Goal: Task Accomplishment & Management: Use online tool/utility

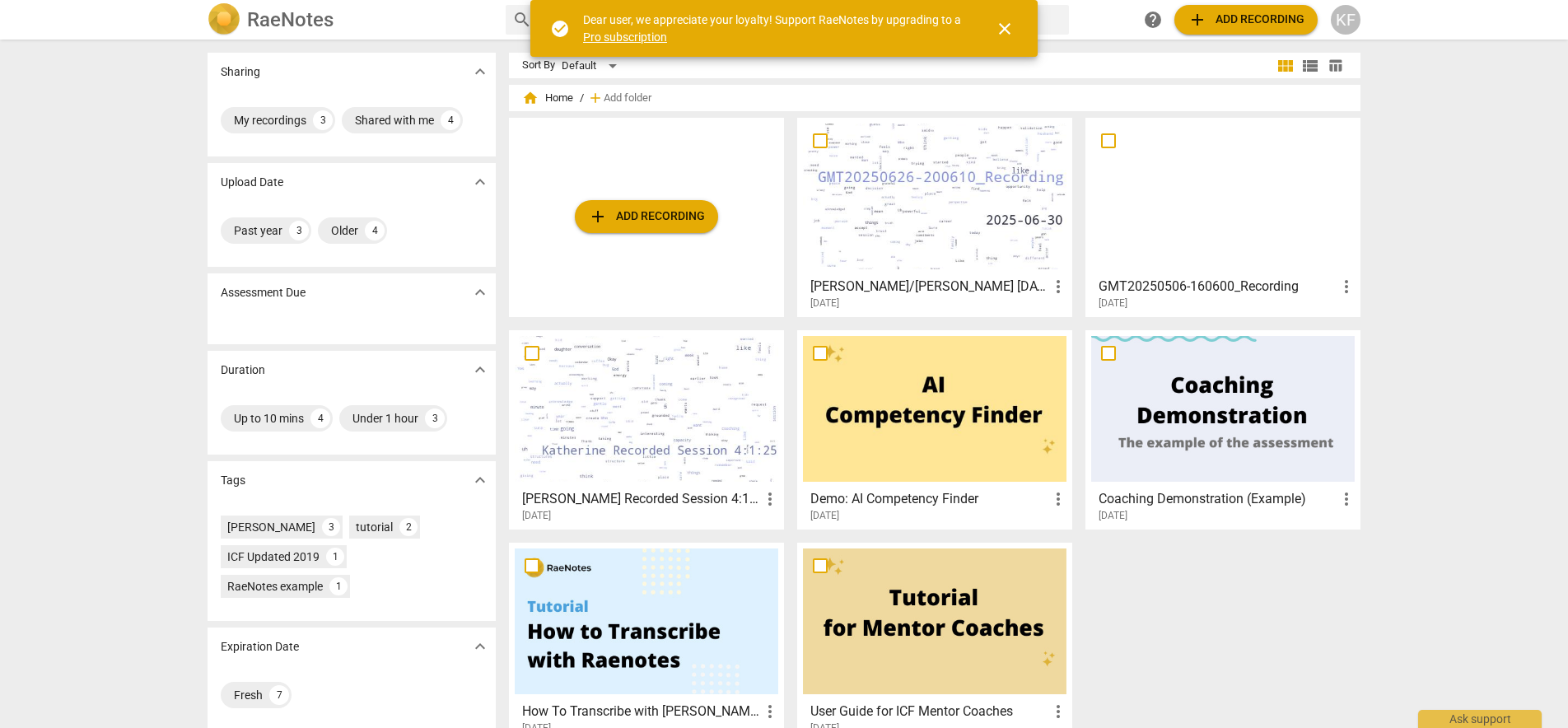
click at [642, 217] on span "add Add recording" at bounding box center [645, 217] width 117 height 20
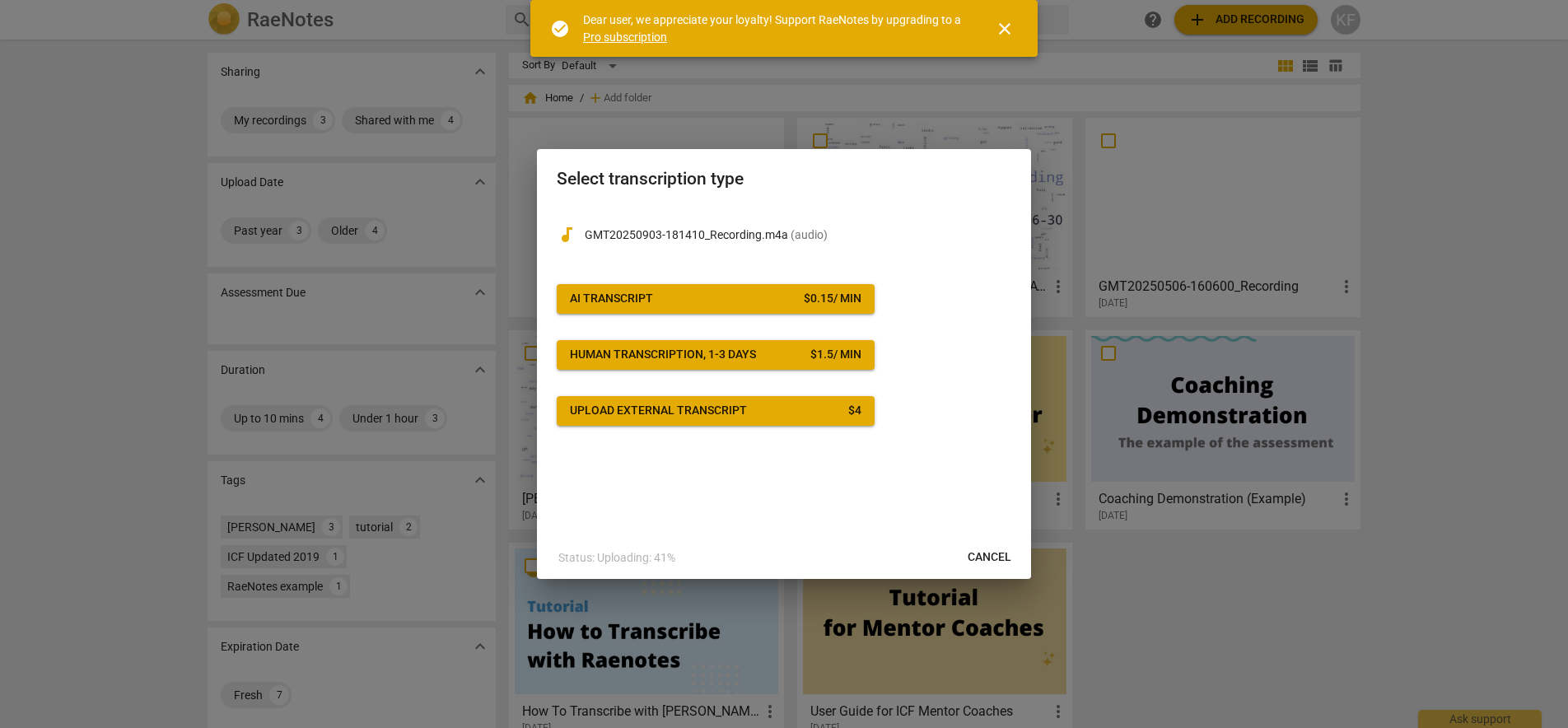
click at [827, 411] on span "Upload external transcript $ 4" at bounding box center [715, 411] width 291 height 17
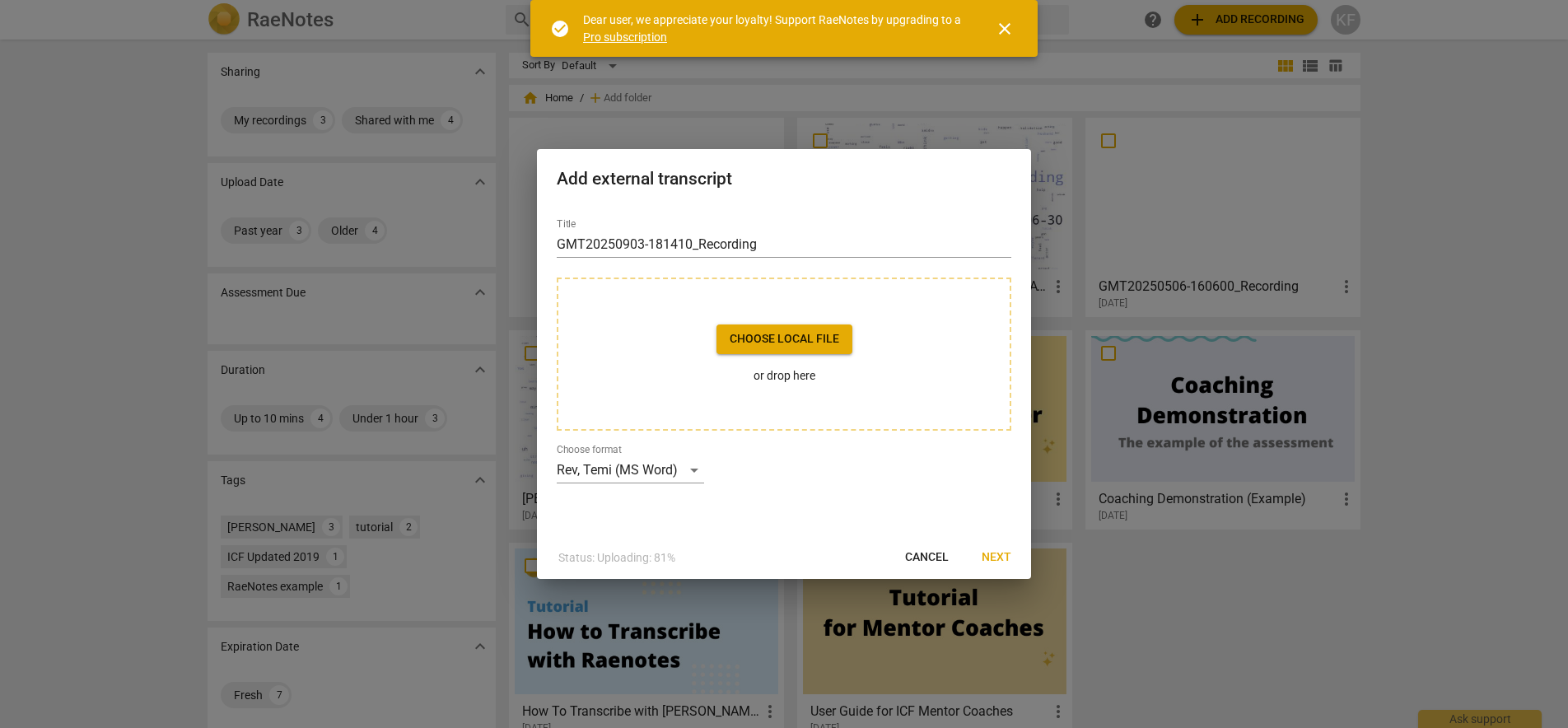
click at [935, 564] on span "Cancel" at bounding box center [927, 557] width 43 height 17
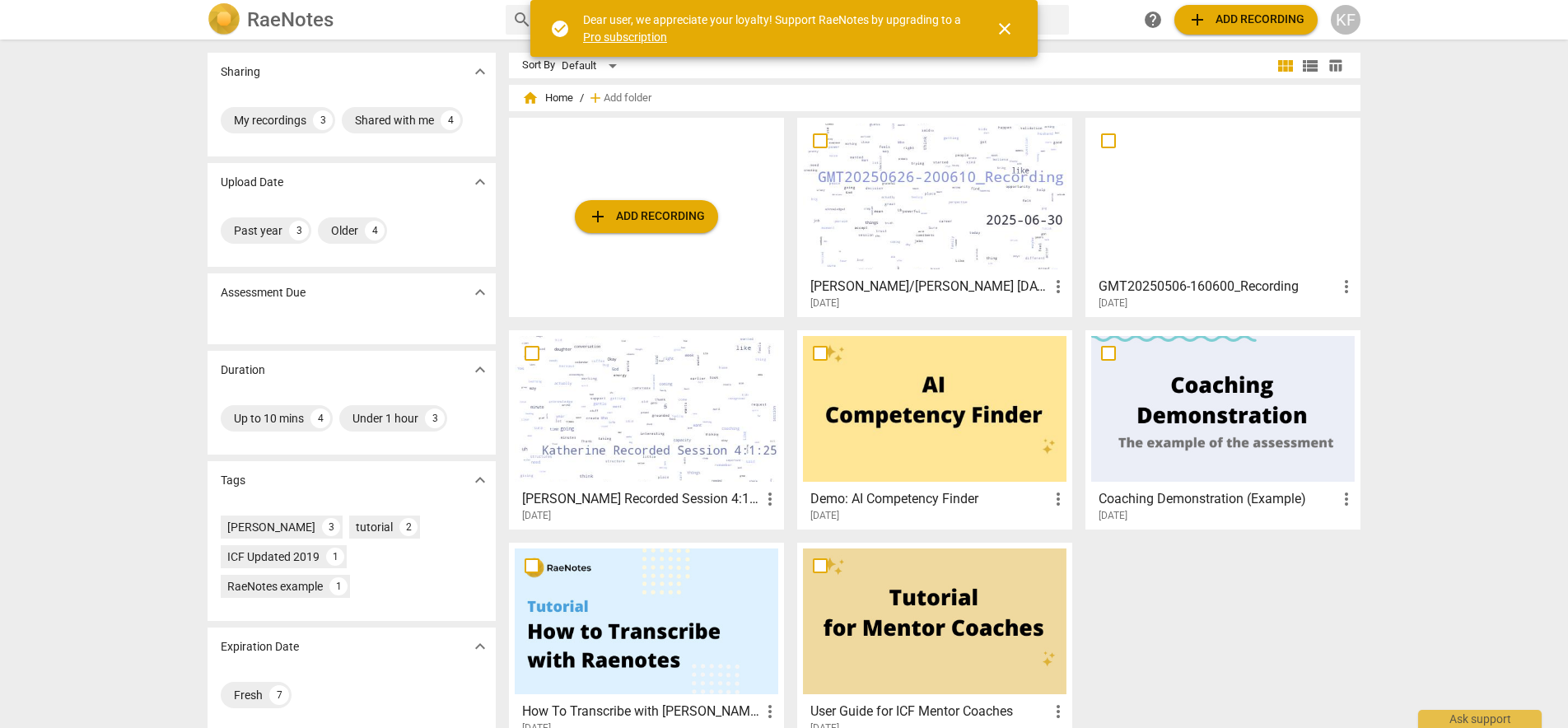
click at [655, 218] on span "add Add recording" at bounding box center [645, 217] width 117 height 20
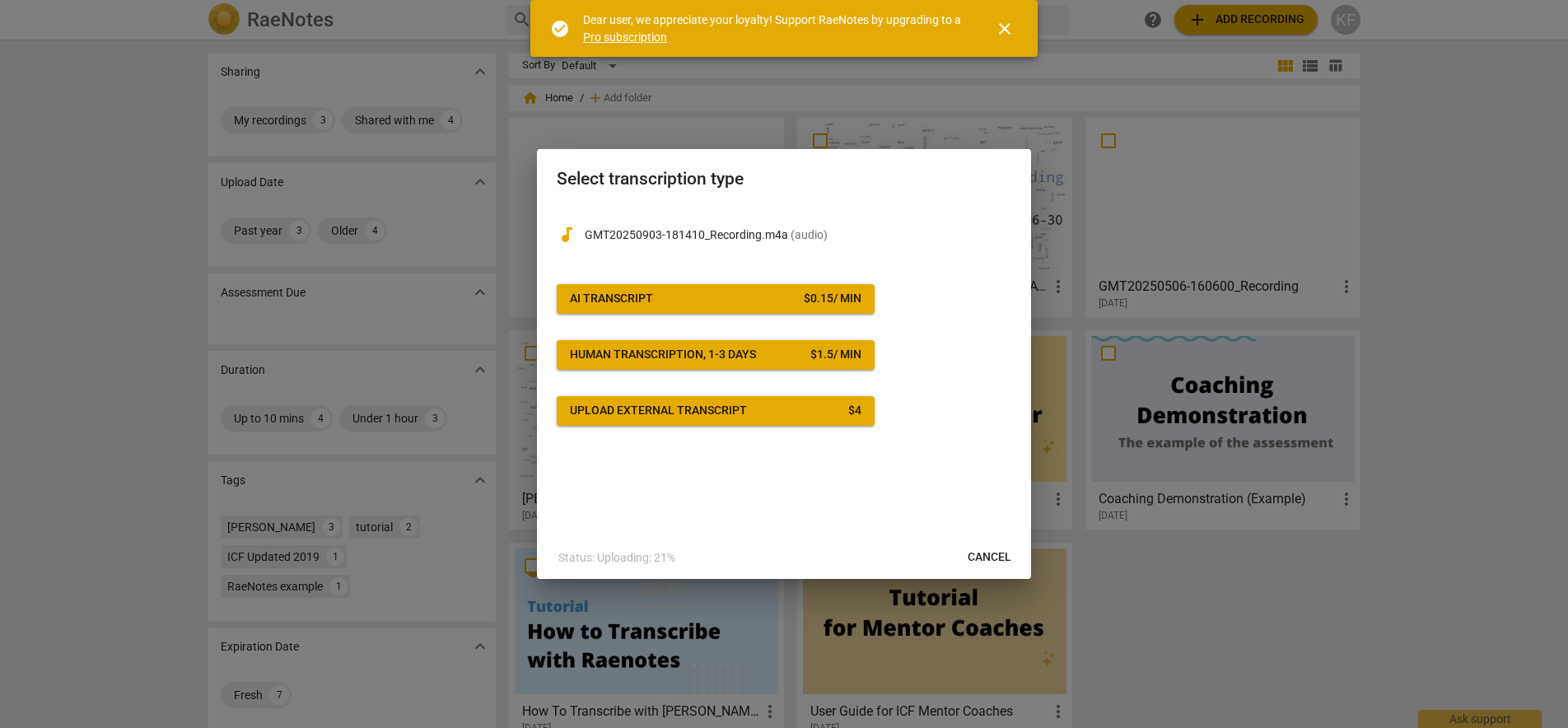
click at [683, 299] on span "AI Transcript $ 0.15 / min" at bounding box center [715, 298] width 291 height 17
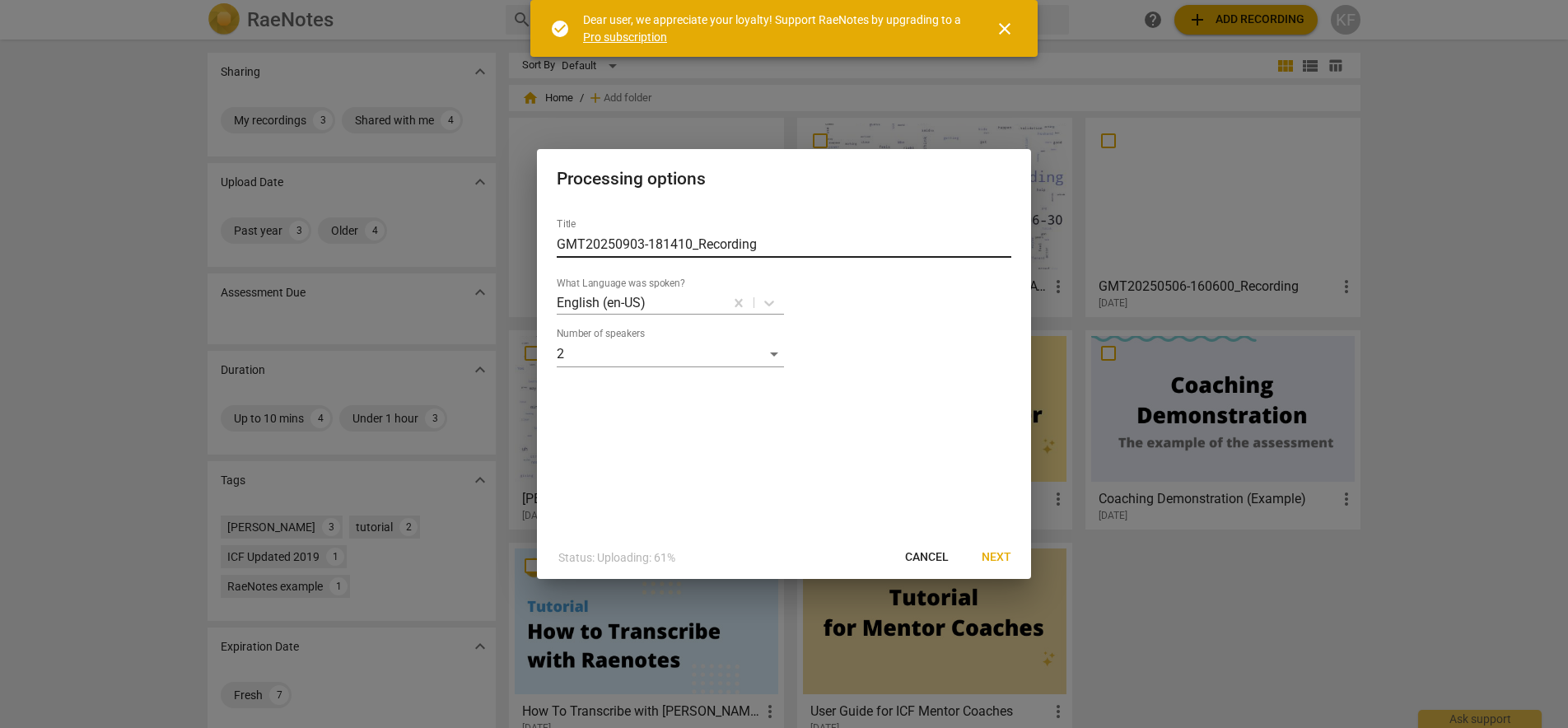
click at [679, 250] on input "GMT20250903-181410_Recording" at bounding box center [784, 244] width 454 height 26
type input "[PERSON_NAME] Recorded Call [DATE]"
click at [990, 557] on span "Next" at bounding box center [996, 557] width 29 height 17
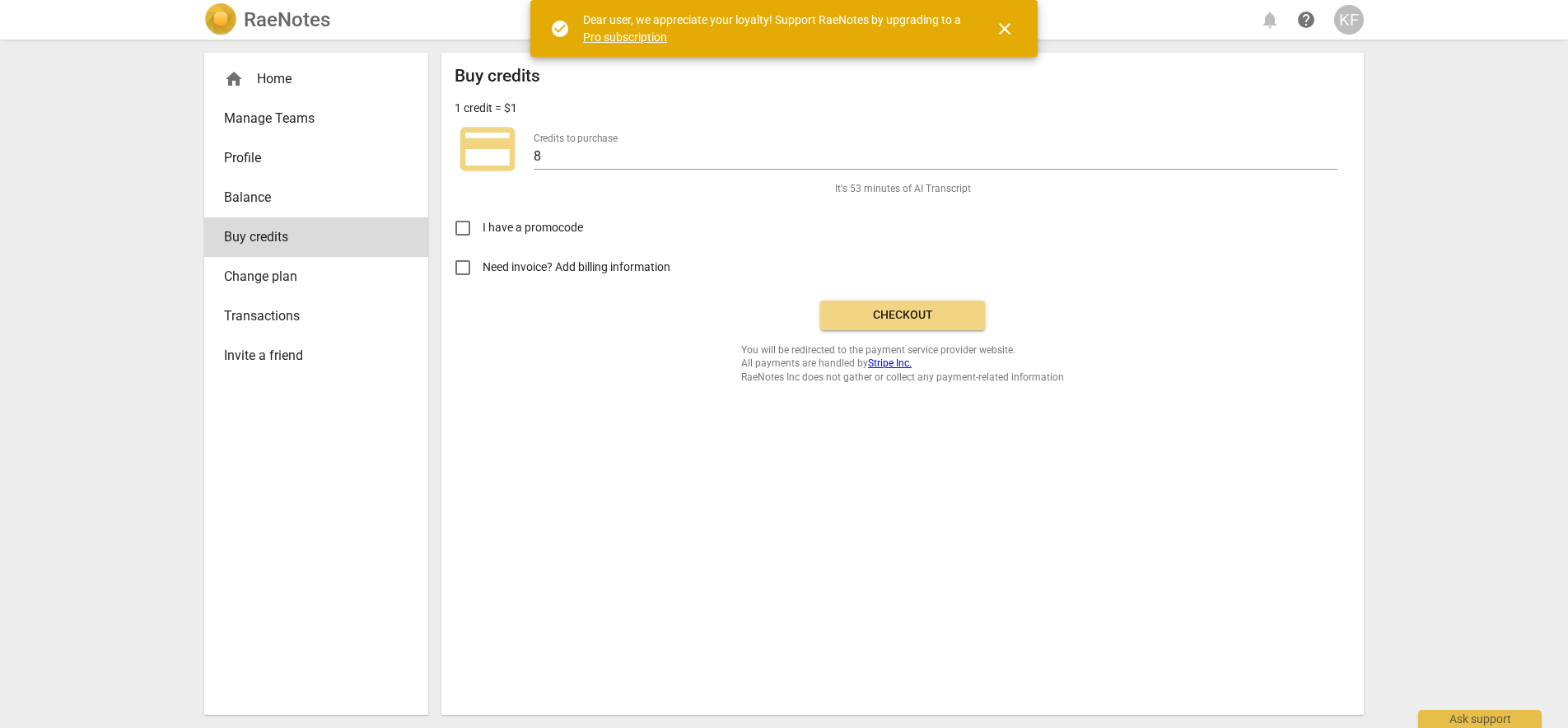
click at [864, 304] on button "Checkout" at bounding box center [902, 315] width 165 height 29
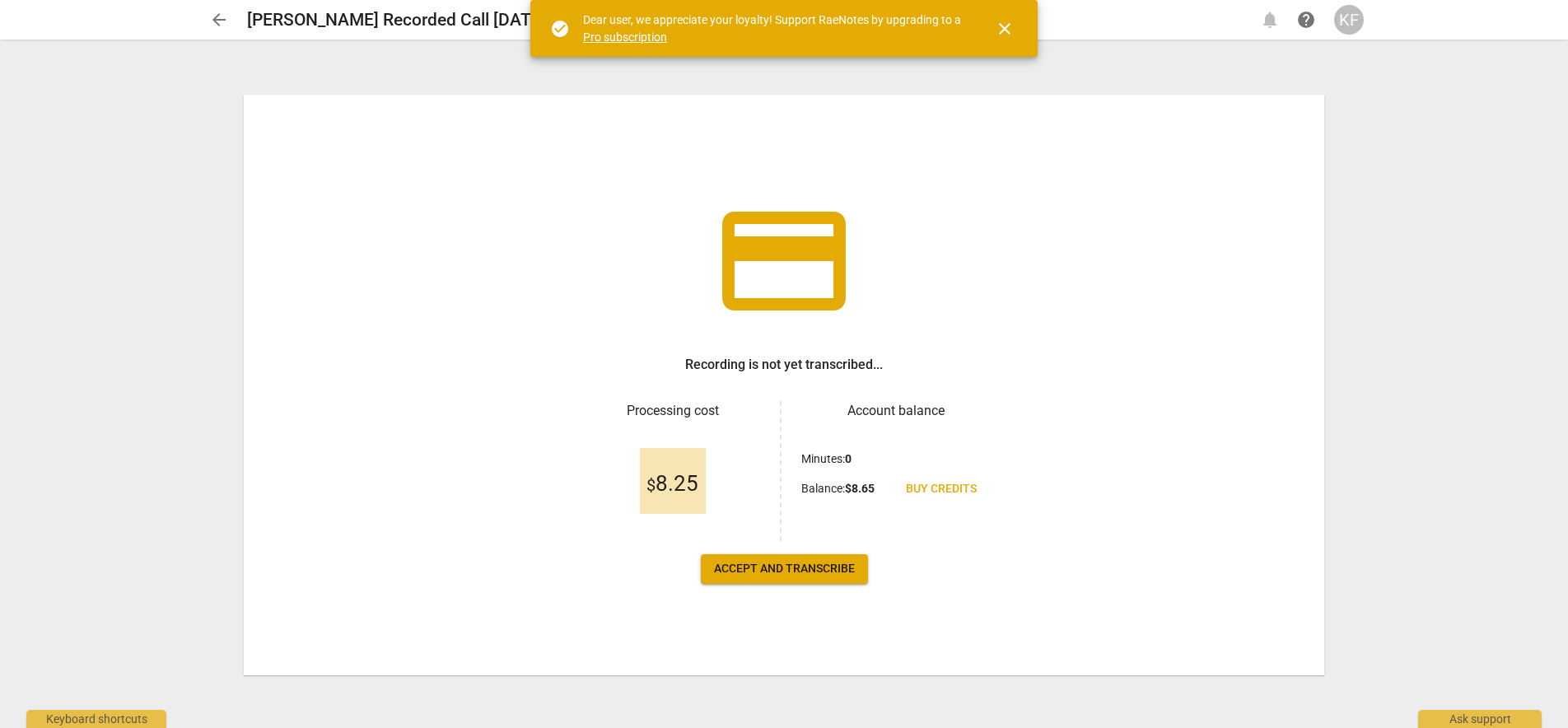
click at [834, 576] on span "Accept and transcribe" at bounding box center [784, 569] width 141 height 17
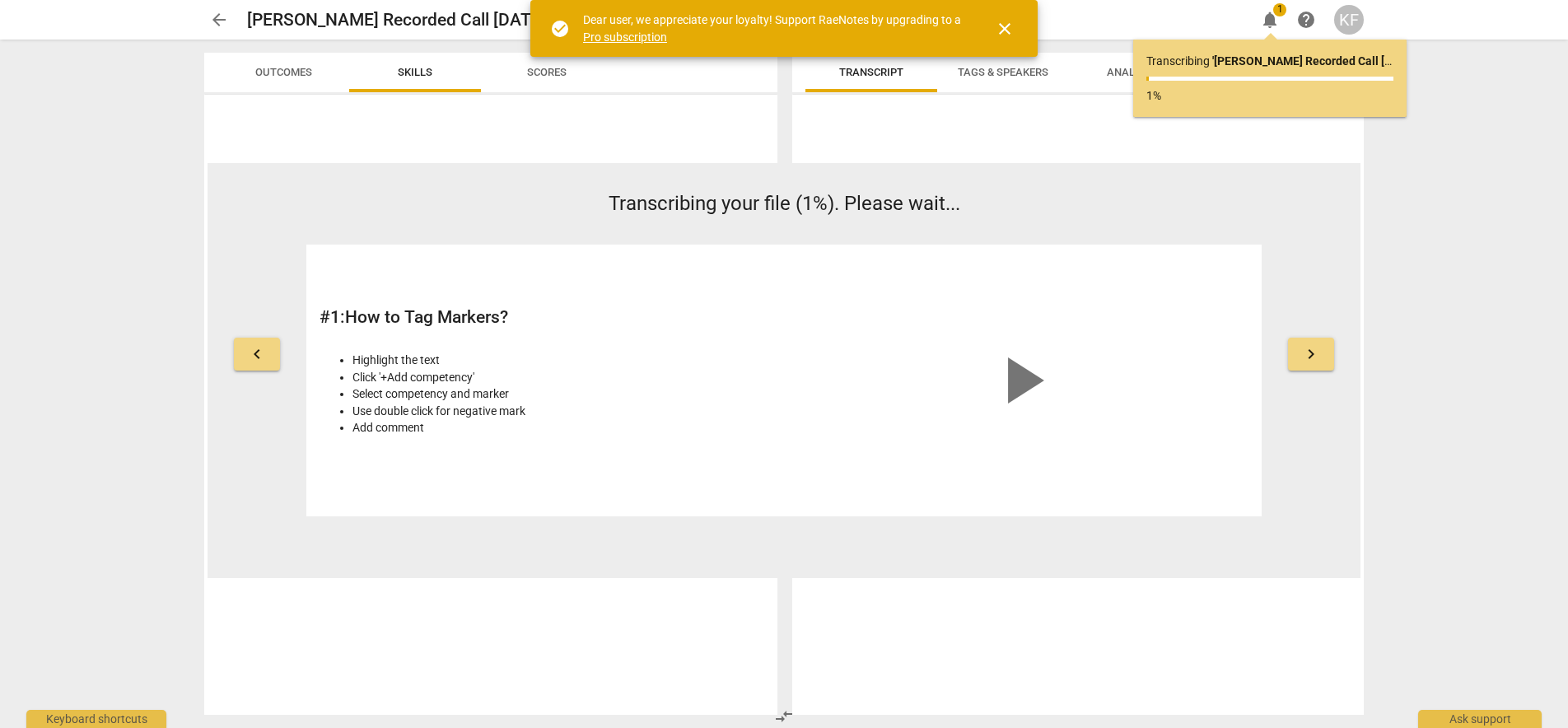
click at [1008, 27] on span "close" at bounding box center [1004, 28] width 20 height 20
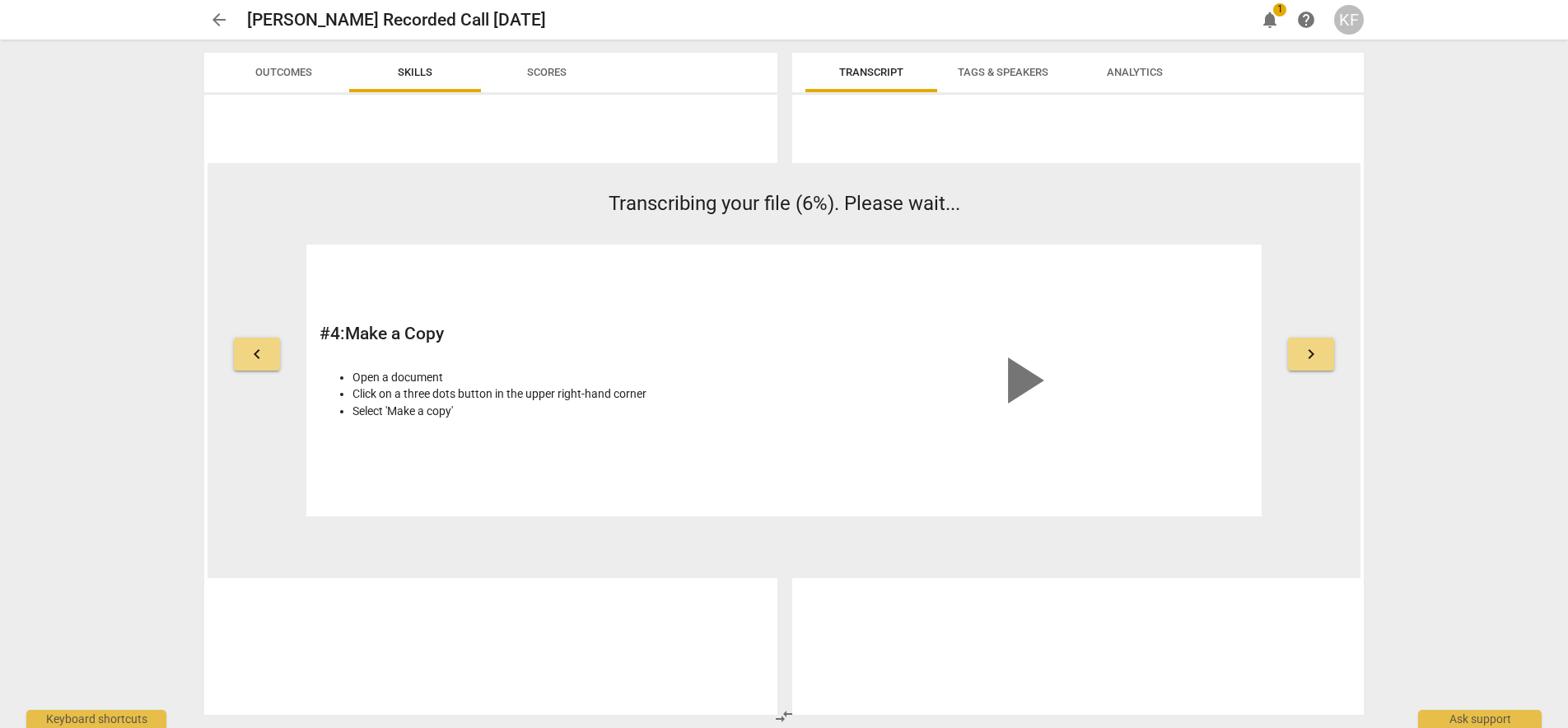
click at [304, 68] on span "Outcomes" at bounding box center [283, 72] width 57 height 13
click at [404, 65] on span "Skills" at bounding box center [415, 73] width 75 height 23
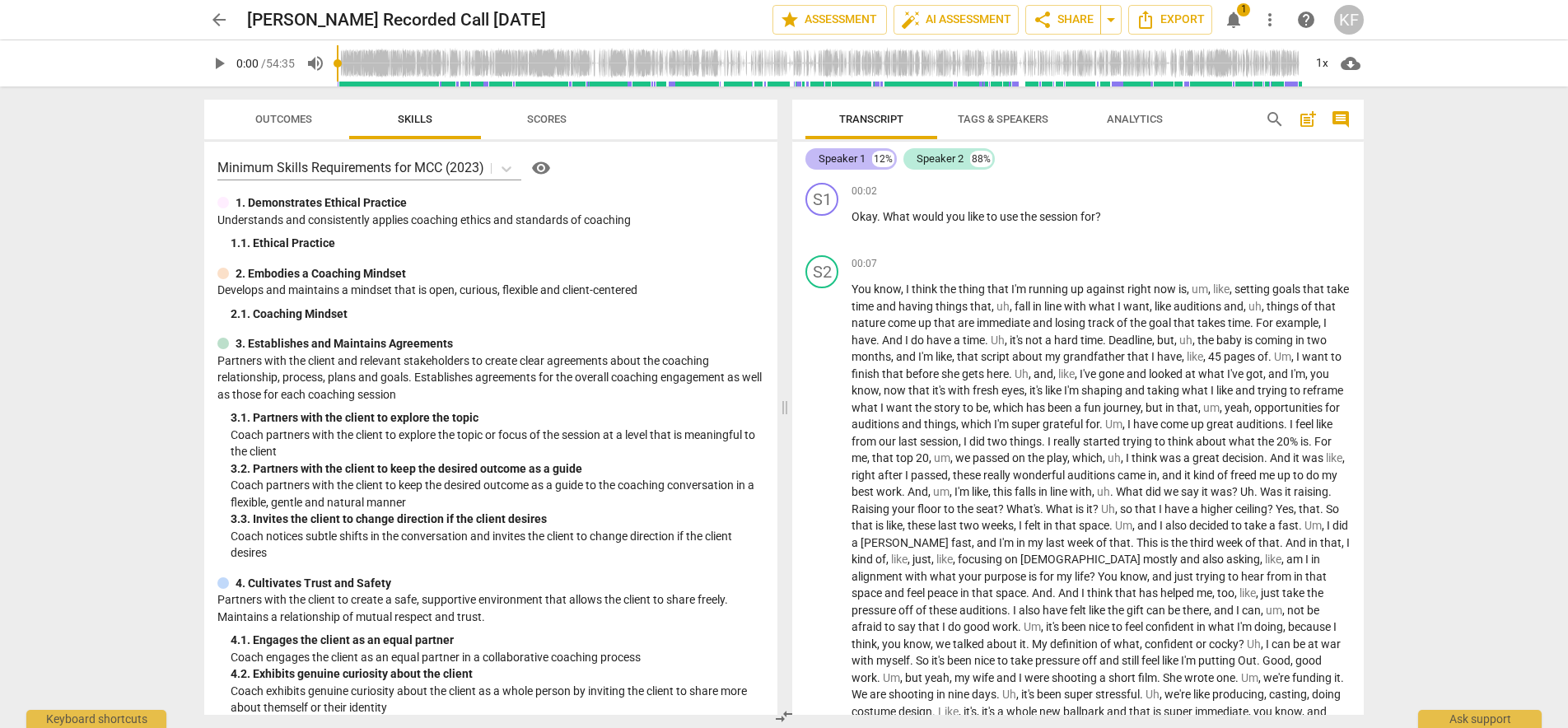
click at [865, 159] on div "Speaker 1" at bounding box center [842, 159] width 47 height 17
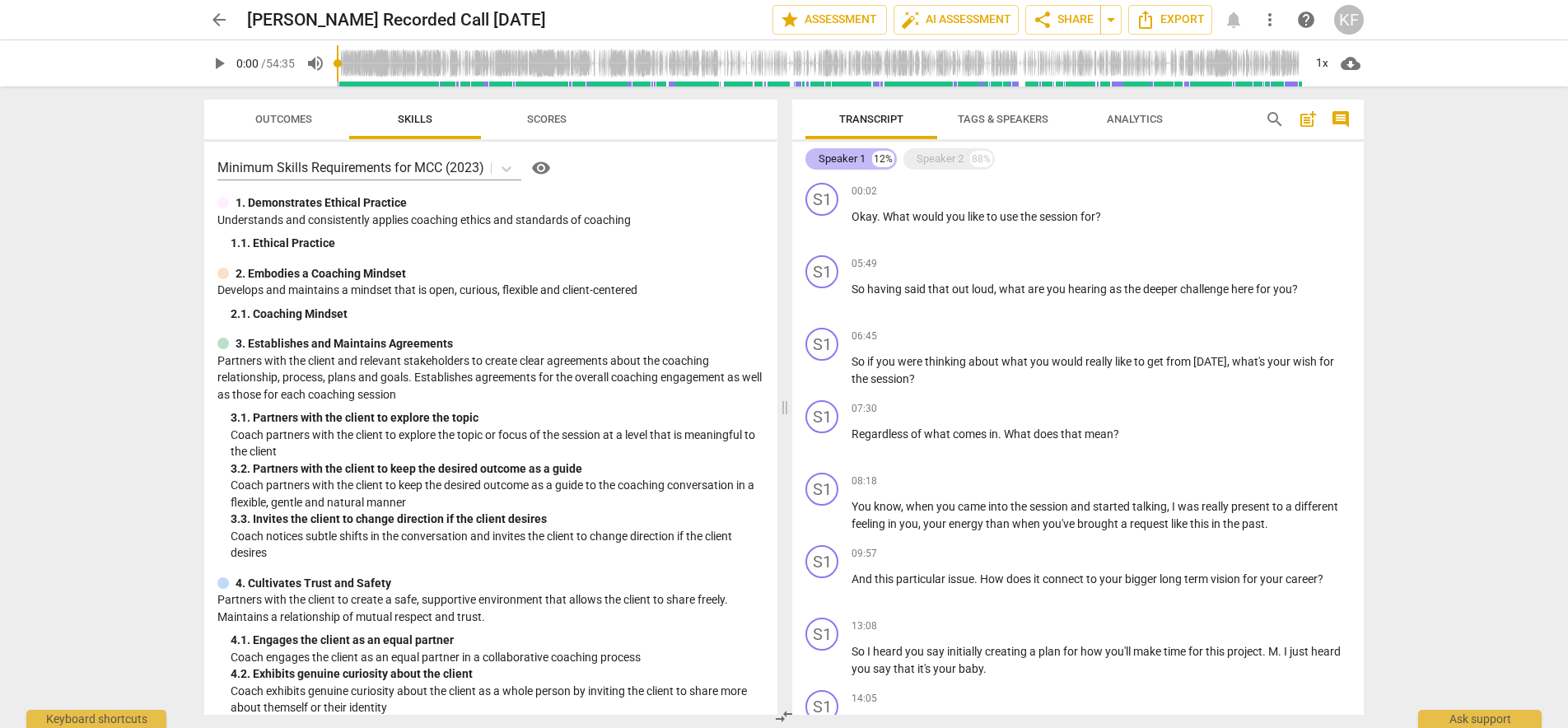
click at [859, 157] on div "Speaker 1" at bounding box center [842, 159] width 47 height 17
click at [875, 160] on div "12%" at bounding box center [883, 159] width 23 height 17
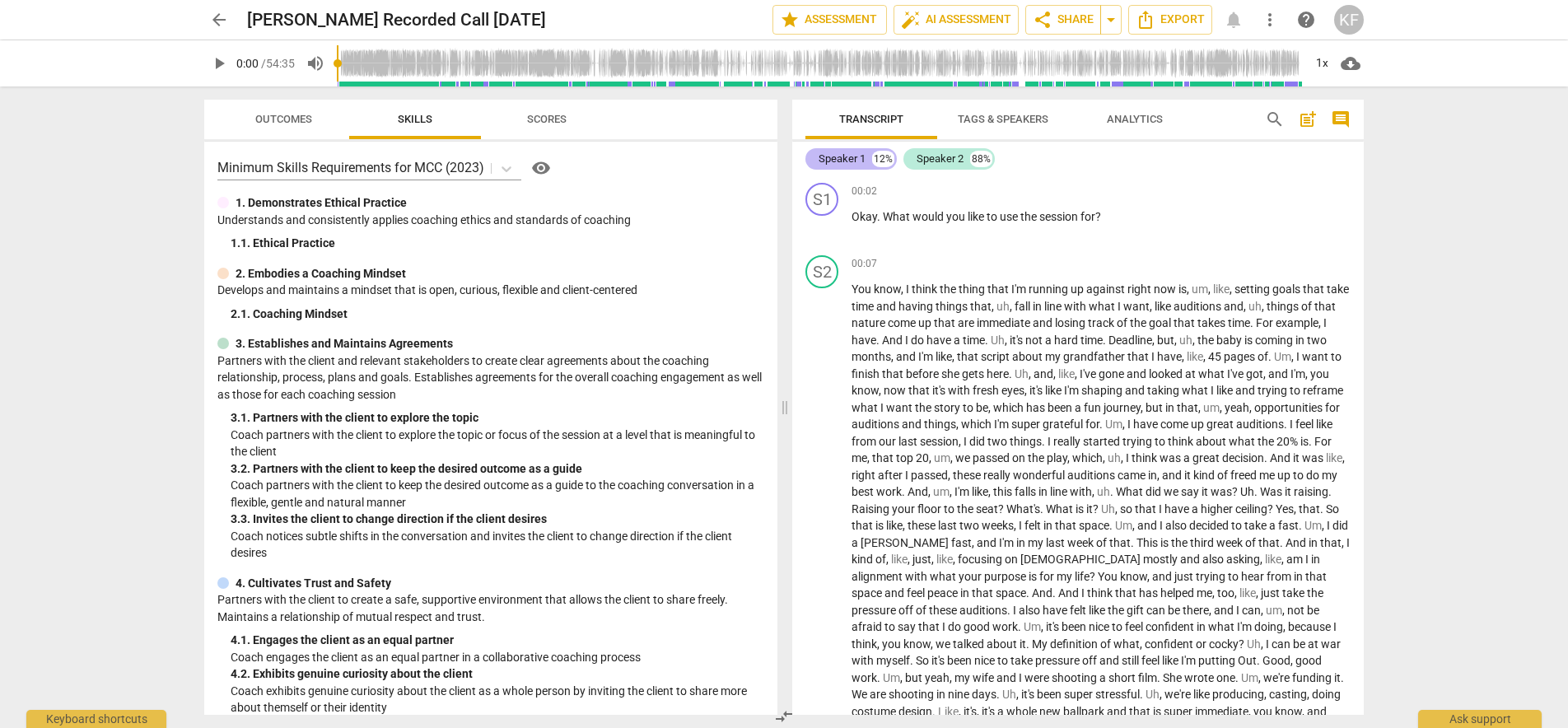
click at [862, 158] on div "Speaker 1" at bounding box center [842, 159] width 47 height 17
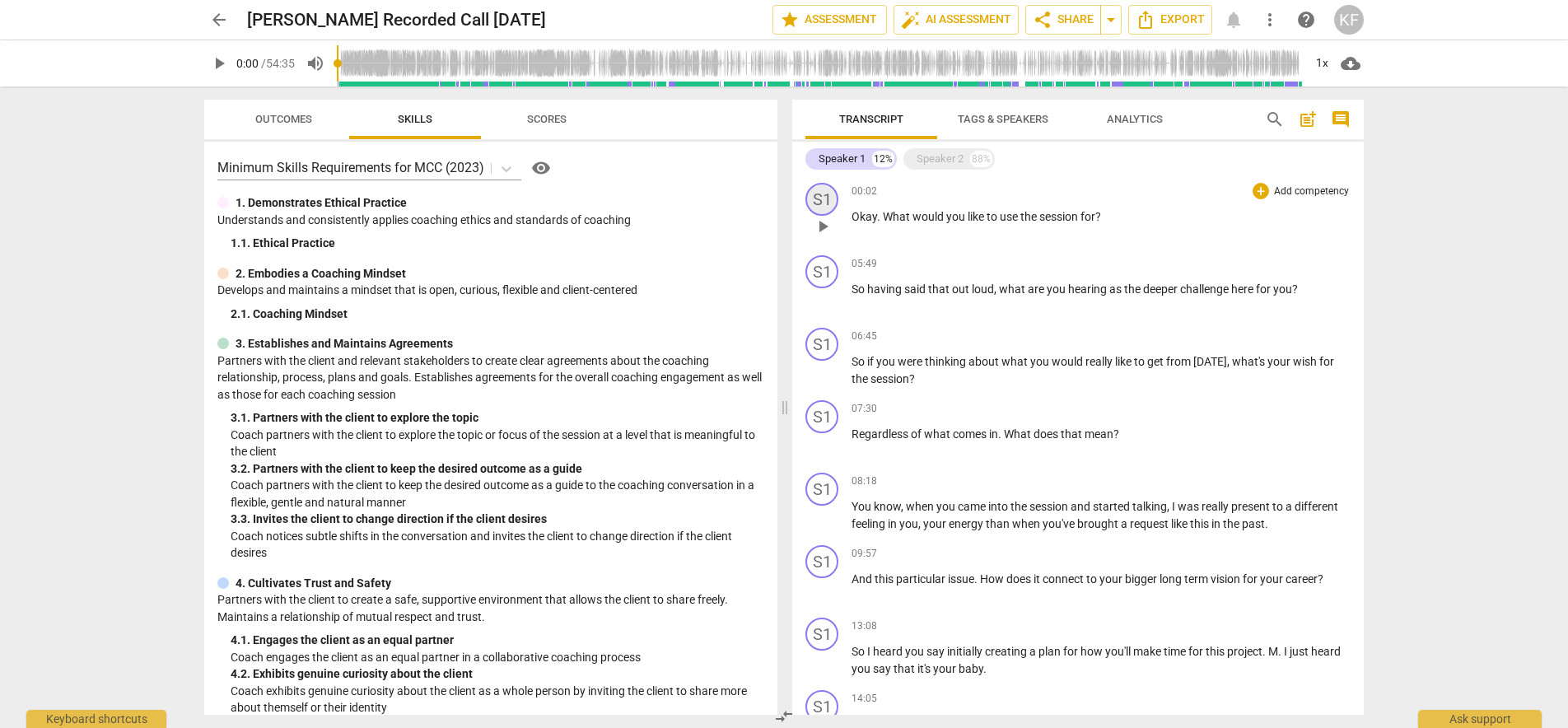
click at [835, 195] on div "S1" at bounding box center [822, 199] width 33 height 33
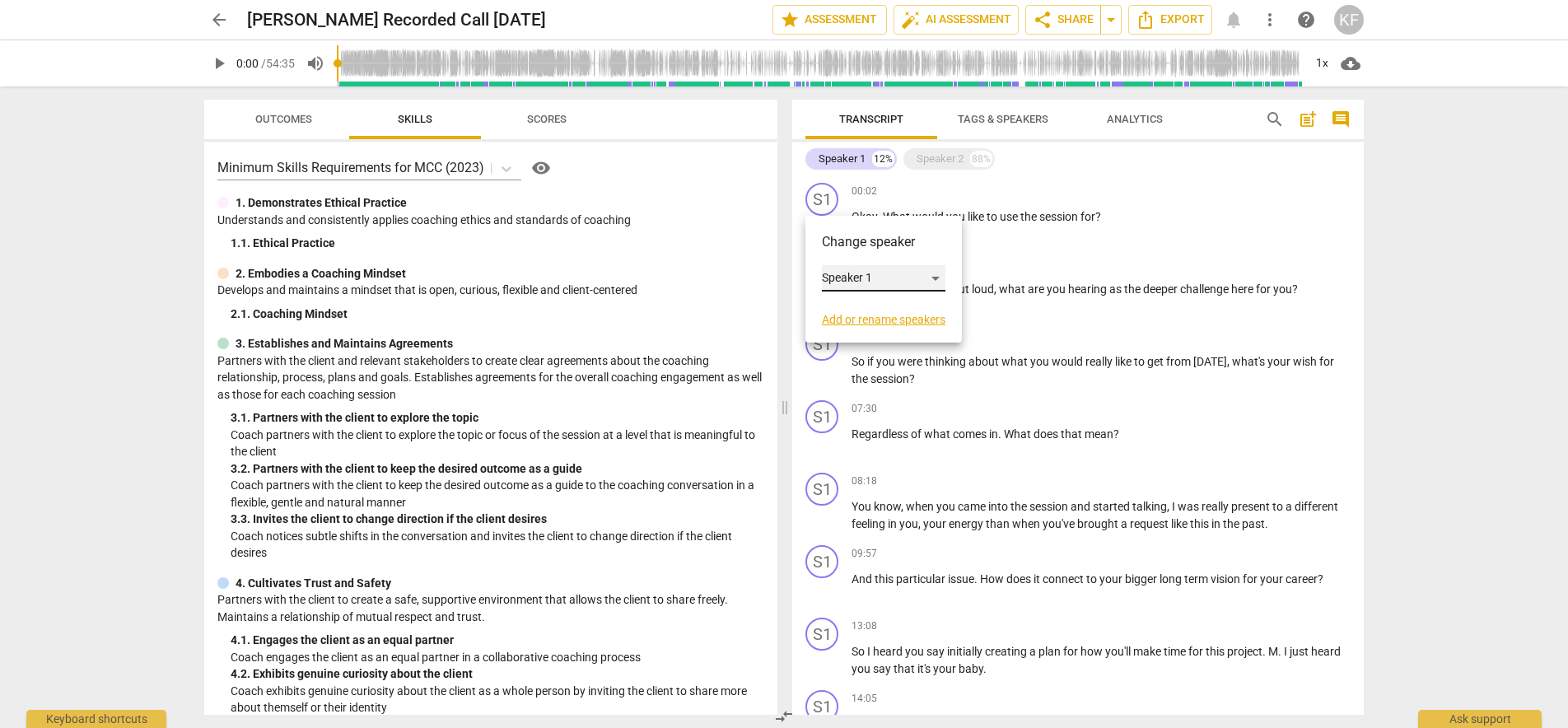
click at [855, 271] on div "Speaker 1" at bounding box center [884, 278] width 124 height 26
click at [852, 275] on li "Speaker 1" at bounding box center [885, 279] width 126 height 31
click at [839, 157] on div "Speaker 1" at bounding box center [842, 159] width 47 height 17
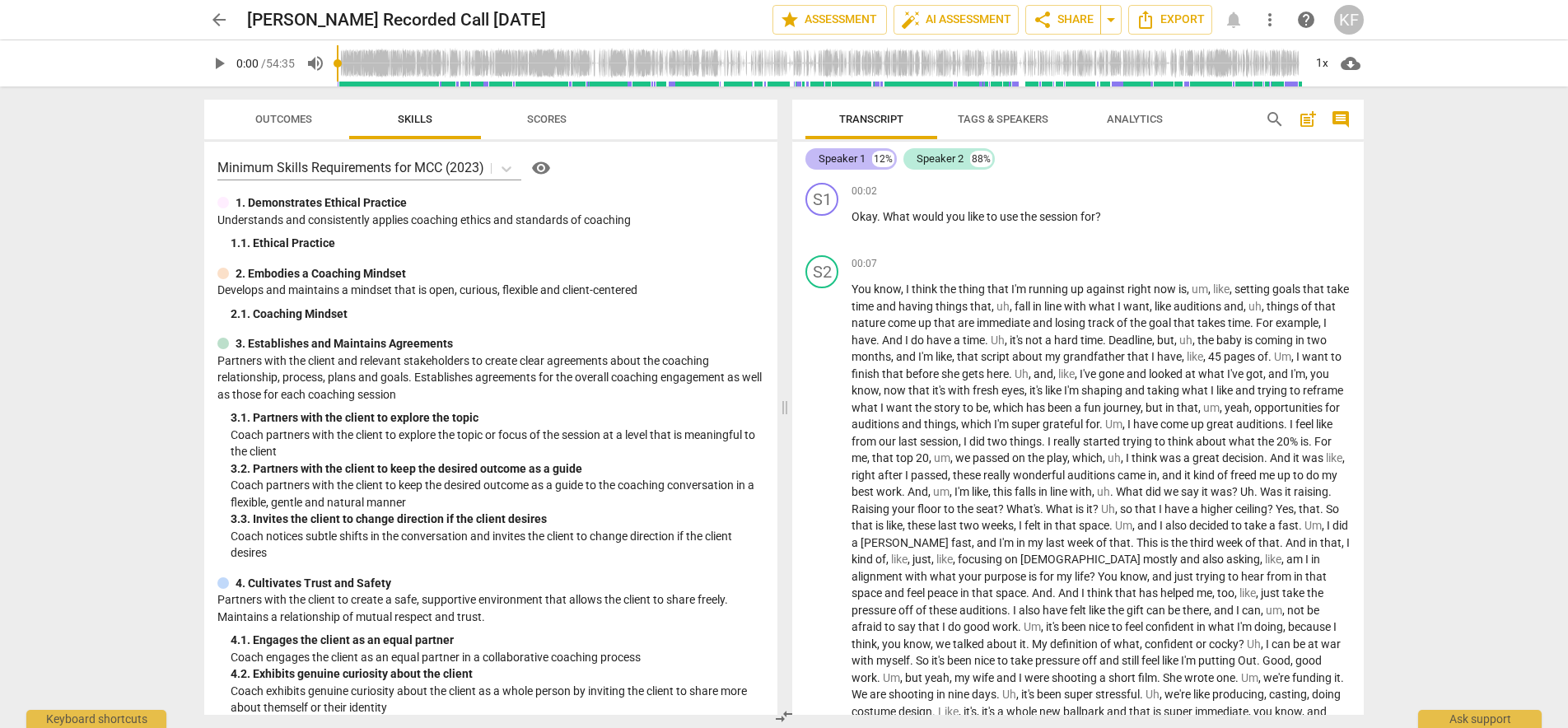
click at [839, 157] on div "Speaker 1" at bounding box center [842, 159] width 47 height 17
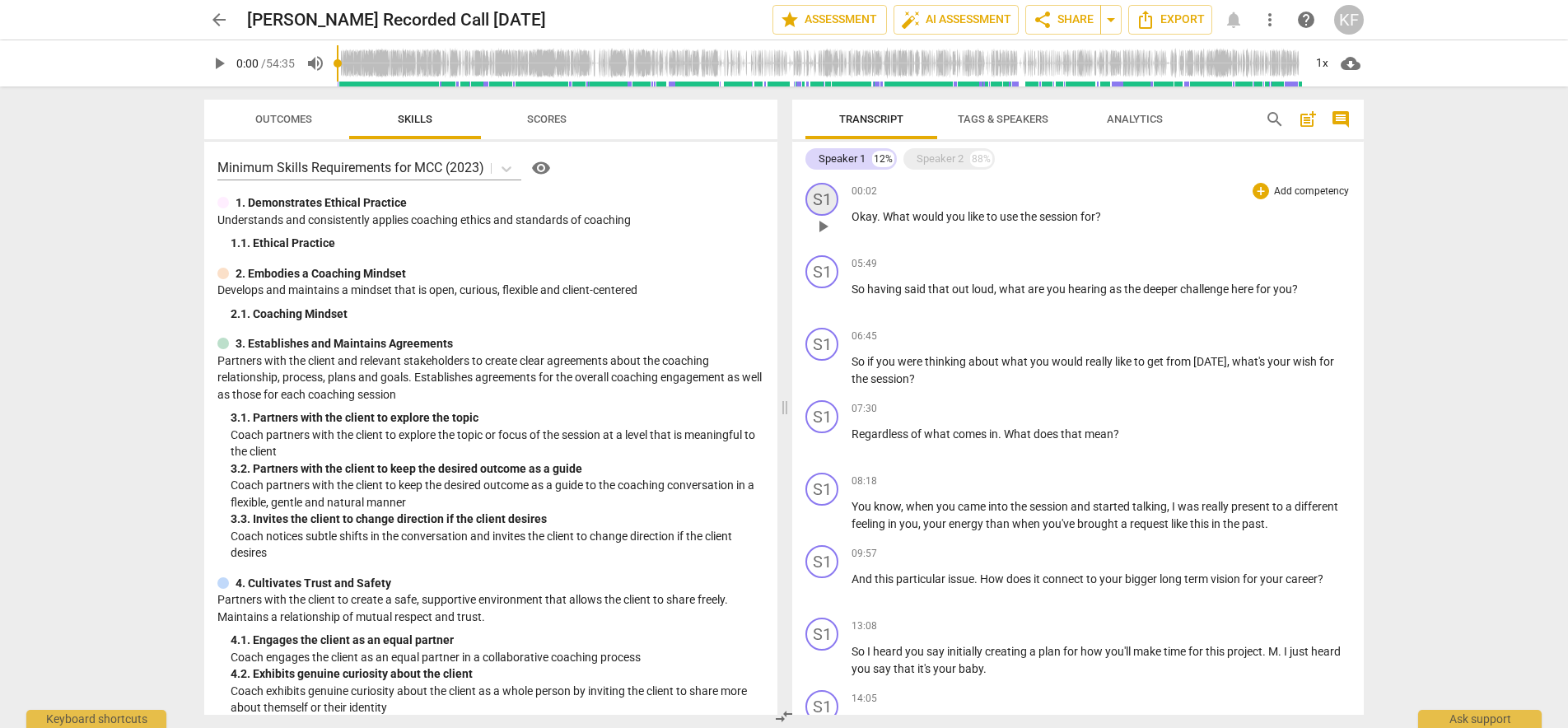
click at [825, 204] on div "S1" at bounding box center [822, 199] width 33 height 33
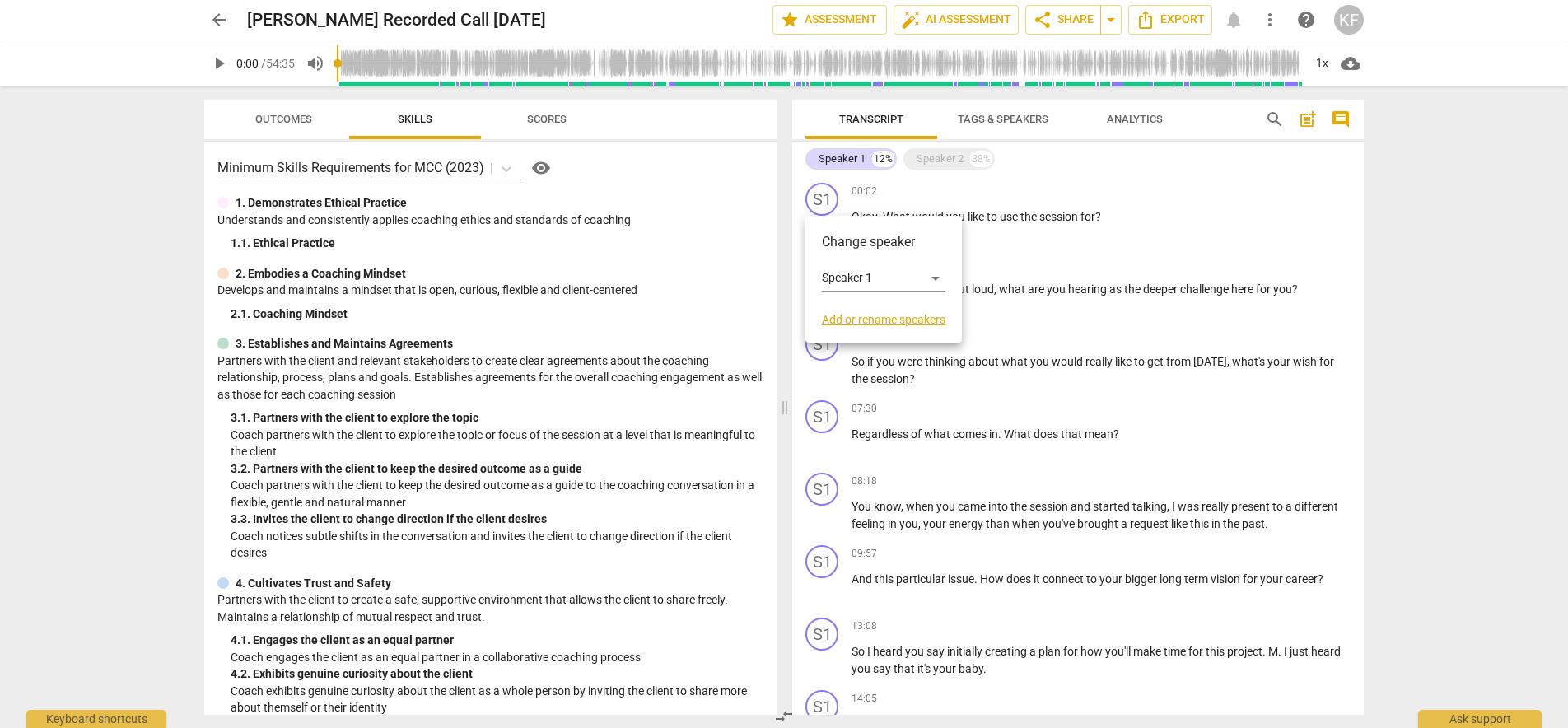
click at [825, 204] on div at bounding box center [784, 364] width 1568 height 728
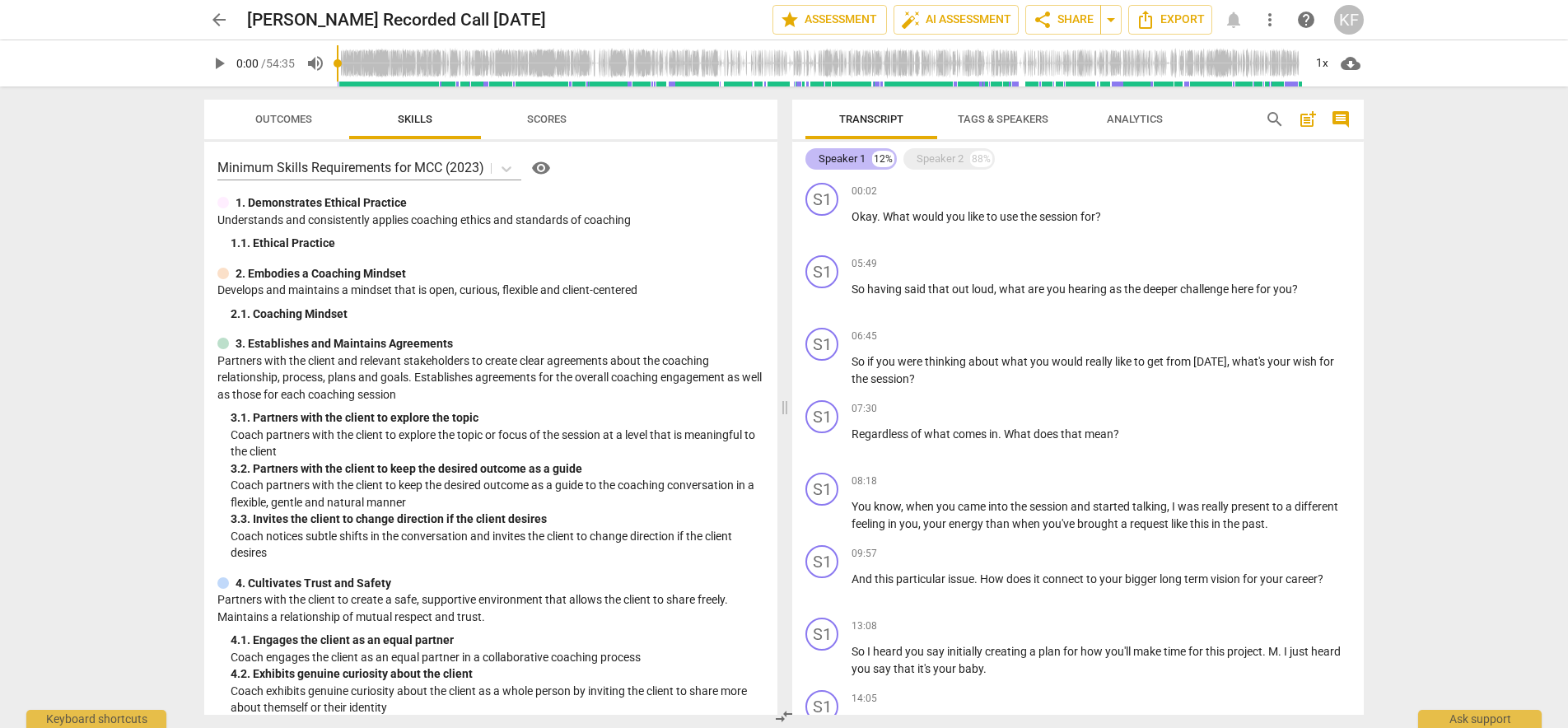
click at [849, 163] on div "Speaker 1" at bounding box center [842, 159] width 47 height 17
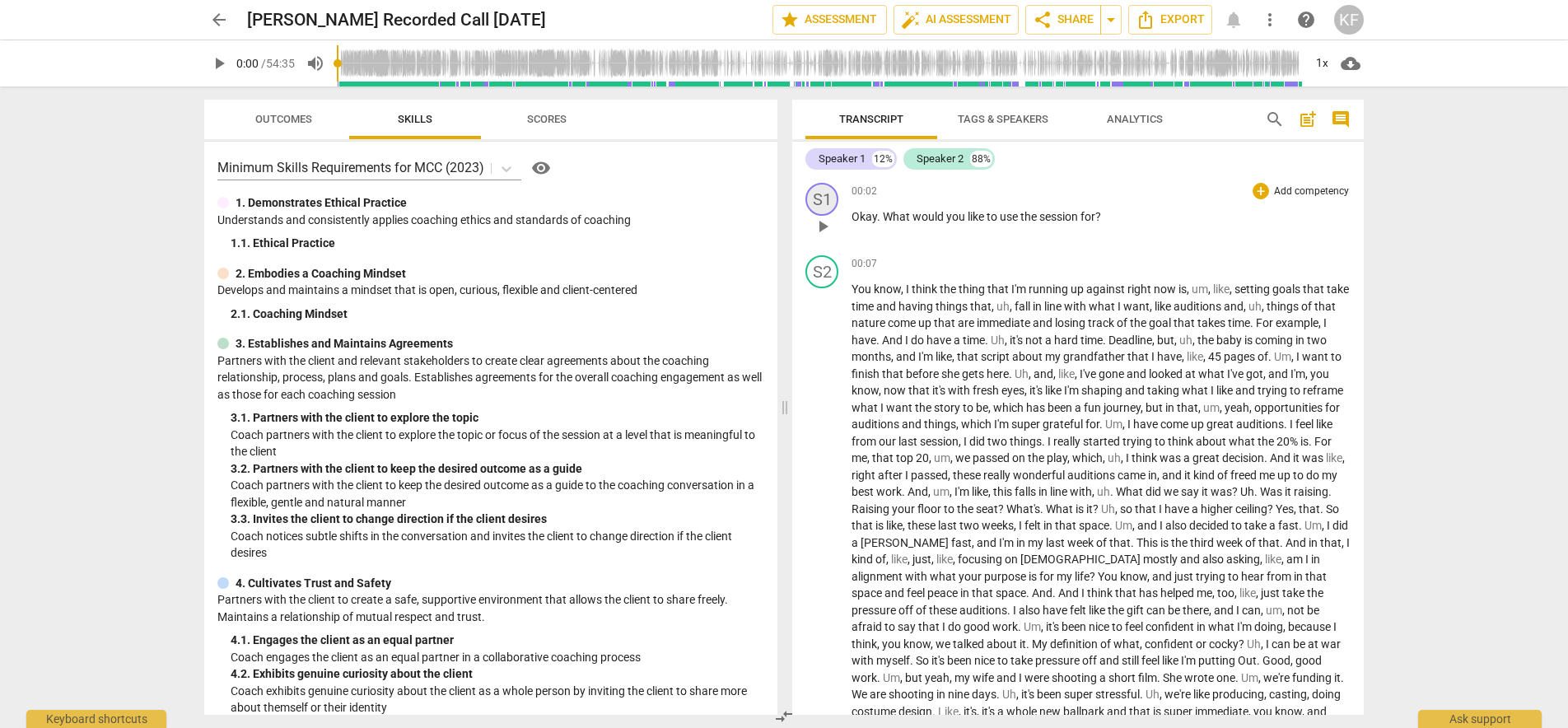
click at [824, 205] on div "S1" at bounding box center [822, 199] width 33 height 33
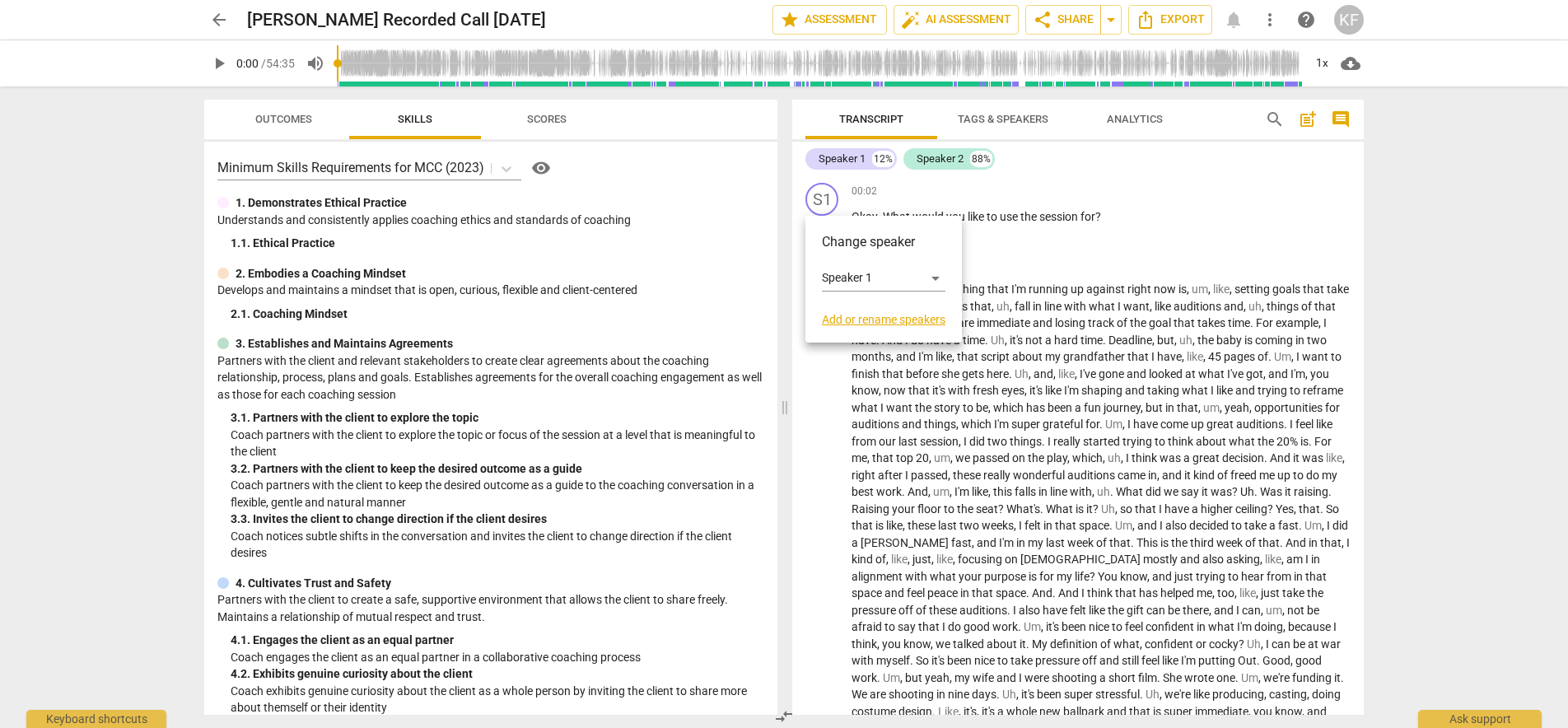
click at [867, 314] on link "Add or rename speakers" at bounding box center [884, 319] width 124 height 13
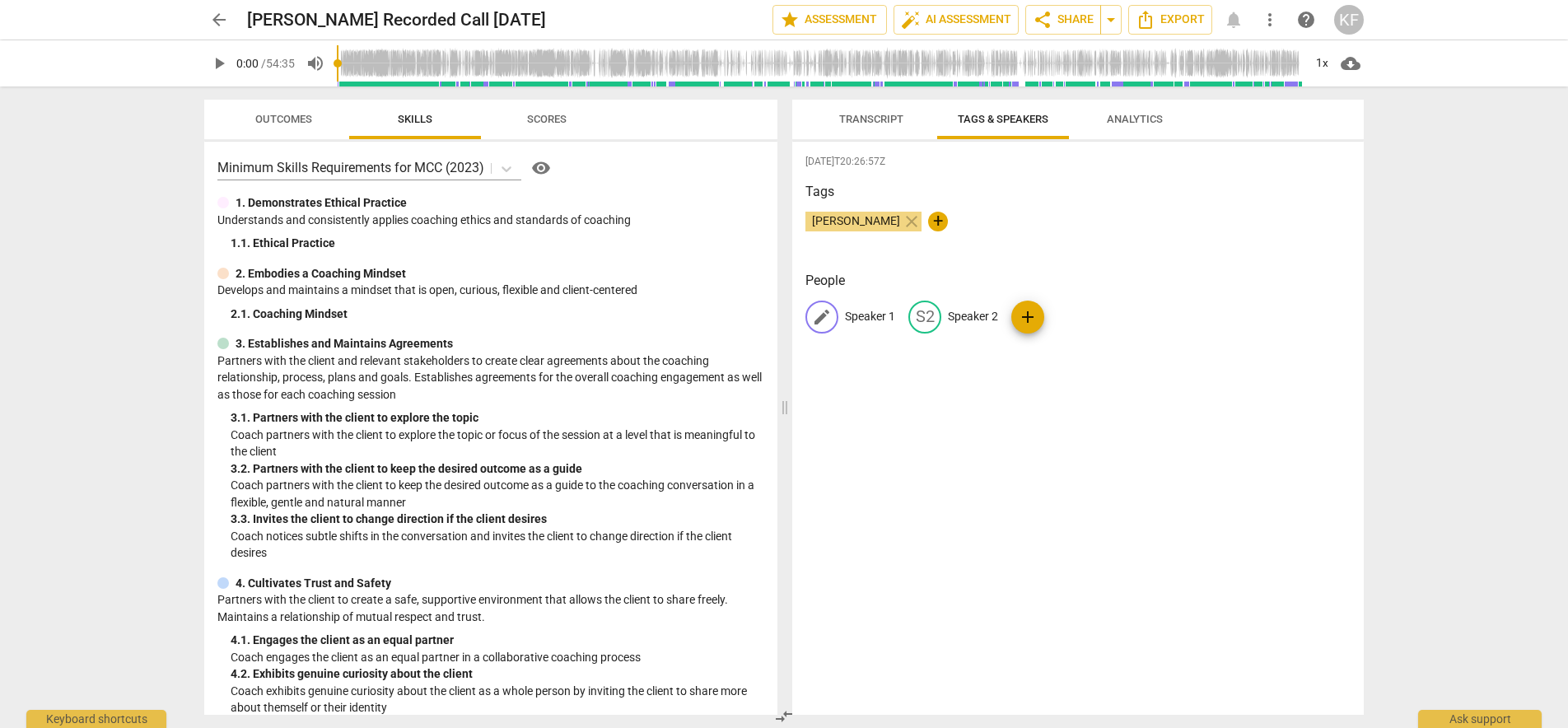
click at [822, 318] on span "edit" at bounding box center [822, 317] width 20 height 20
type input "Coach"
click at [960, 313] on p "Speaker 2" at bounding box center [955, 317] width 50 height 18
click at [957, 315] on input "Speaker 2" at bounding box center [996, 317] width 131 height 26
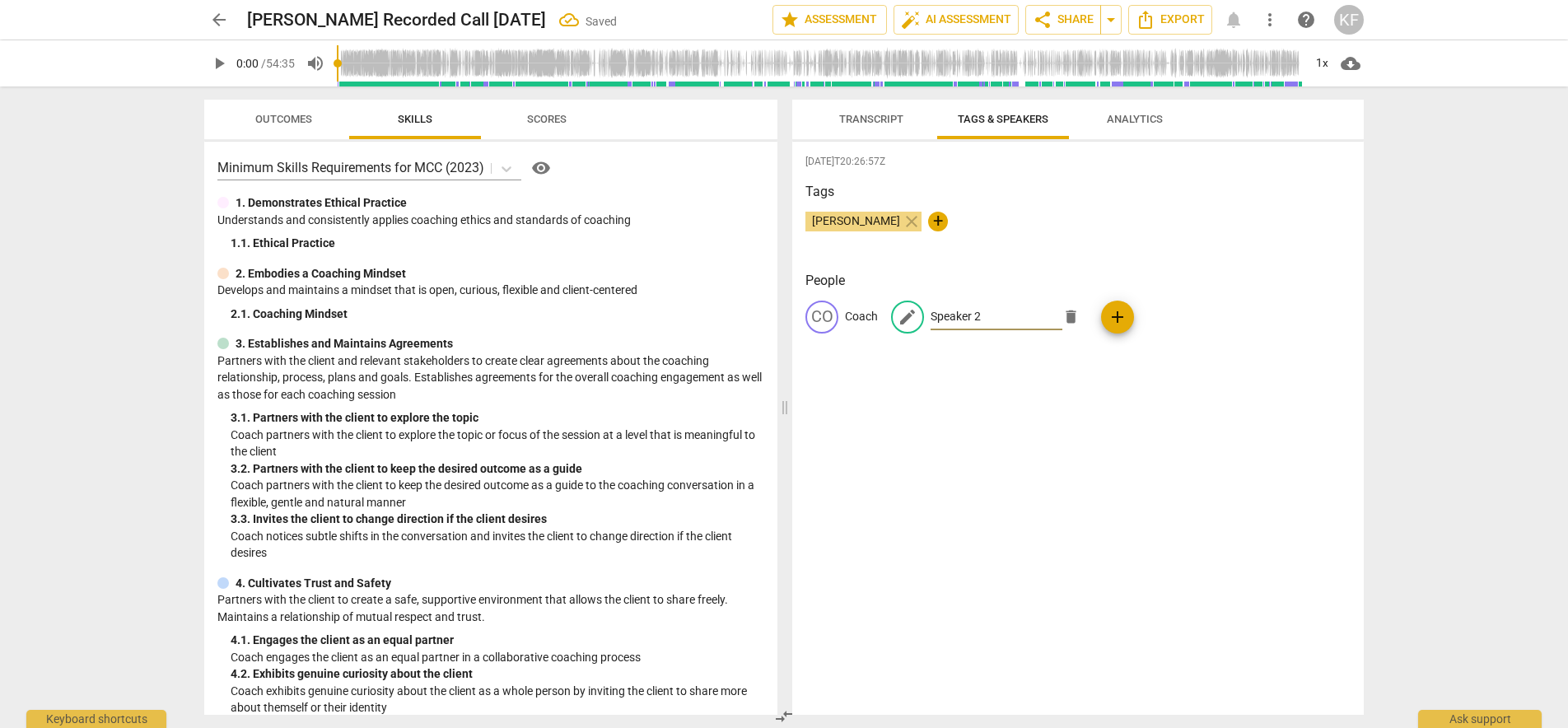
click at [957, 315] on input "Speaker 2" at bounding box center [996, 317] width 131 height 26
type input "Client"
click at [1121, 319] on div "CO Coach CL Client add" at bounding box center [1078, 323] width 545 height 46
click at [878, 129] on span "Transcript" at bounding box center [871, 120] width 104 height 23
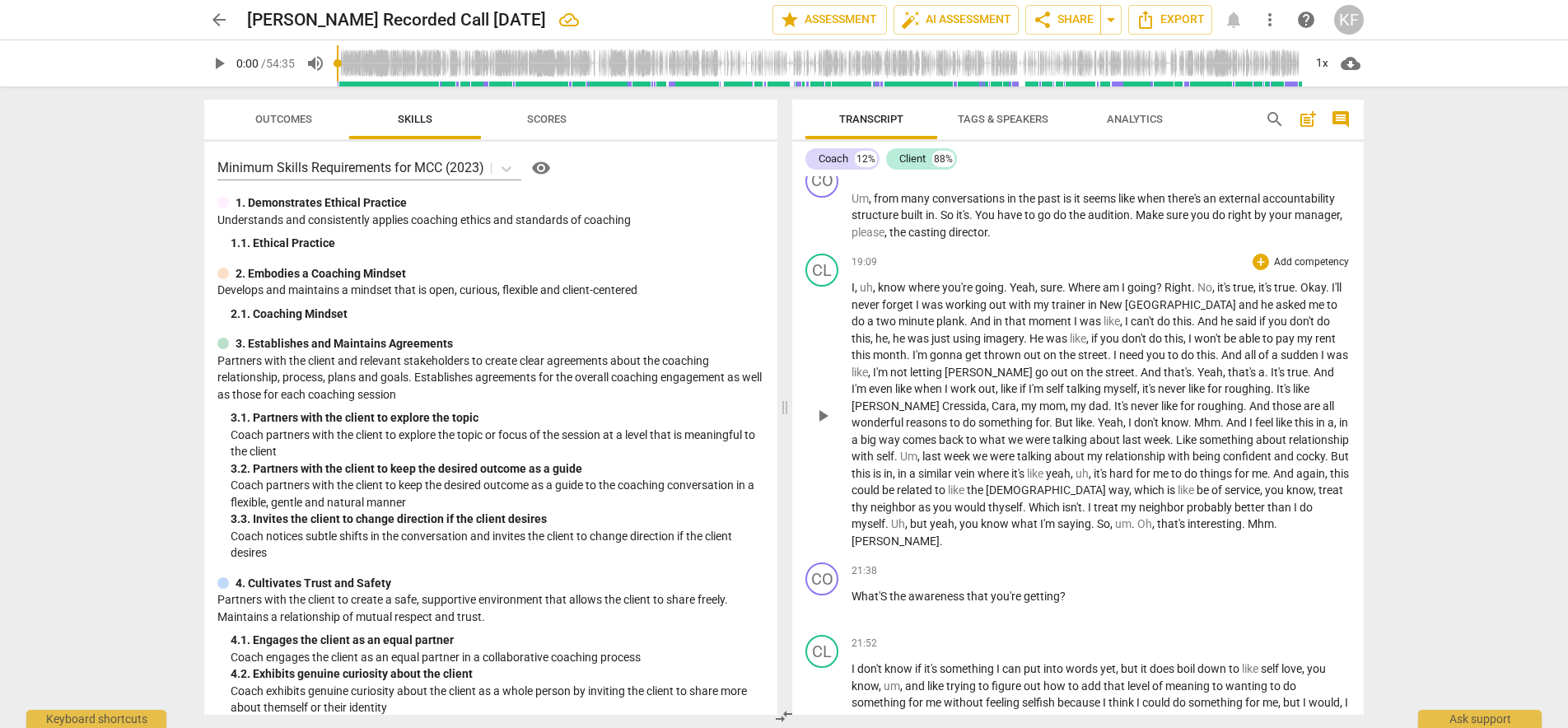
scroll to position [3626, 0]
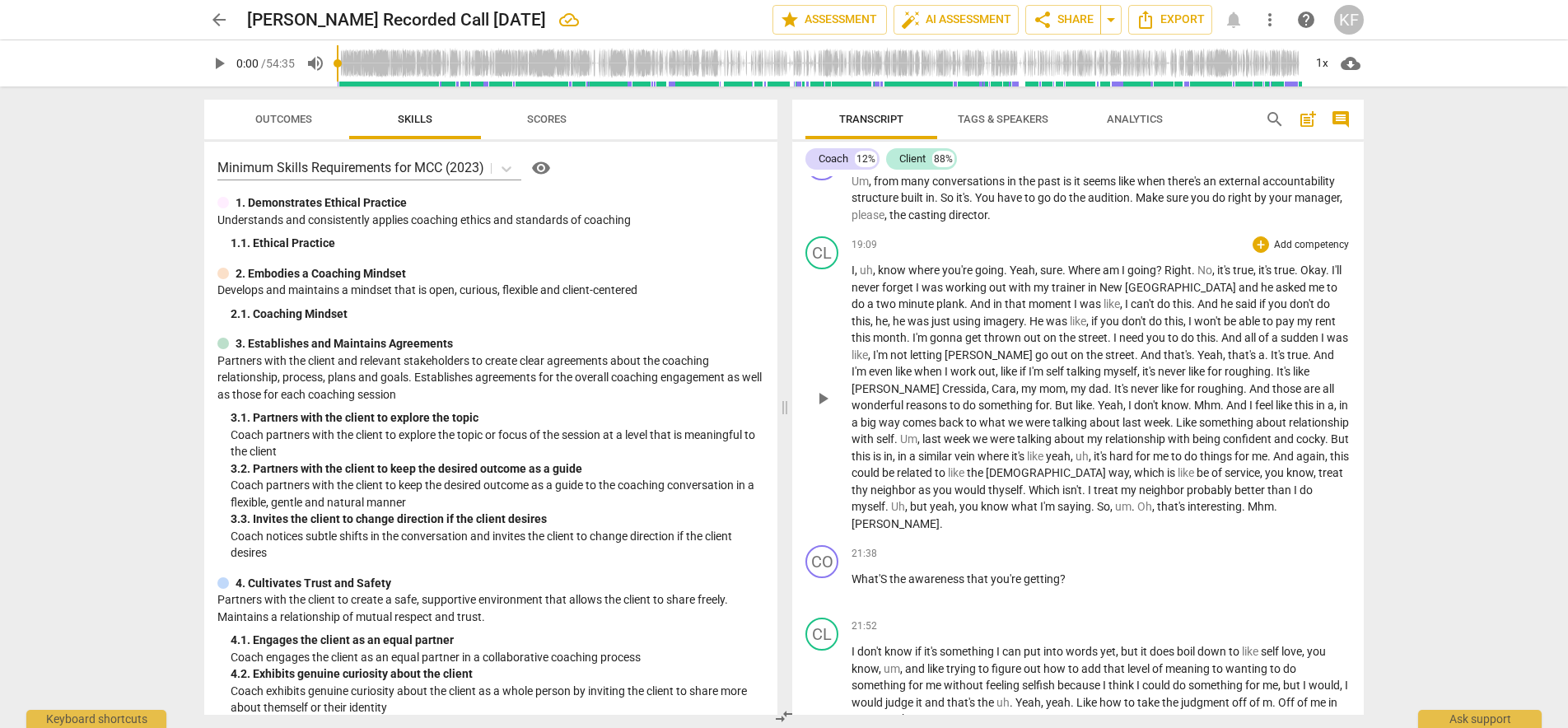
click at [1068, 264] on span "Where" at bounding box center [1085, 270] width 34 height 13
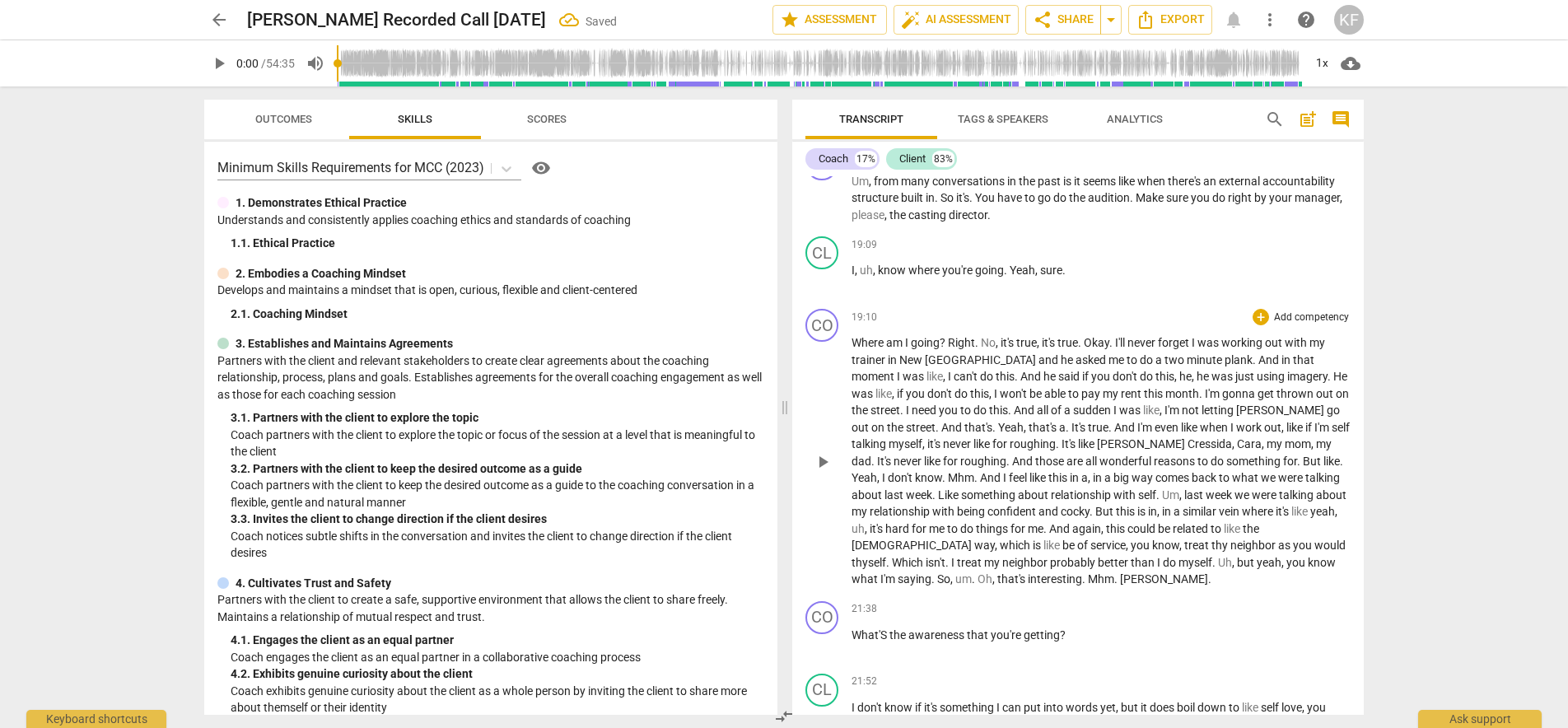
click at [950, 337] on span "Right" at bounding box center [961, 342] width 27 height 13
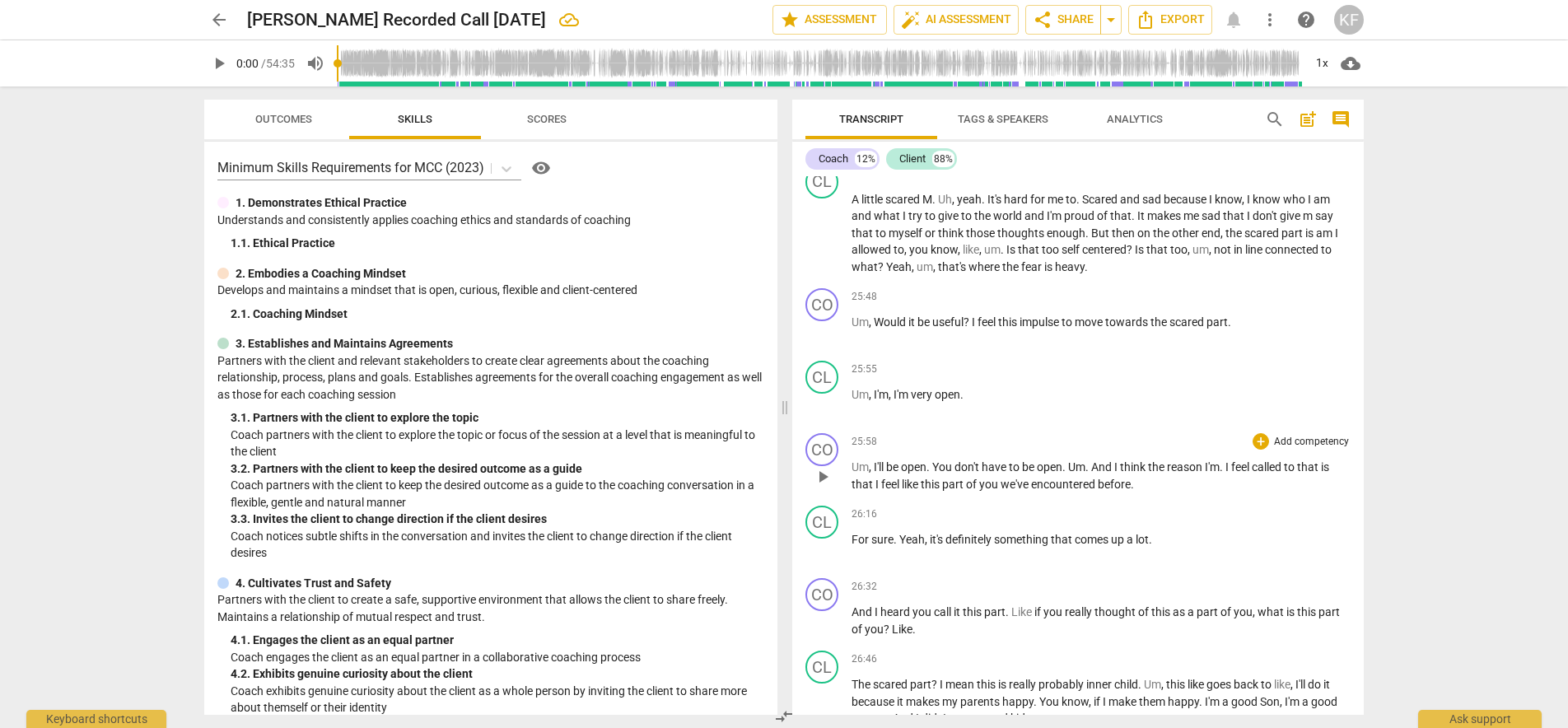
scroll to position [4585, 0]
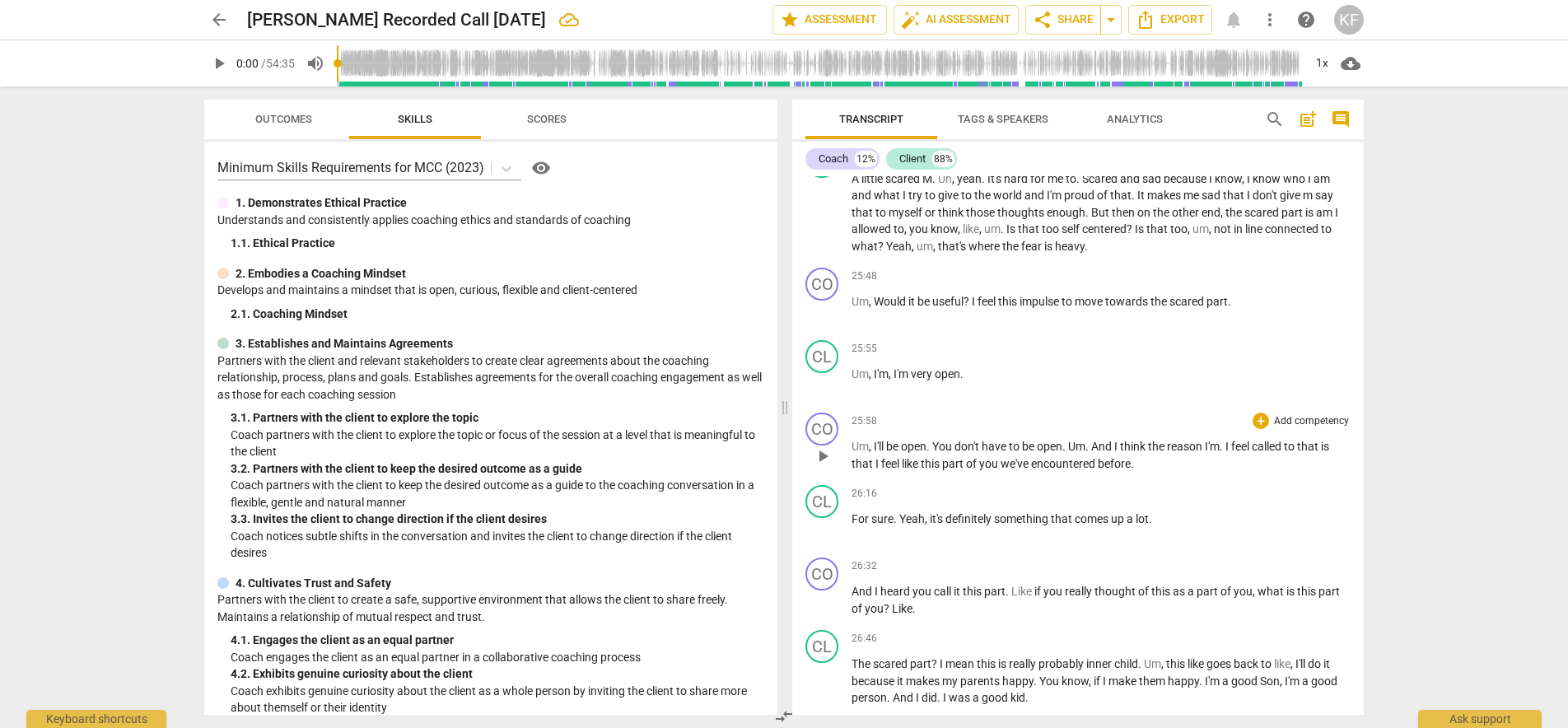
click at [932, 440] on span "." at bounding box center [930, 445] width 6 height 13
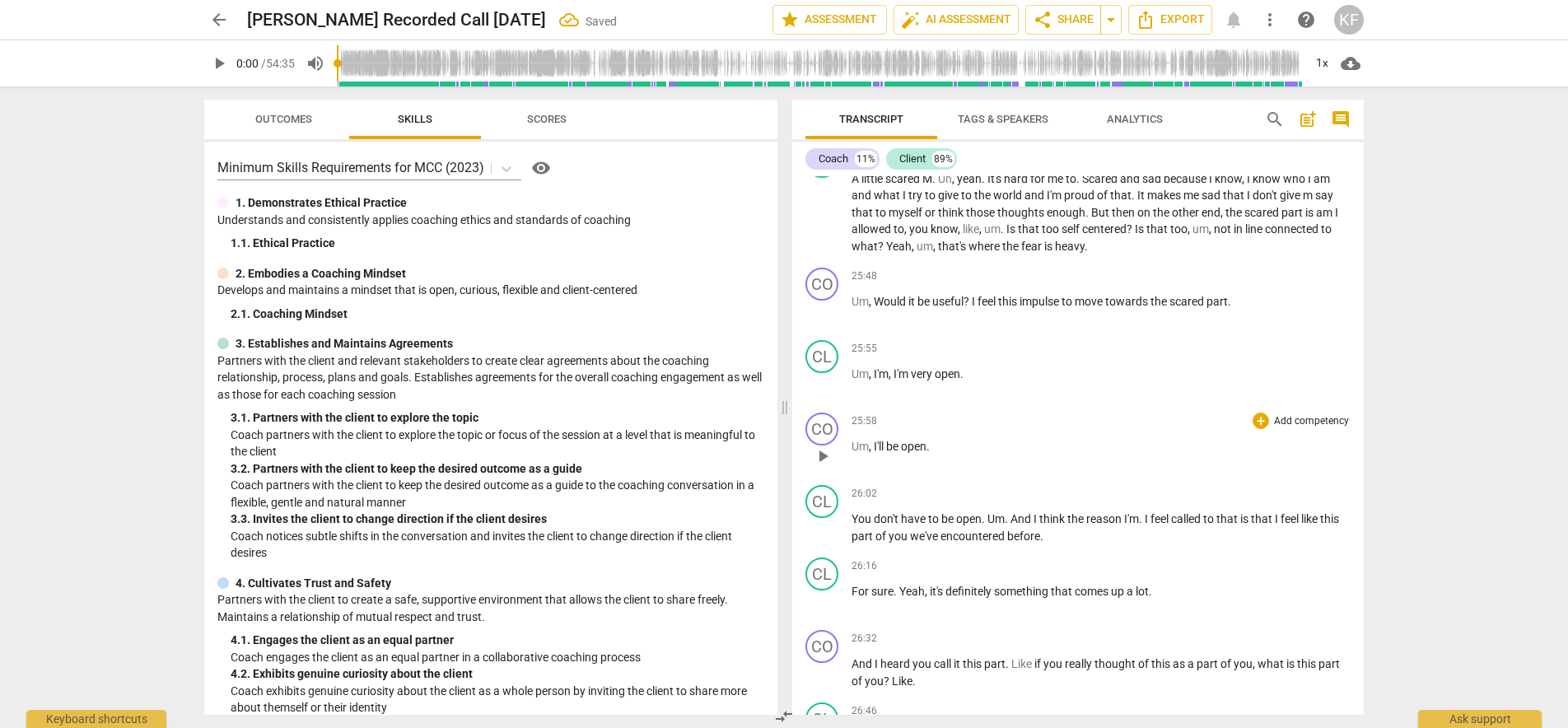
click at [851, 440] on span "Um" at bounding box center [860, 445] width 18 height 13
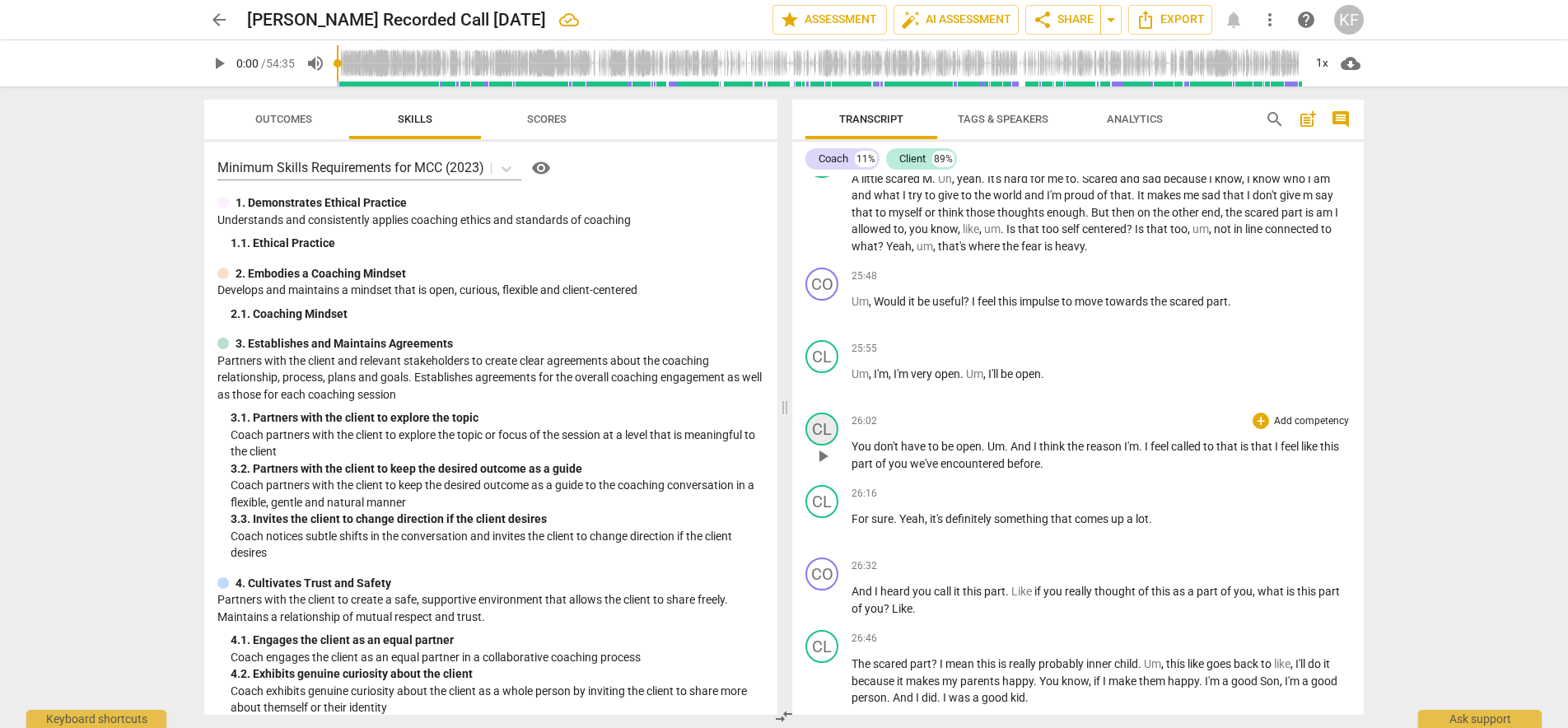
click at [830, 413] on div "CL" at bounding box center [822, 430] width 33 height 33
click at [855, 441] on div "Client" at bounding box center [884, 445] width 124 height 26
click at [854, 413] on li "Coach" at bounding box center [885, 414] width 126 height 31
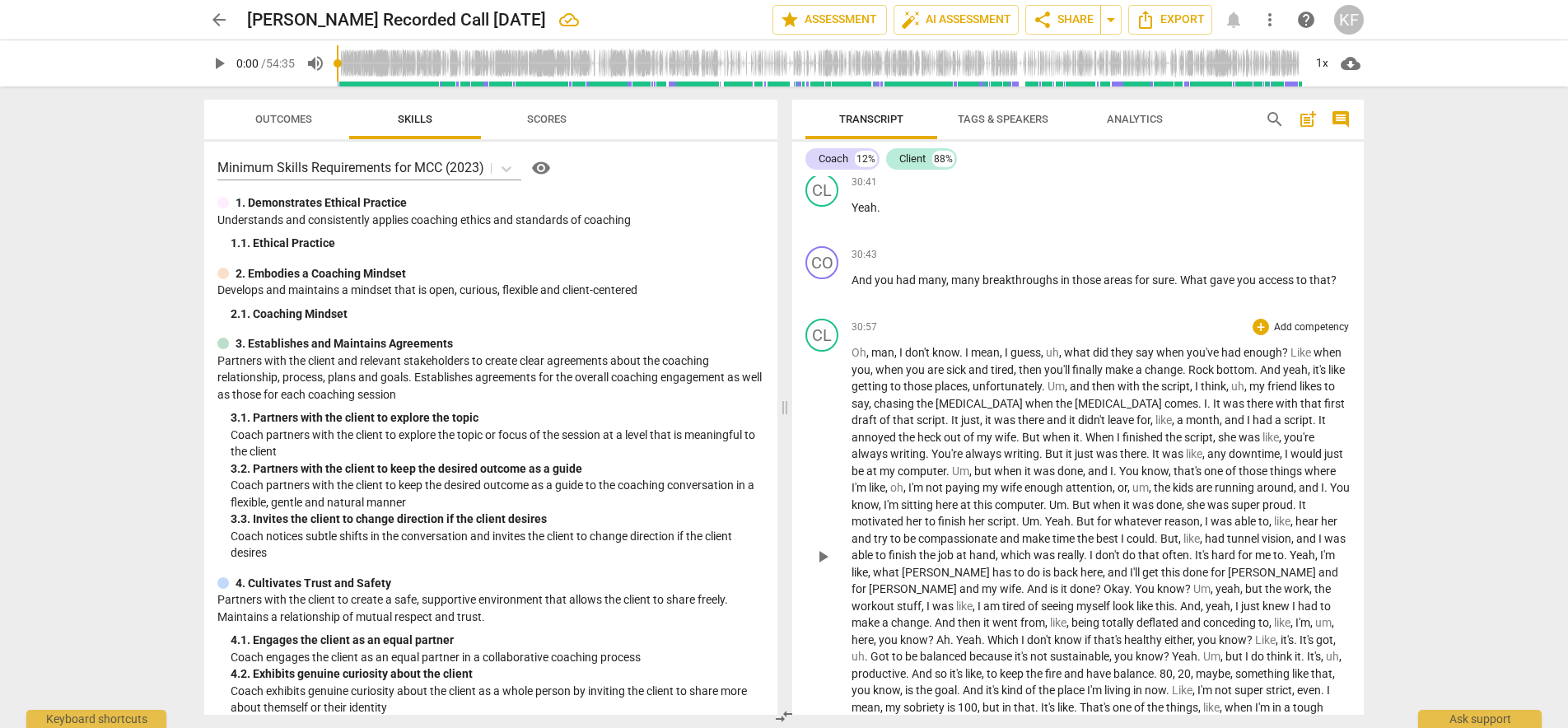
scroll to position [5827, 0]
click at [890, 342] on span "man" at bounding box center [883, 348] width 24 height 13
click at [831, 544] on span "play_arrow" at bounding box center [823, 553] width 20 height 20
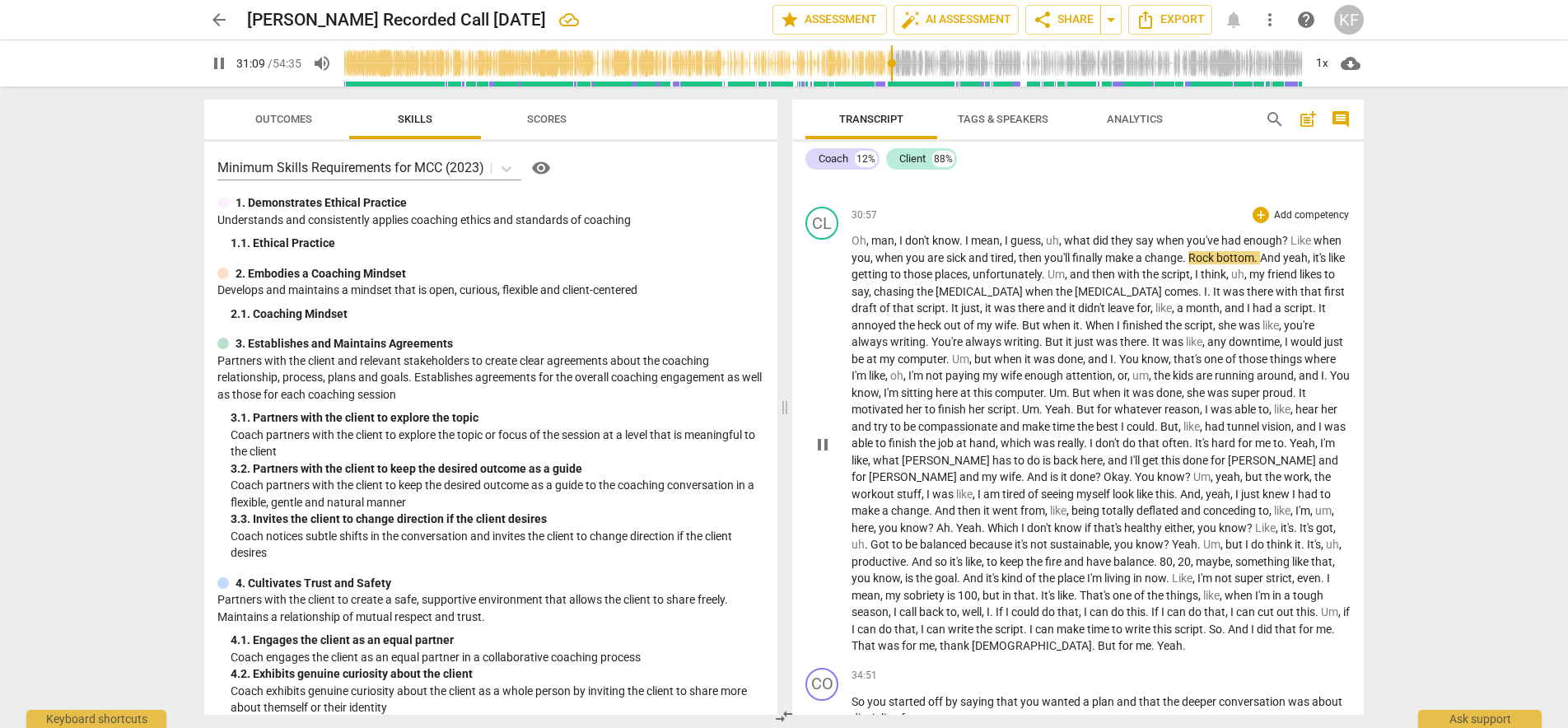
scroll to position [5939, 0]
click at [1188, 248] on span "." at bounding box center [1186, 254] width 6 height 13
click at [1189, 248] on span "Rock" at bounding box center [1201, 254] width 28 height 13
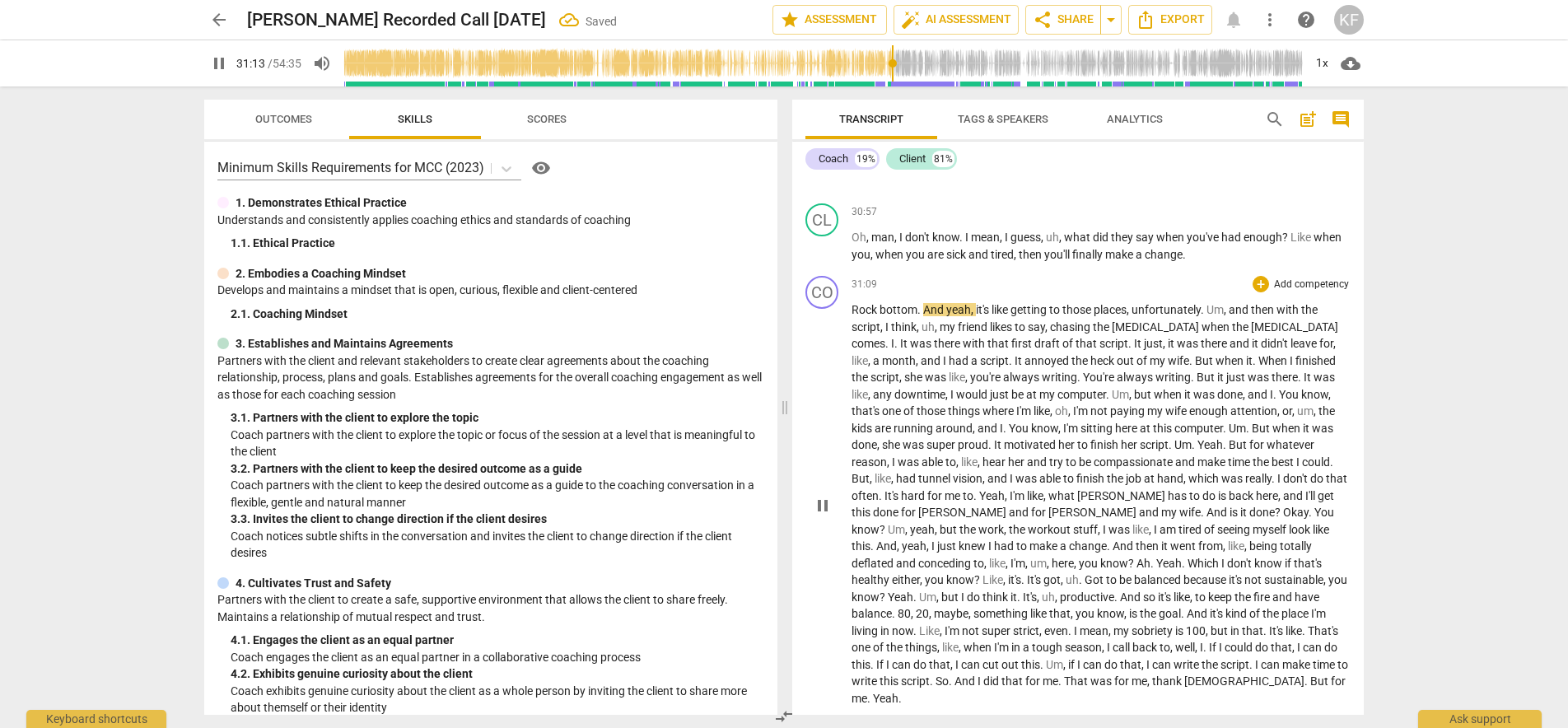
click at [925, 303] on span "And" at bounding box center [935, 309] width 24 height 13
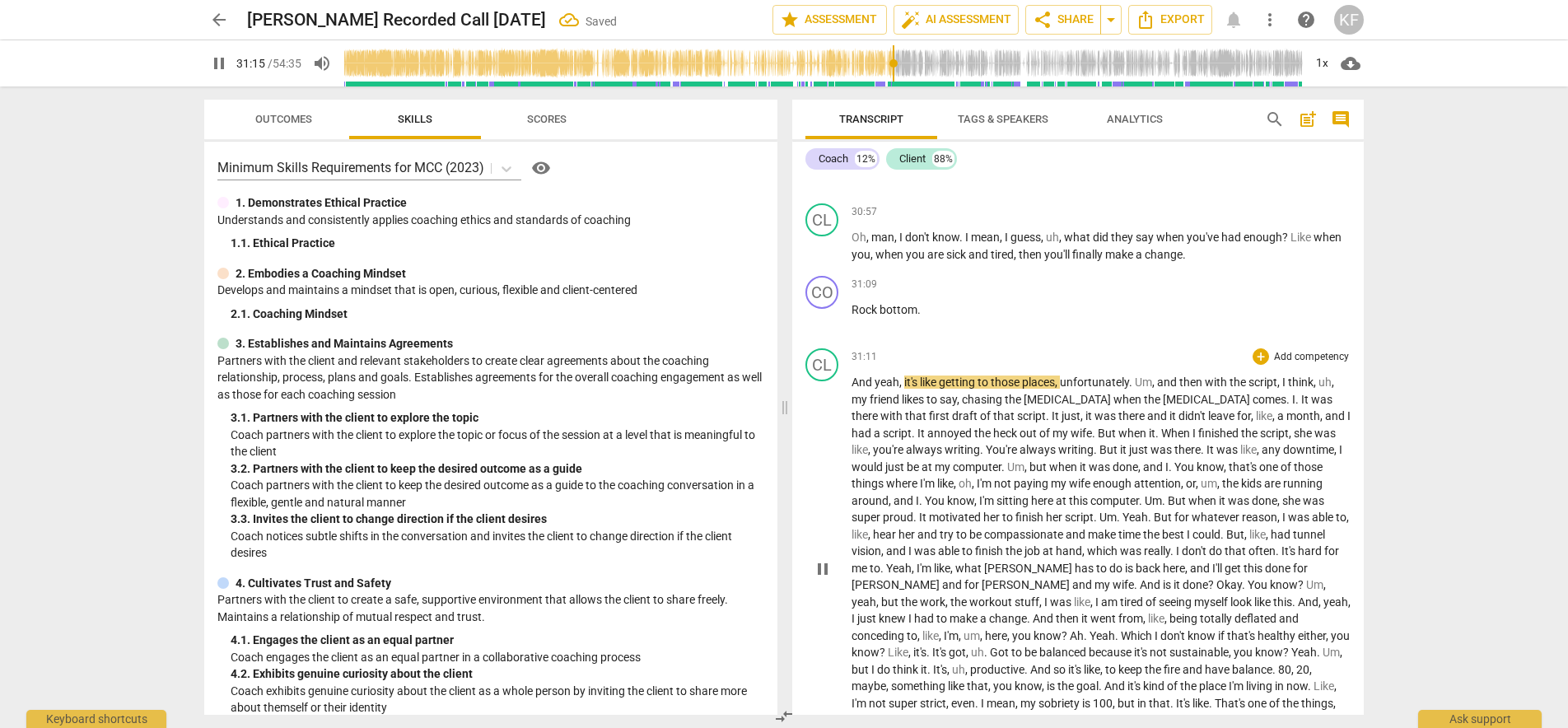
click at [849, 382] on div "play_arrow pause" at bounding box center [830, 570] width 42 height 377
click at [856, 376] on span "And" at bounding box center [863, 382] width 24 height 13
click at [854, 376] on span "And" at bounding box center [863, 382] width 24 height 13
type input "1877"
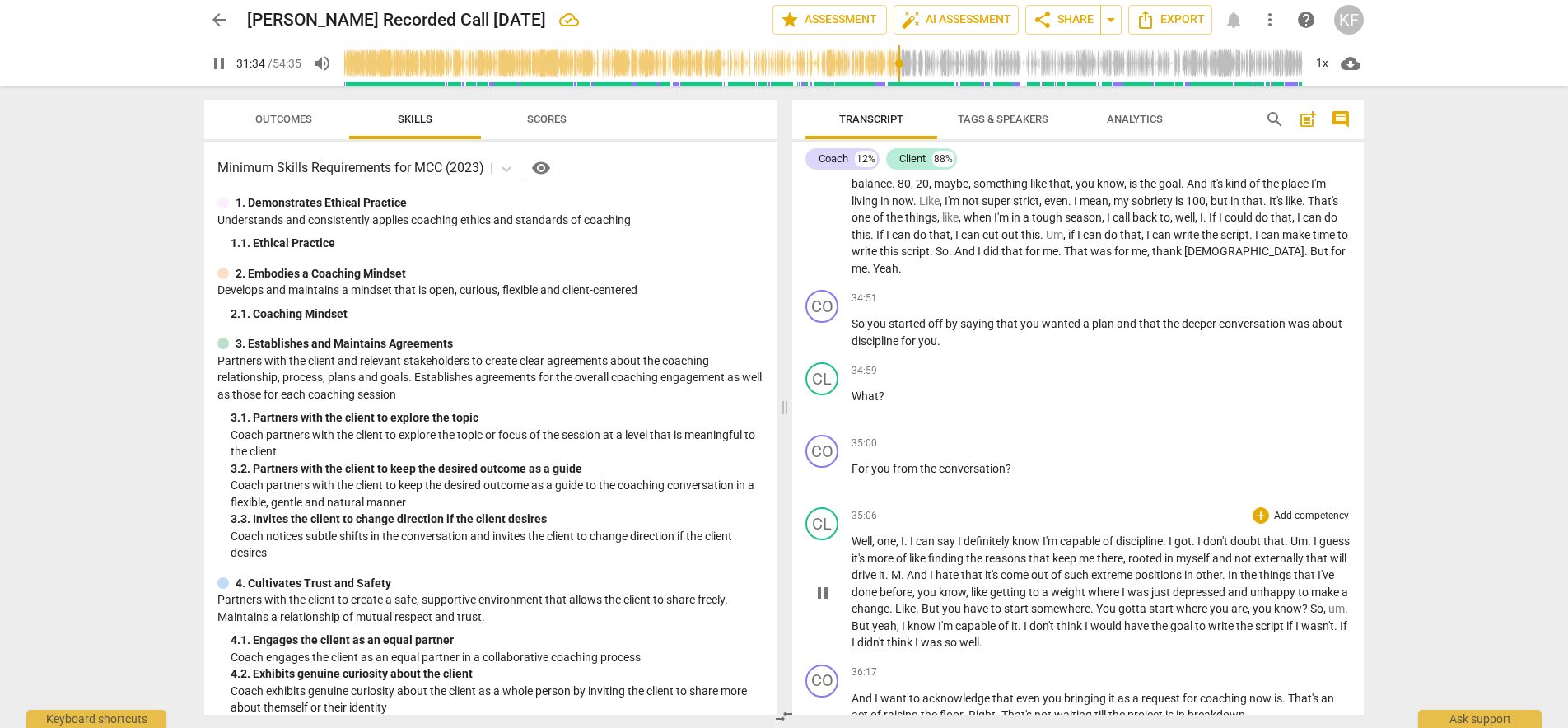
scroll to position [6469, 0]
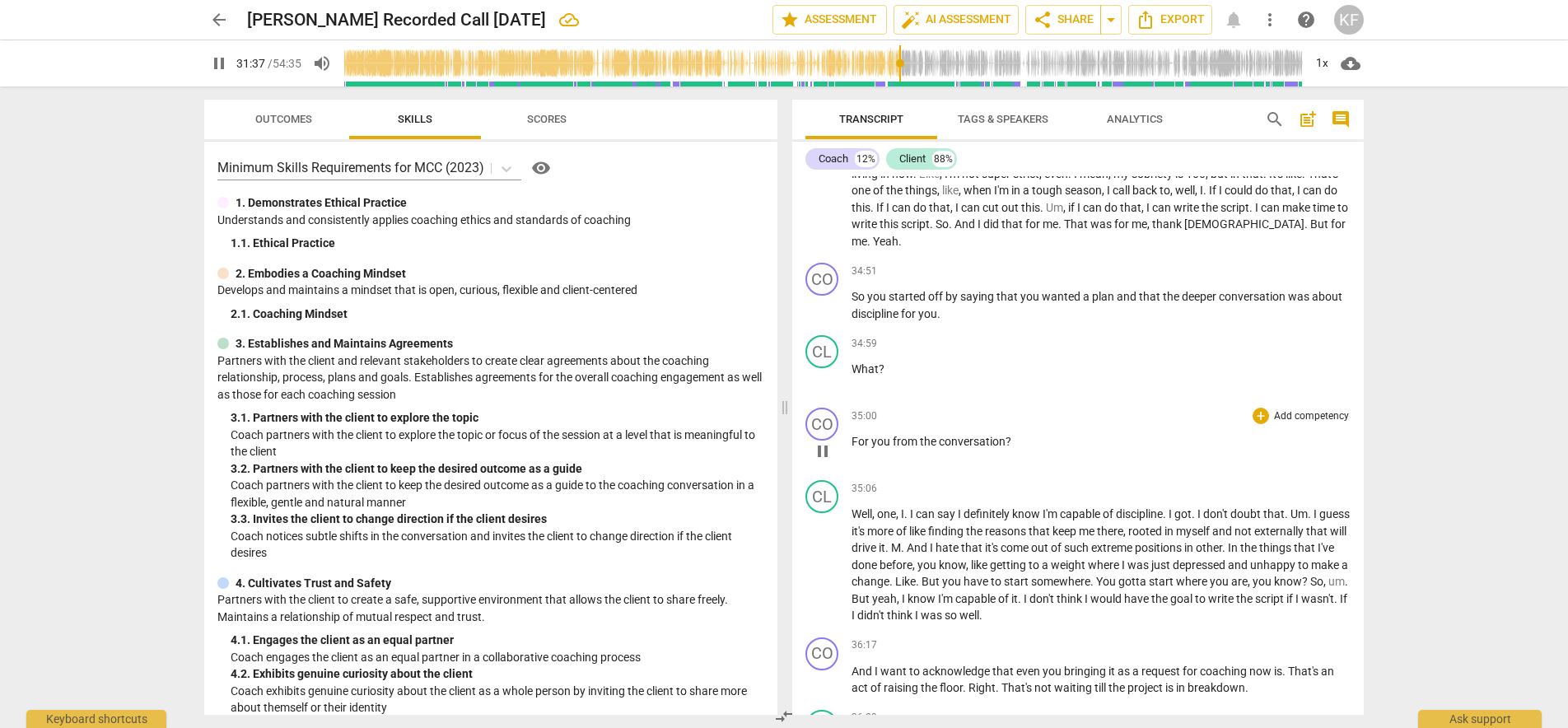
click at [853, 435] on span "For" at bounding box center [861, 441] width 20 height 13
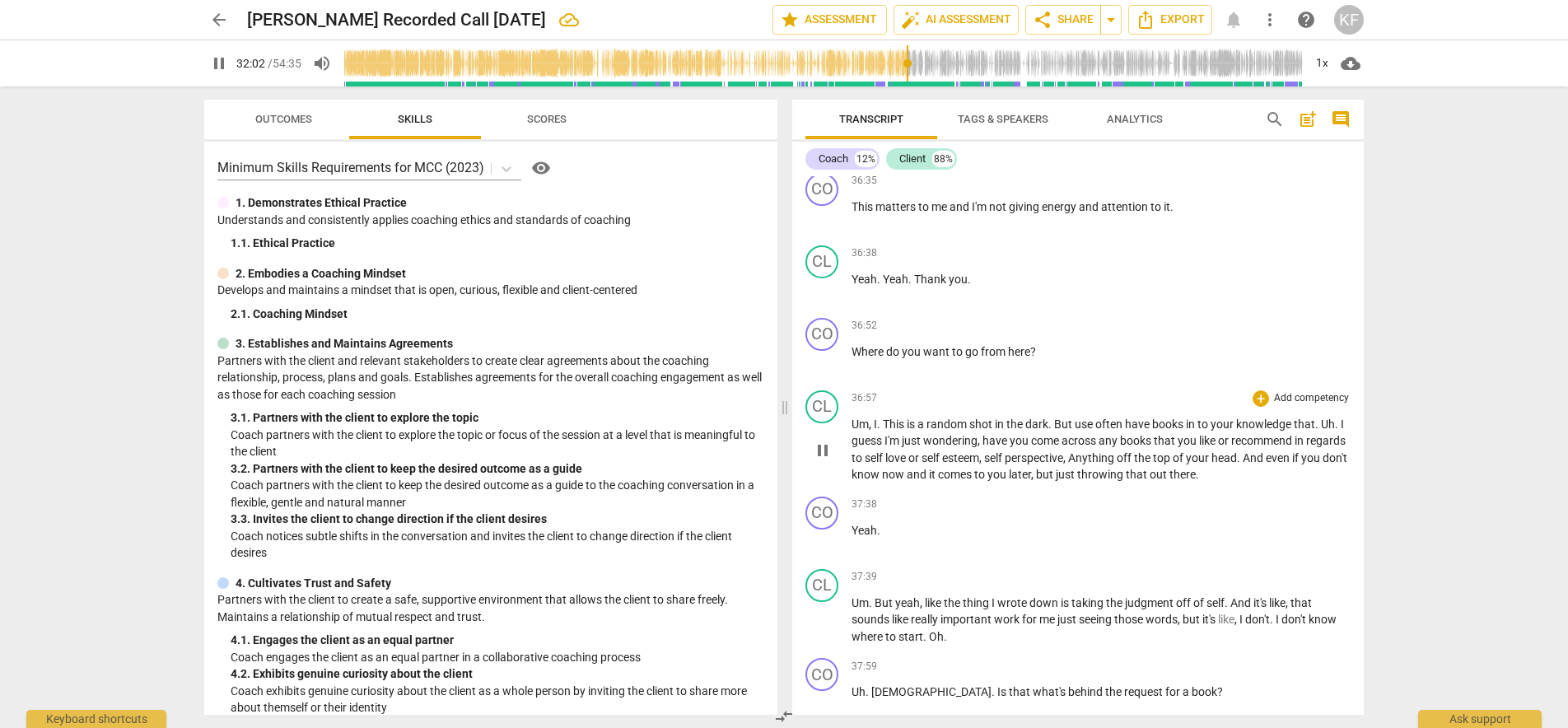
scroll to position [7238, 0]
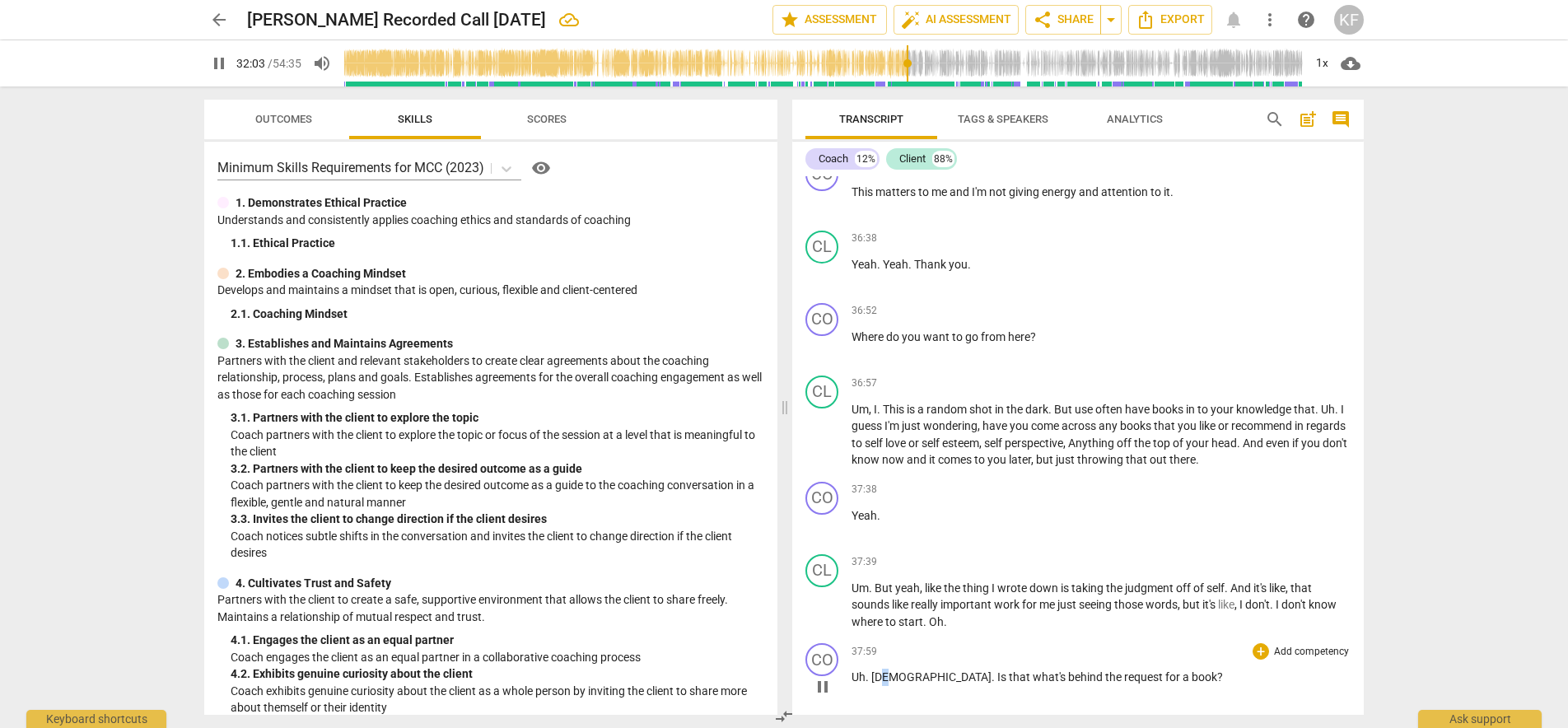
click at [886, 670] on span "[DEMOGRAPHIC_DATA]" at bounding box center [931, 676] width 121 height 13
type input "1925"
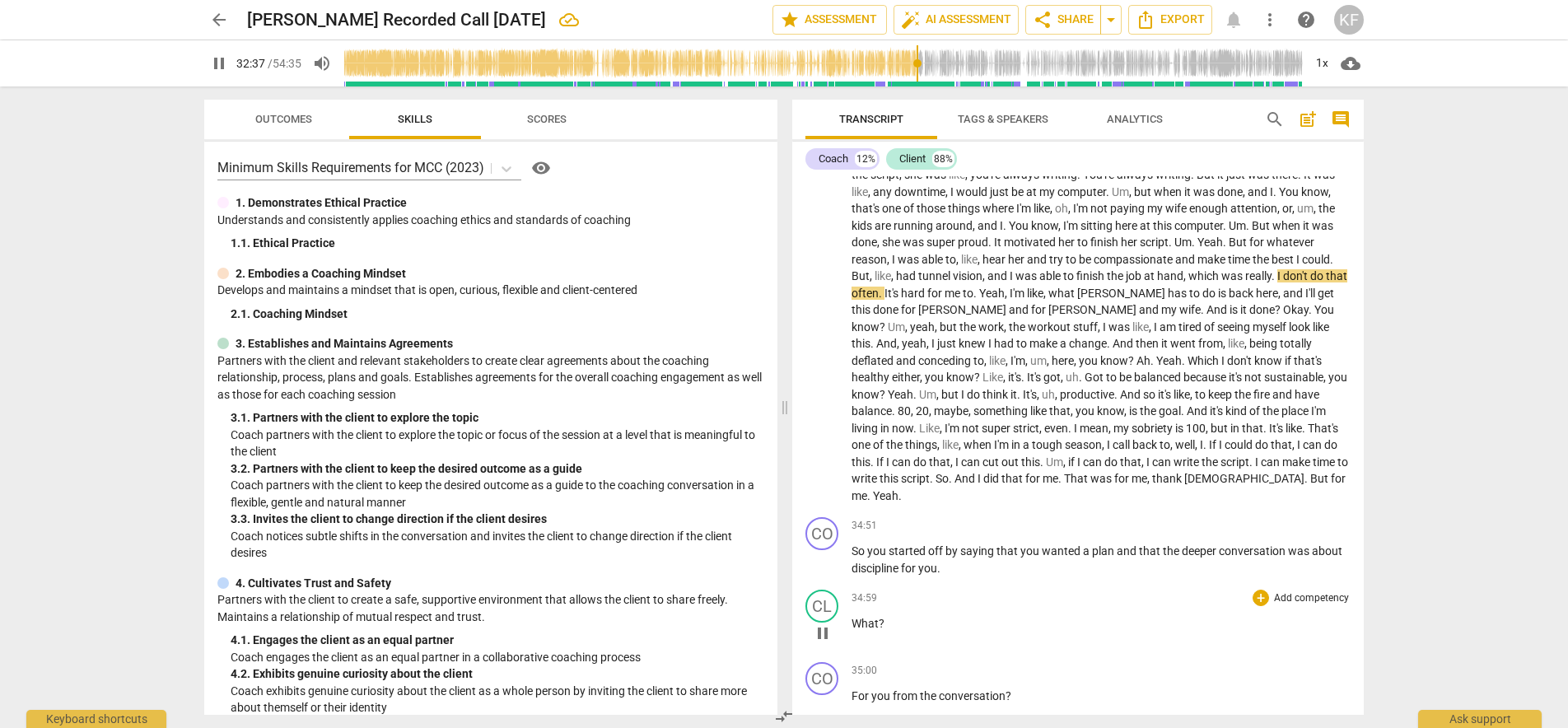
scroll to position [6211, 0]
click at [1254, 442] on span "do" at bounding box center [1262, 447] width 16 height 13
click at [935, 70] on input "range" at bounding box center [823, 64] width 959 height 53
click at [957, 70] on input "range" at bounding box center [823, 64] width 959 height 53
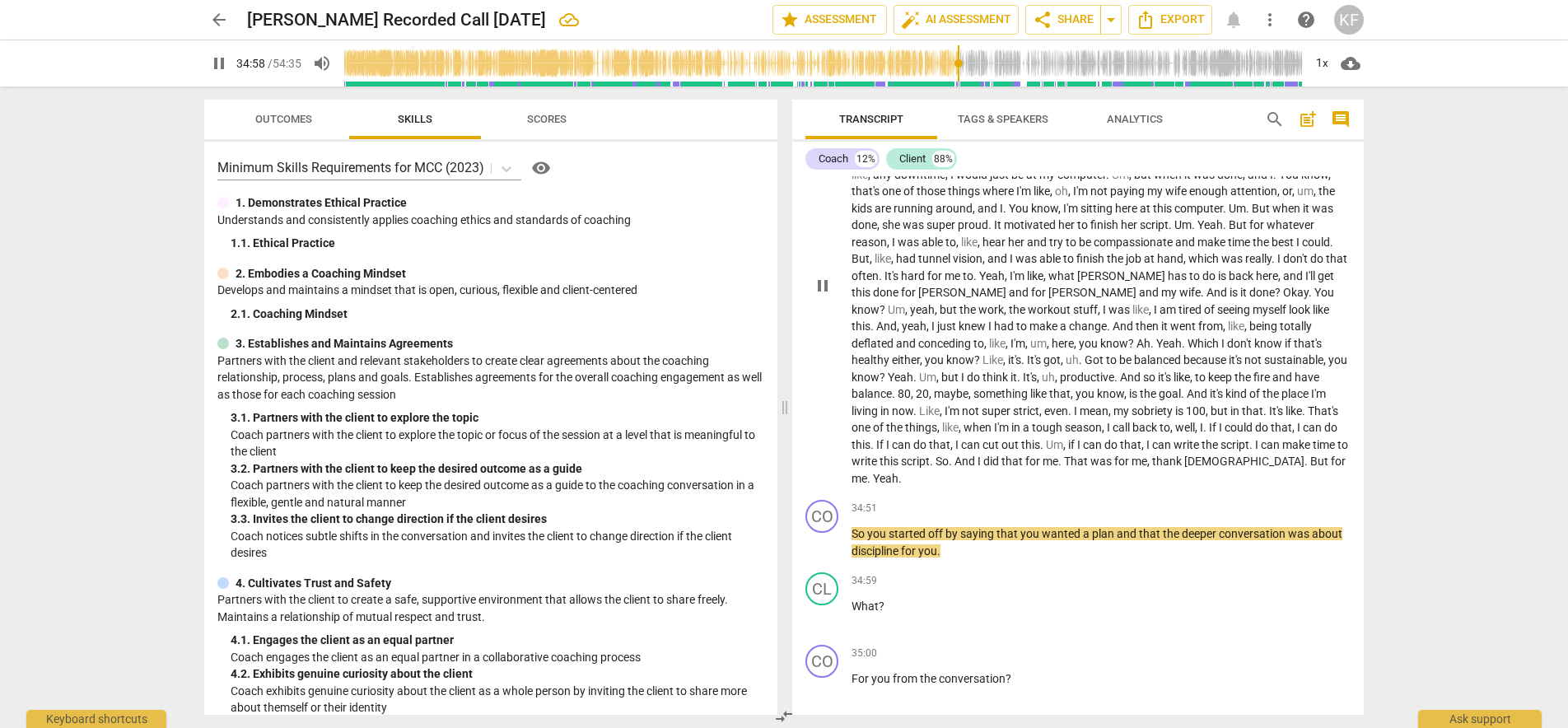
scroll to position [6301, 0]
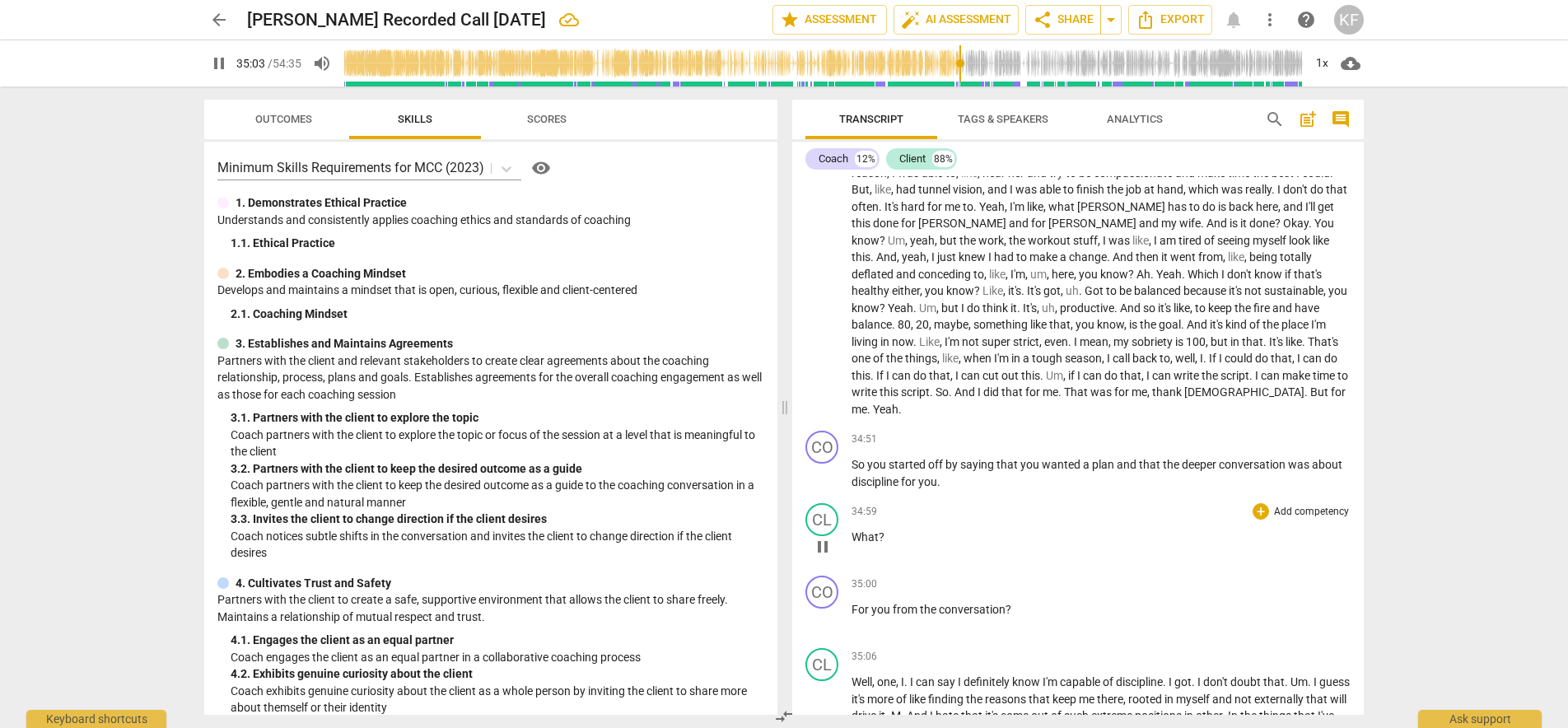
click at [854, 531] on span "What" at bounding box center [865, 537] width 27 height 13
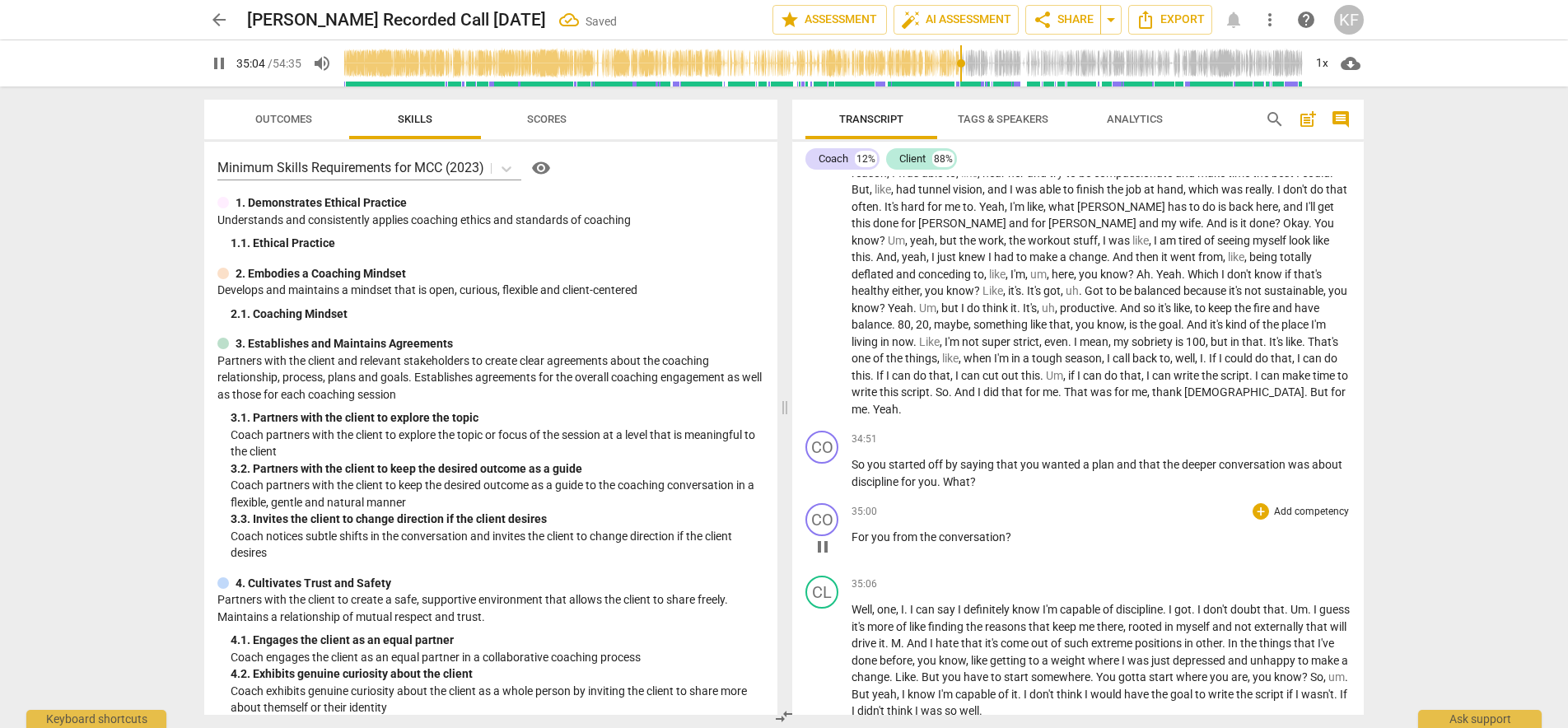
click at [850, 537] on div "play_arrow pause" at bounding box center [830, 547] width 42 height 22
click at [854, 531] on span "For" at bounding box center [861, 537] width 20 height 13
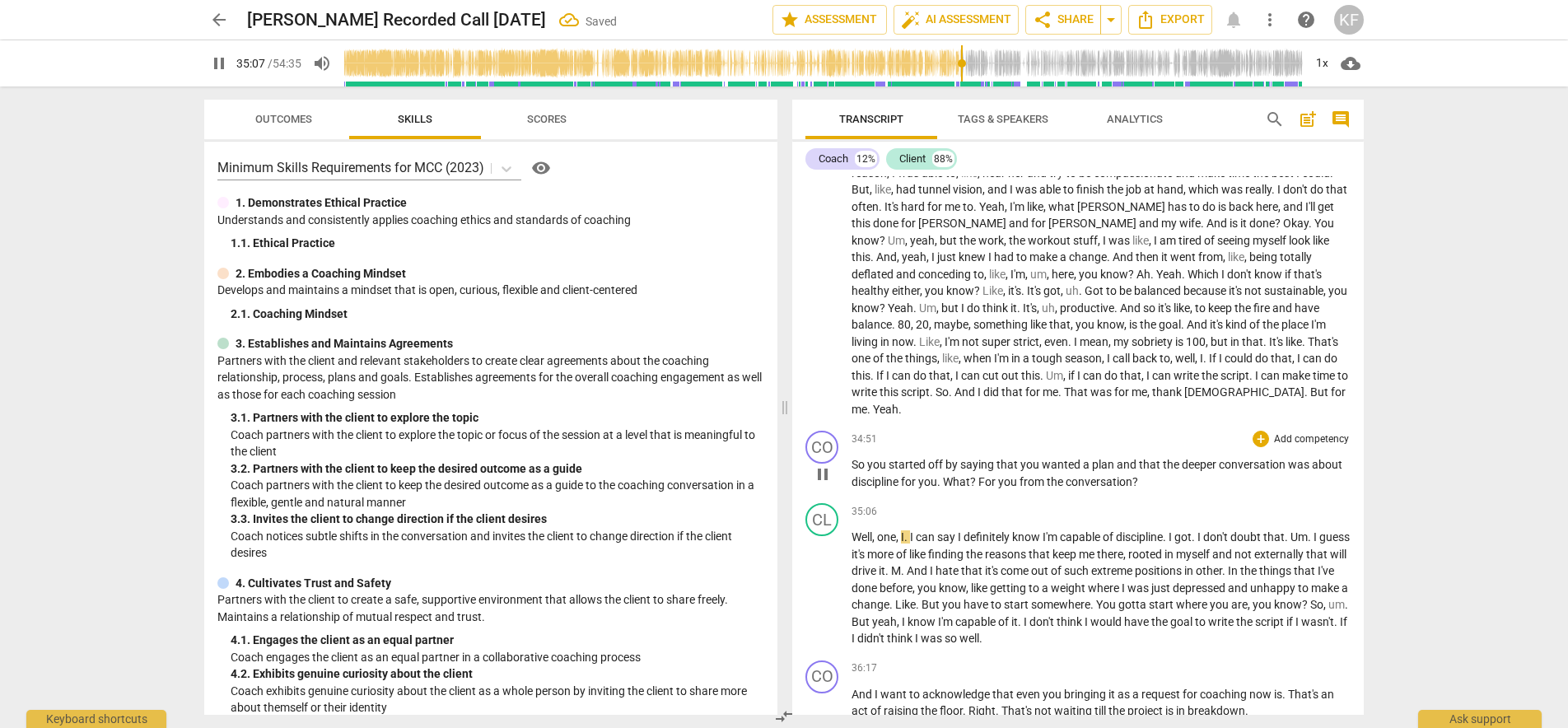
click at [984, 475] on span "For" at bounding box center [987, 481] width 20 height 13
type input "2108"
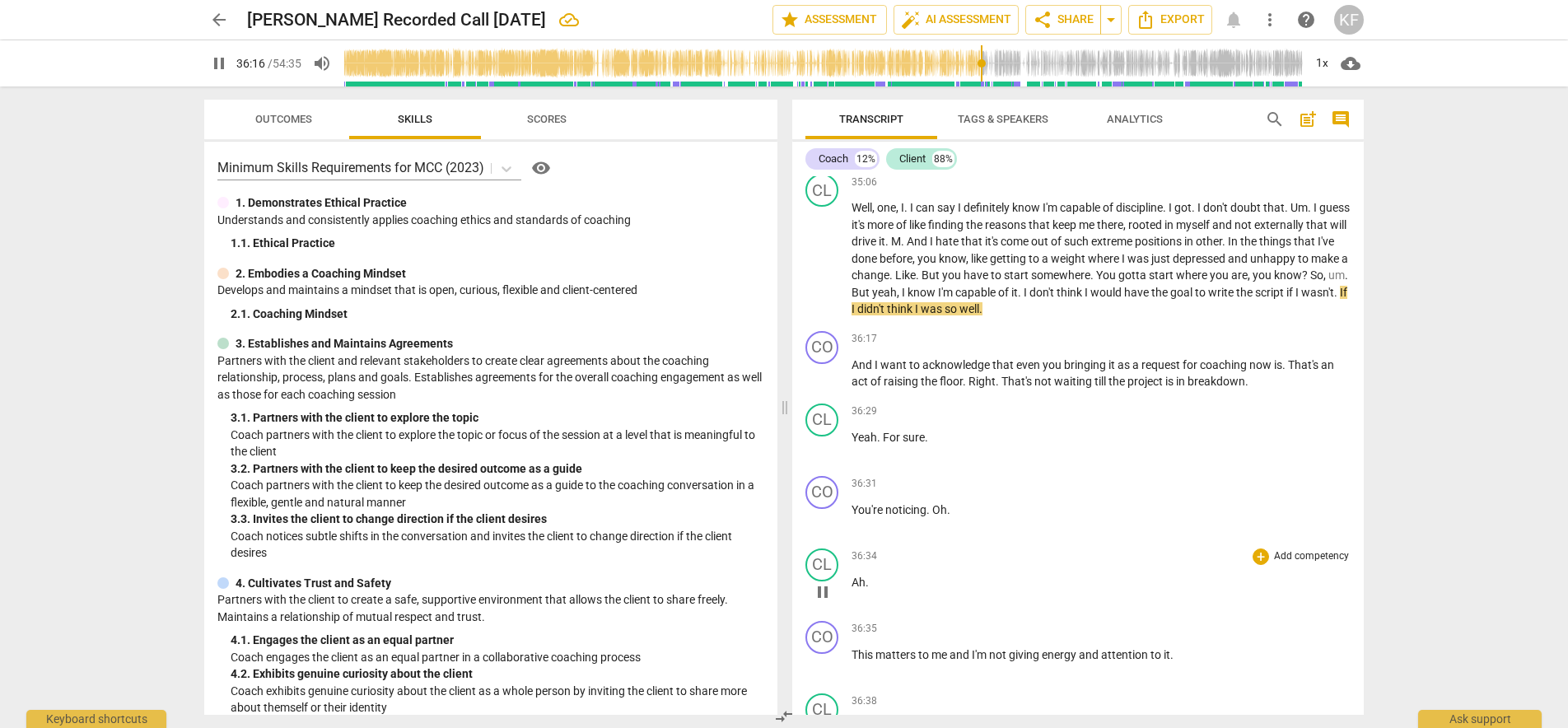
scroll to position [6633, 0]
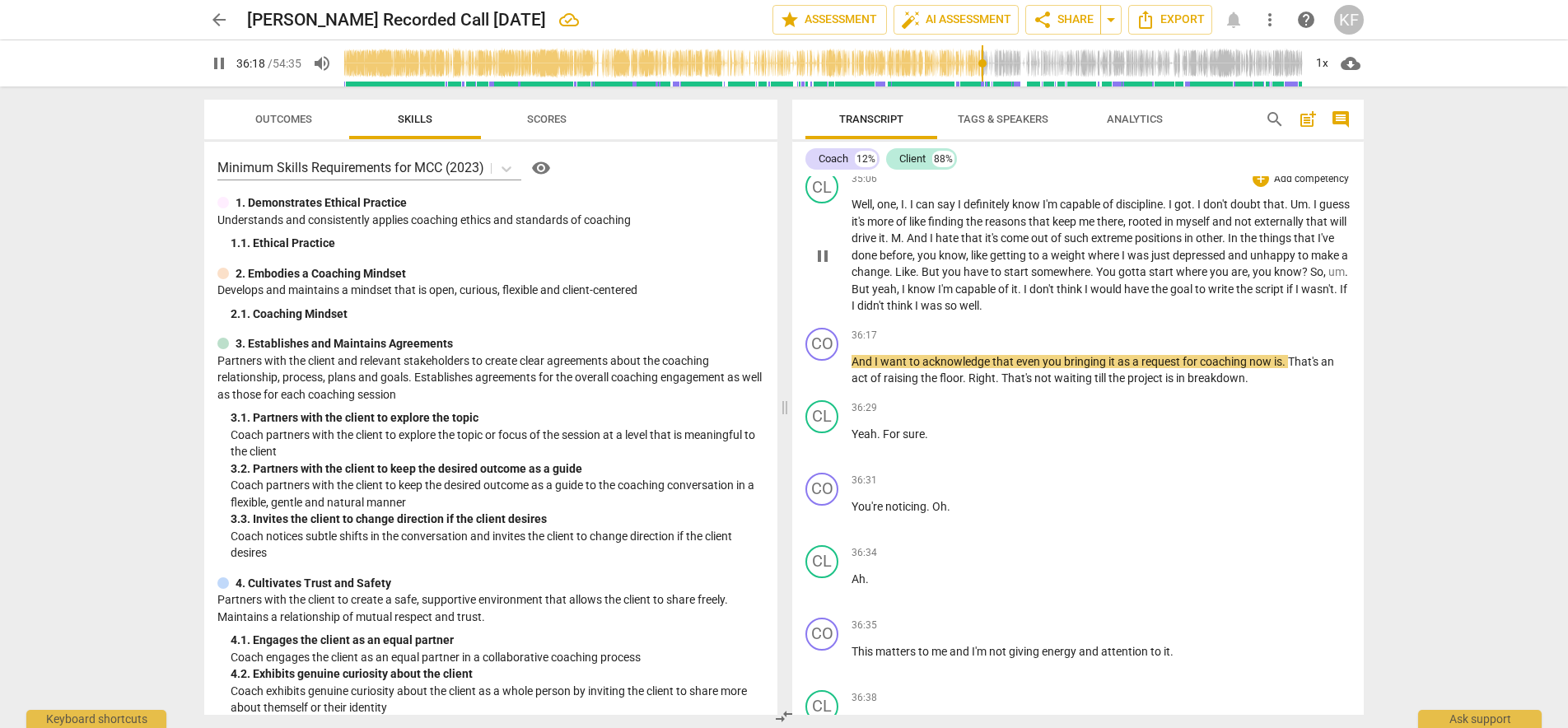
click at [979, 299] on span "well" at bounding box center [969, 305] width 20 height 13
click at [1087, 227] on p "Well , one , I . I can say I definitely know I'm capable of discipline . I got …" at bounding box center [1100, 255] width 499 height 119
type input "2179"
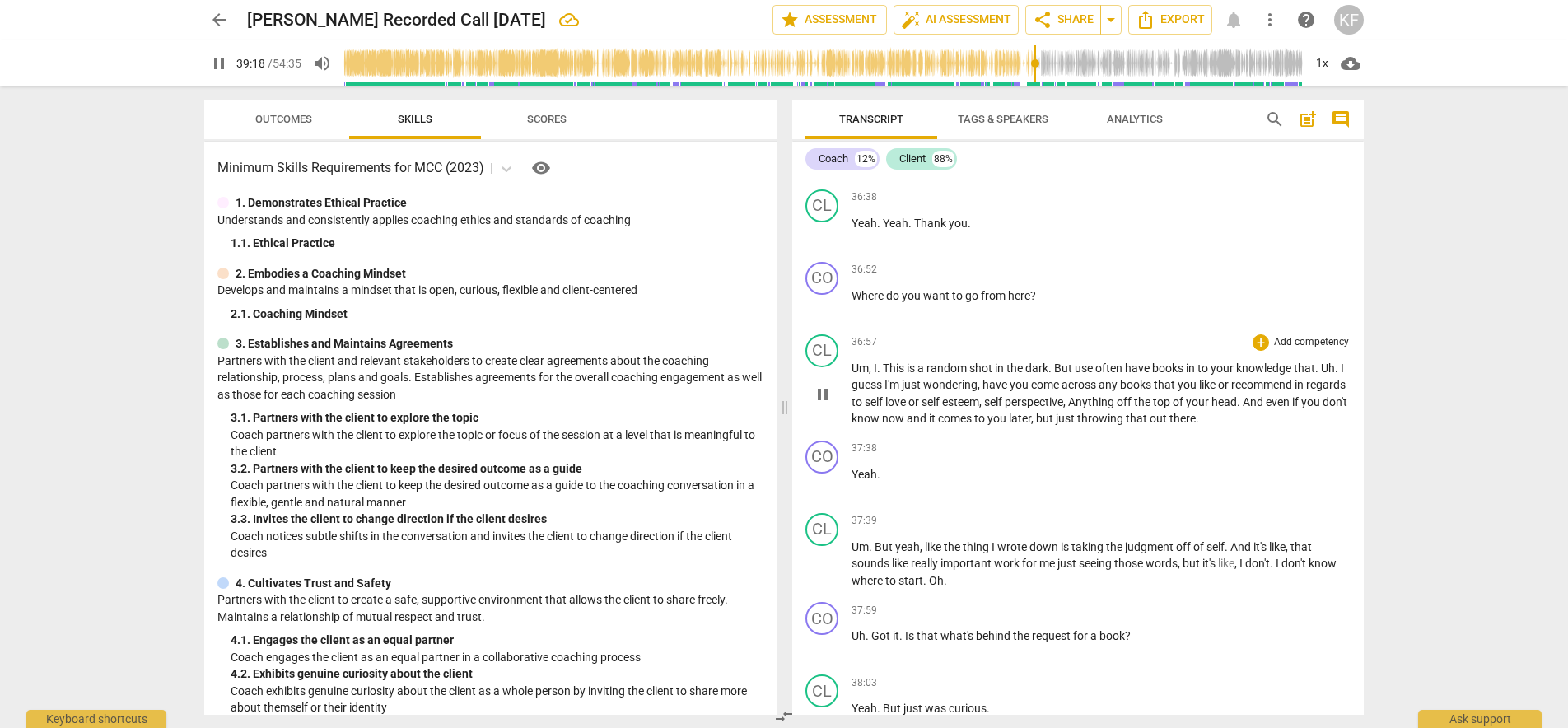
scroll to position [7679, 0]
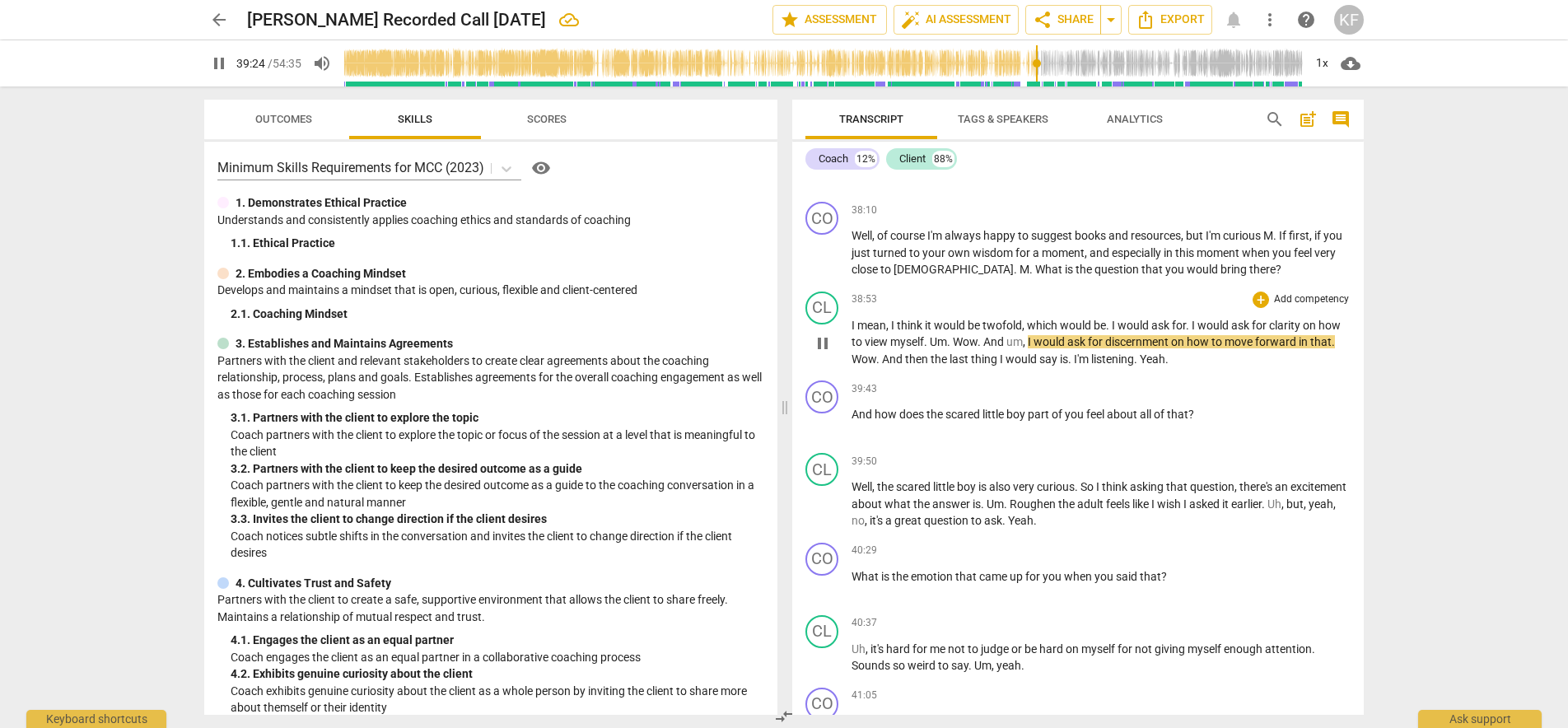
click at [853, 352] on span "Wow" at bounding box center [863, 358] width 25 height 13
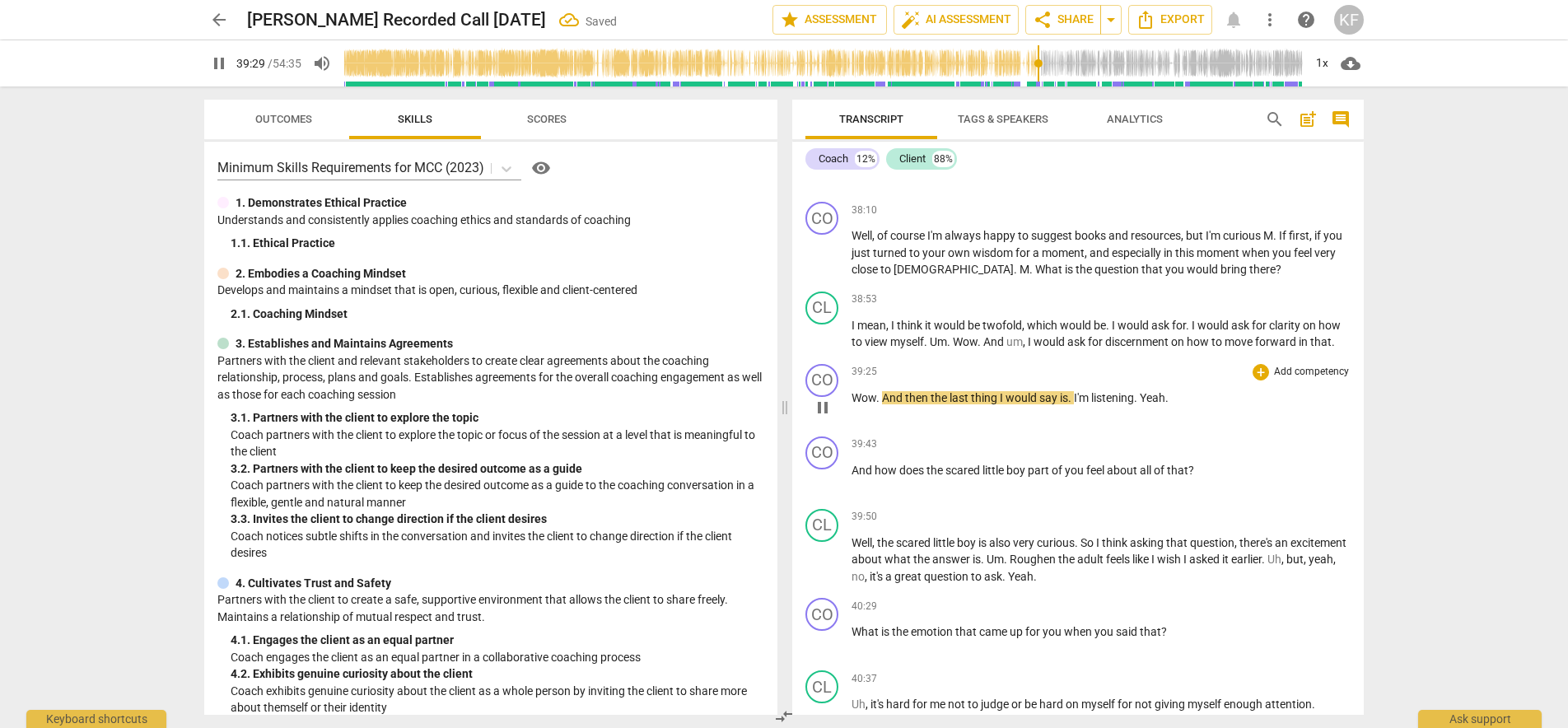
click at [885, 391] on span "And" at bounding box center [893, 397] width 24 height 13
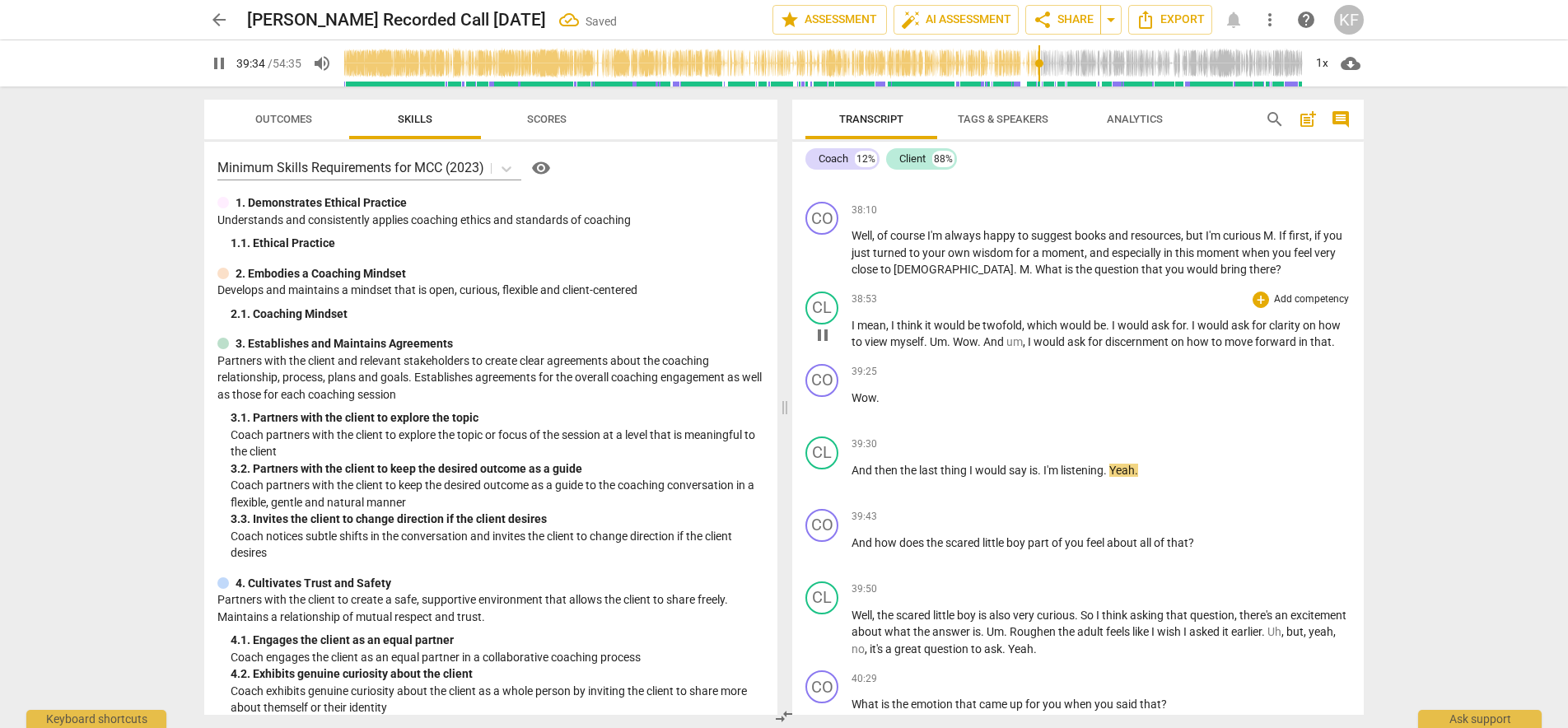
click at [957, 336] on span "Wow" at bounding box center [964, 341] width 25 height 13
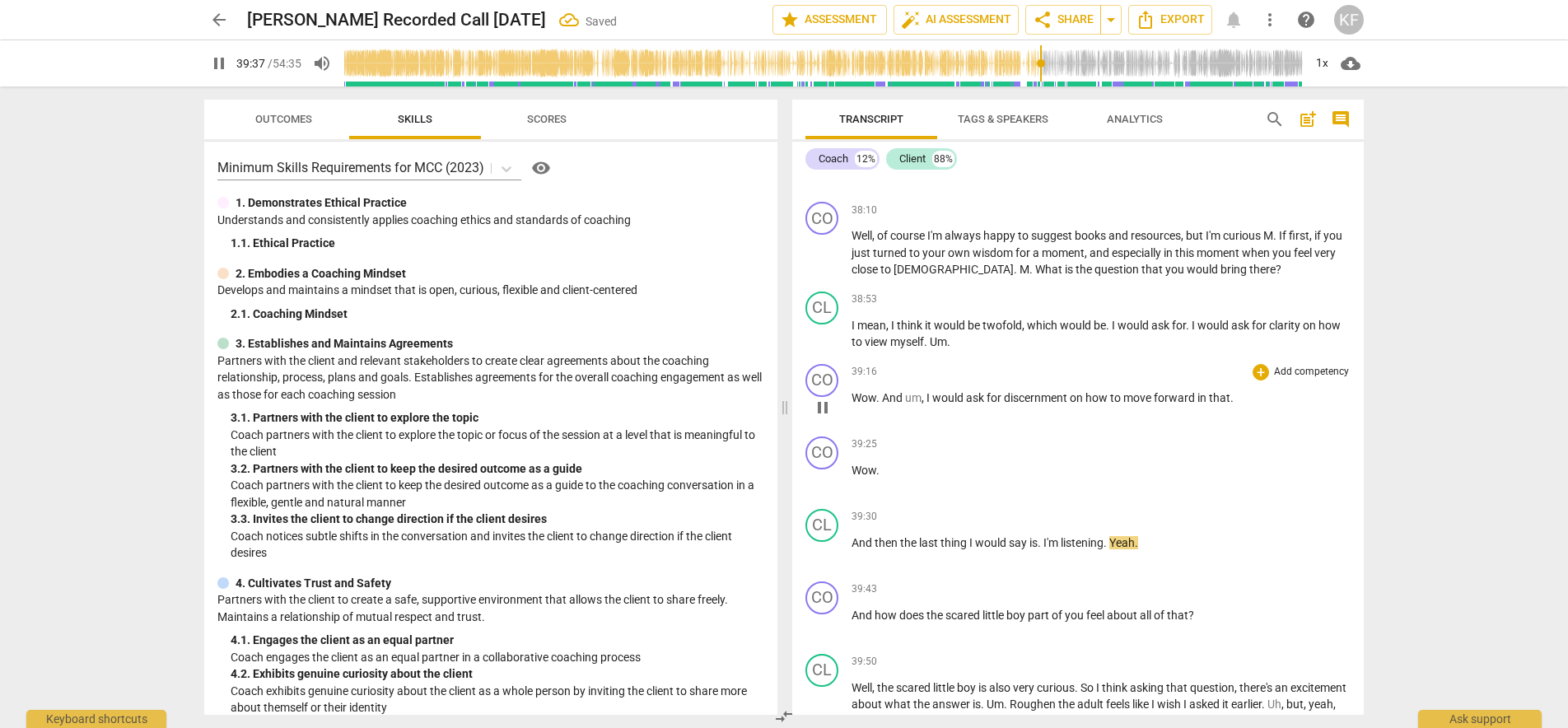
click at [882, 391] on span "And" at bounding box center [893, 397] width 24 height 13
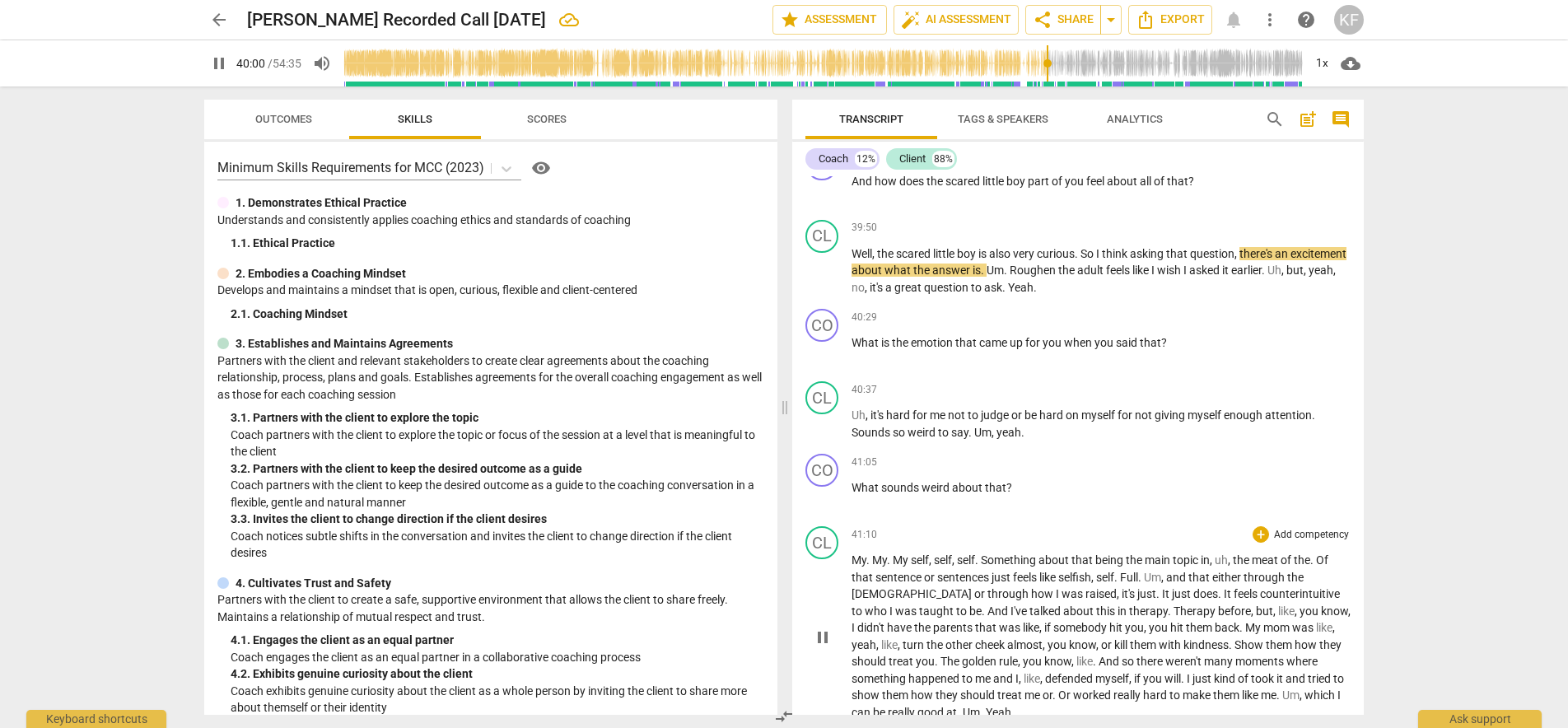
scroll to position [8166, 0]
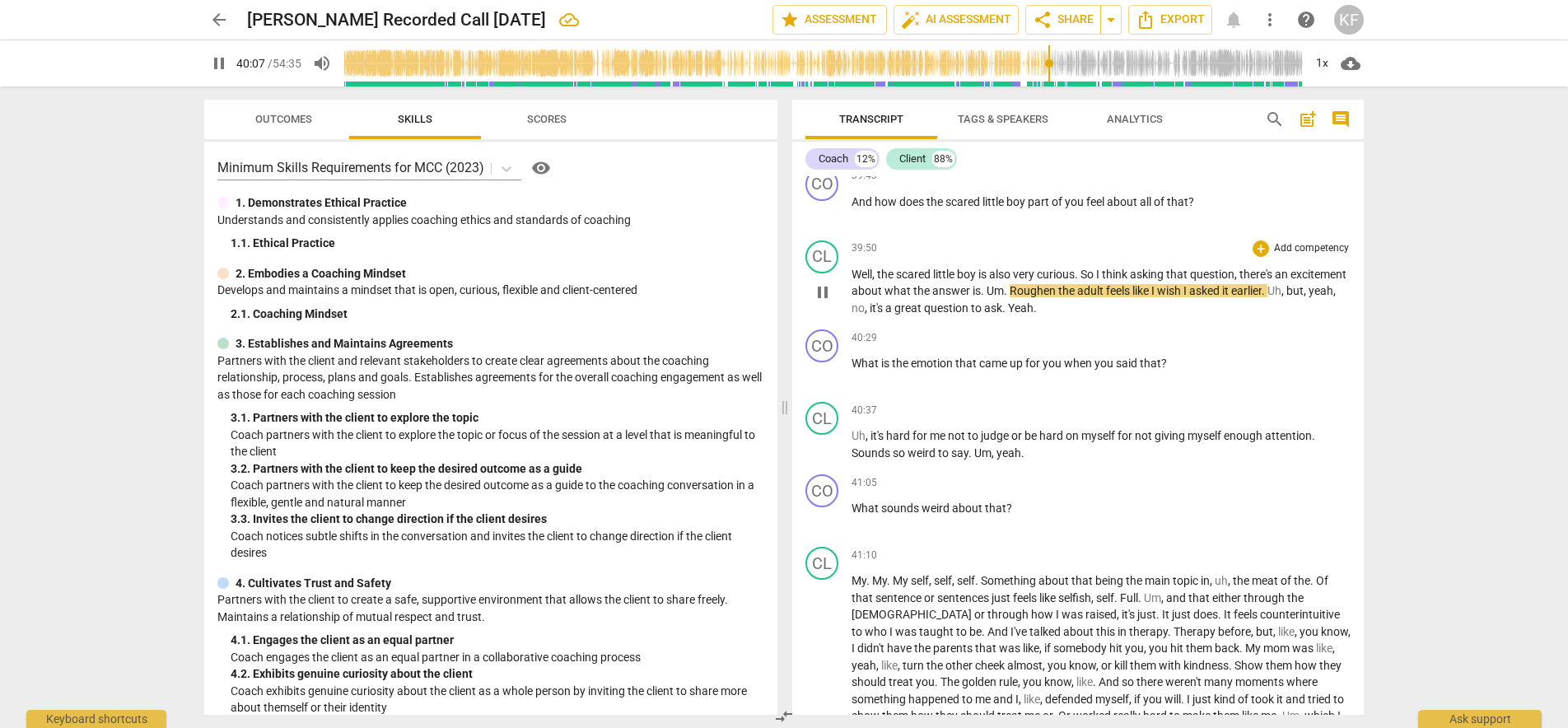
click at [1058, 285] on span "Roughen" at bounding box center [1034, 290] width 49 height 13
type input "2411"
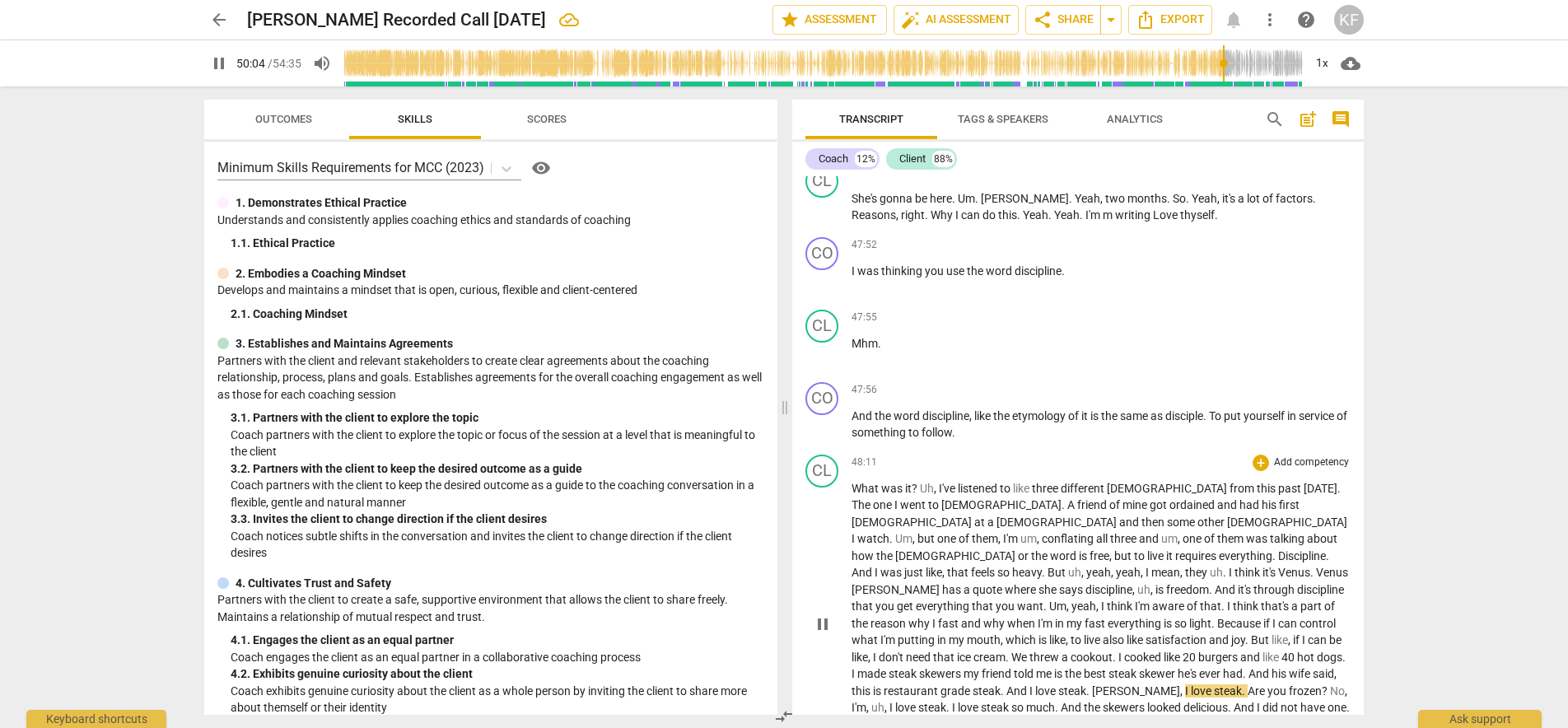
scroll to position [9600, 0]
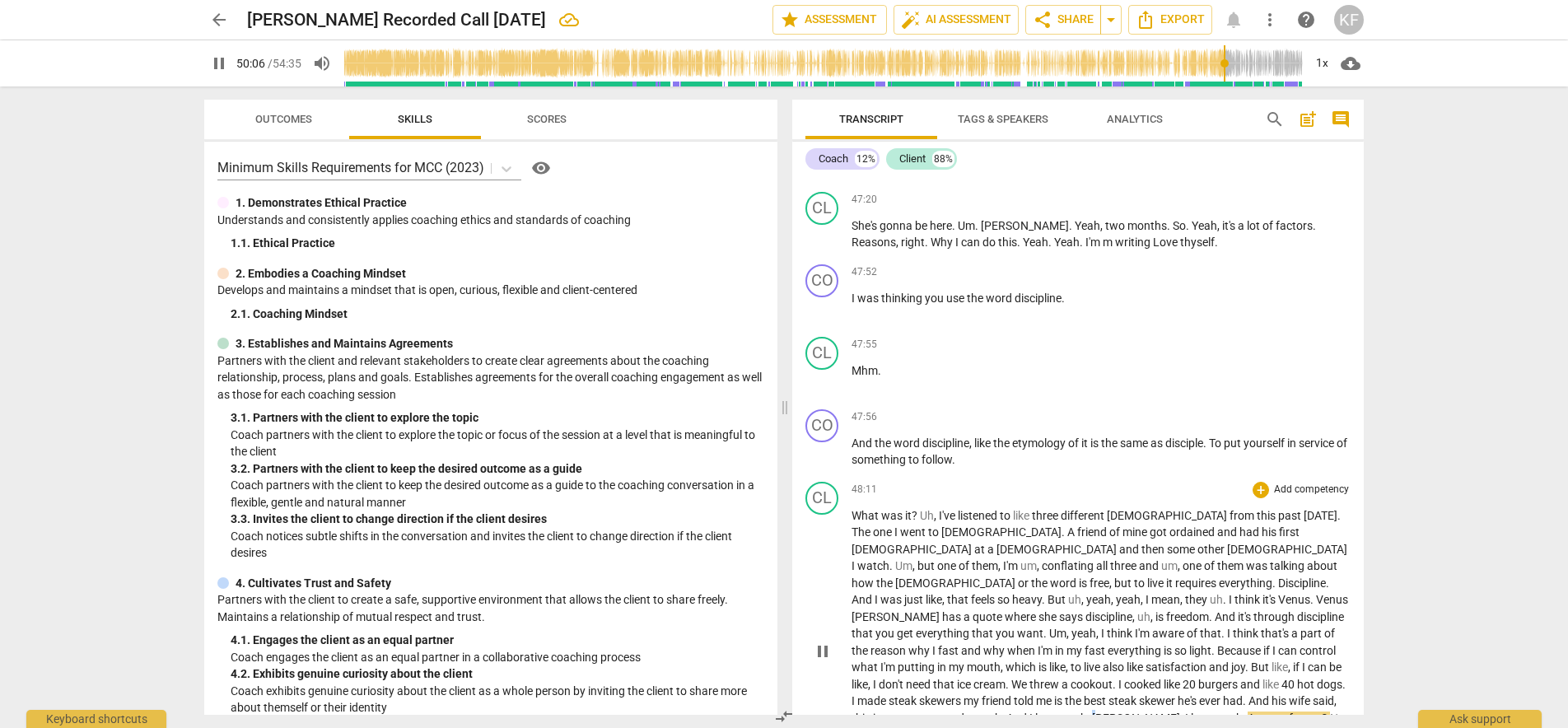
click at [1180, 711] on span "[PERSON_NAME]" at bounding box center [1136, 717] width 88 height 13
type input "3008"
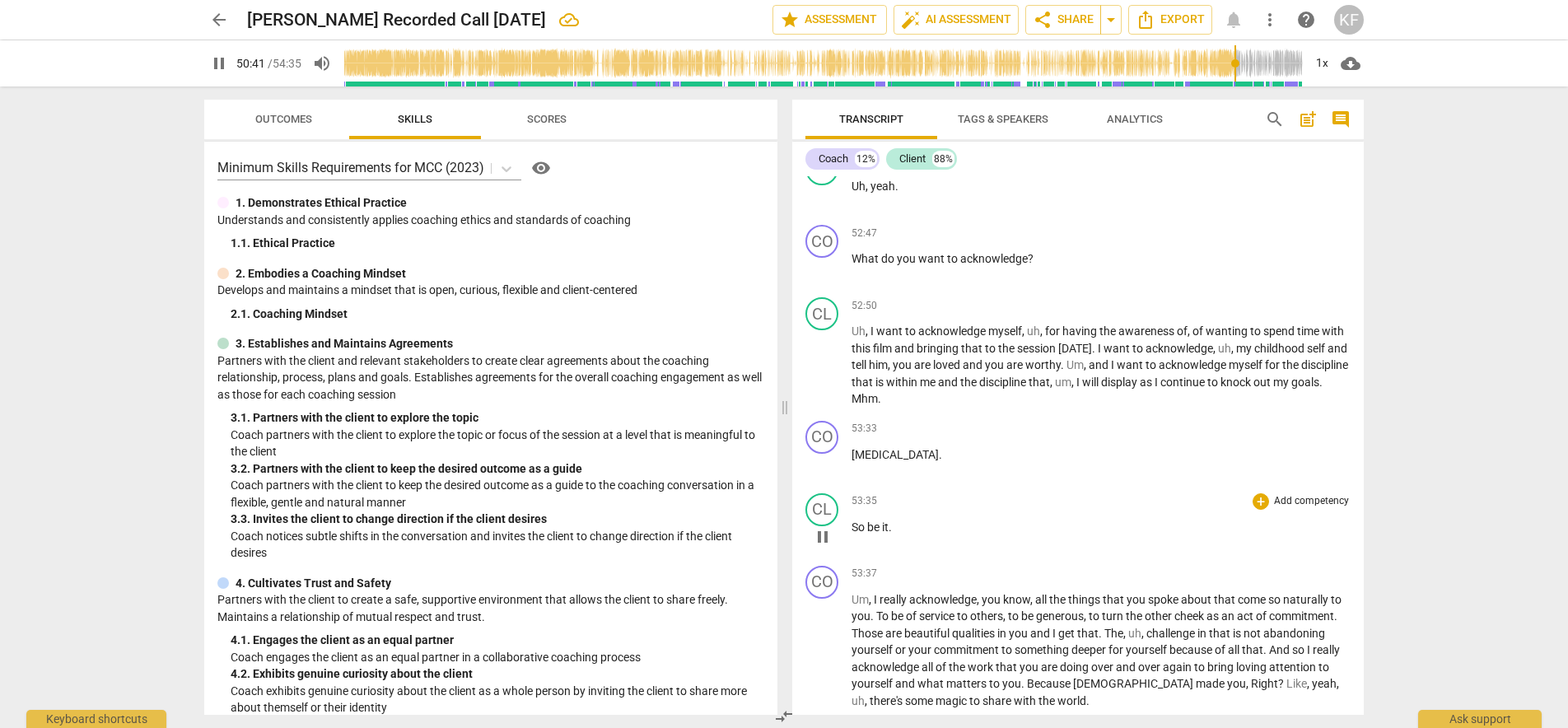
scroll to position [10827, 0]
click at [853, 524] on span "So" at bounding box center [859, 530] width 16 height 13
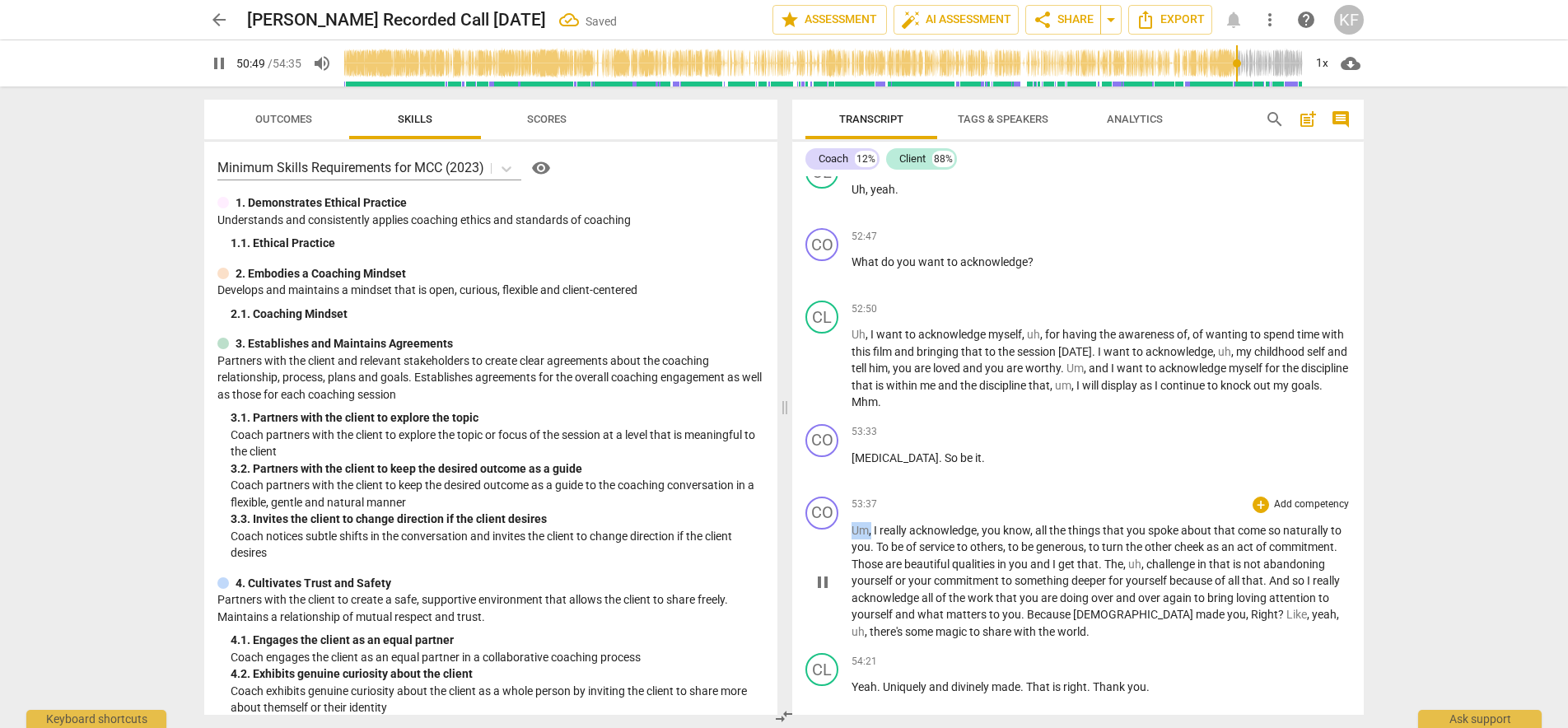
drag, startPoint x: 870, startPoint y: 418, endPoint x: 850, endPoint y: 417, distance: 20.0
click at [850, 491] on div "CO play_arrow pause 53:37 + Add competency keyboard_arrow_right Um , I really a…" at bounding box center [1078, 569] width 572 height 157
type input "3051"
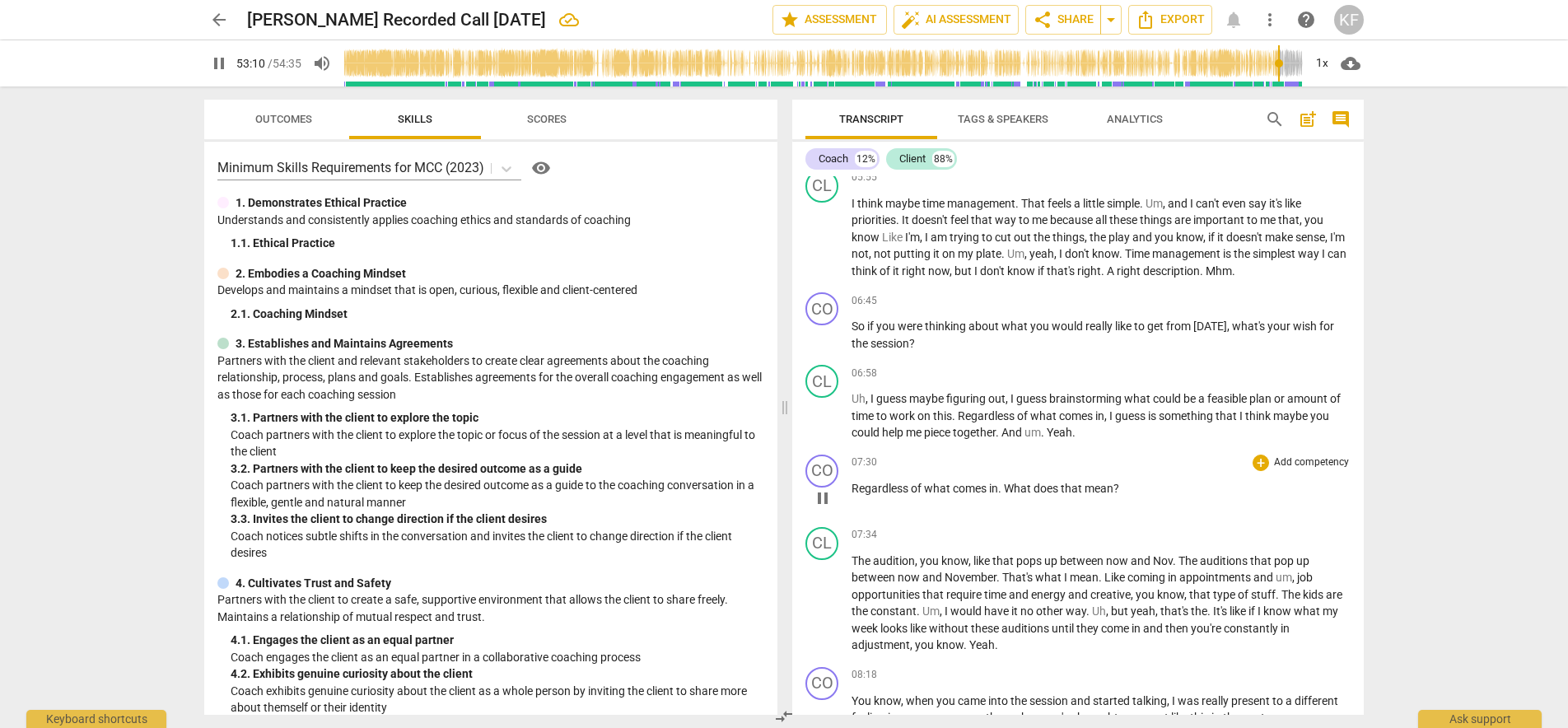
scroll to position [1081, 0]
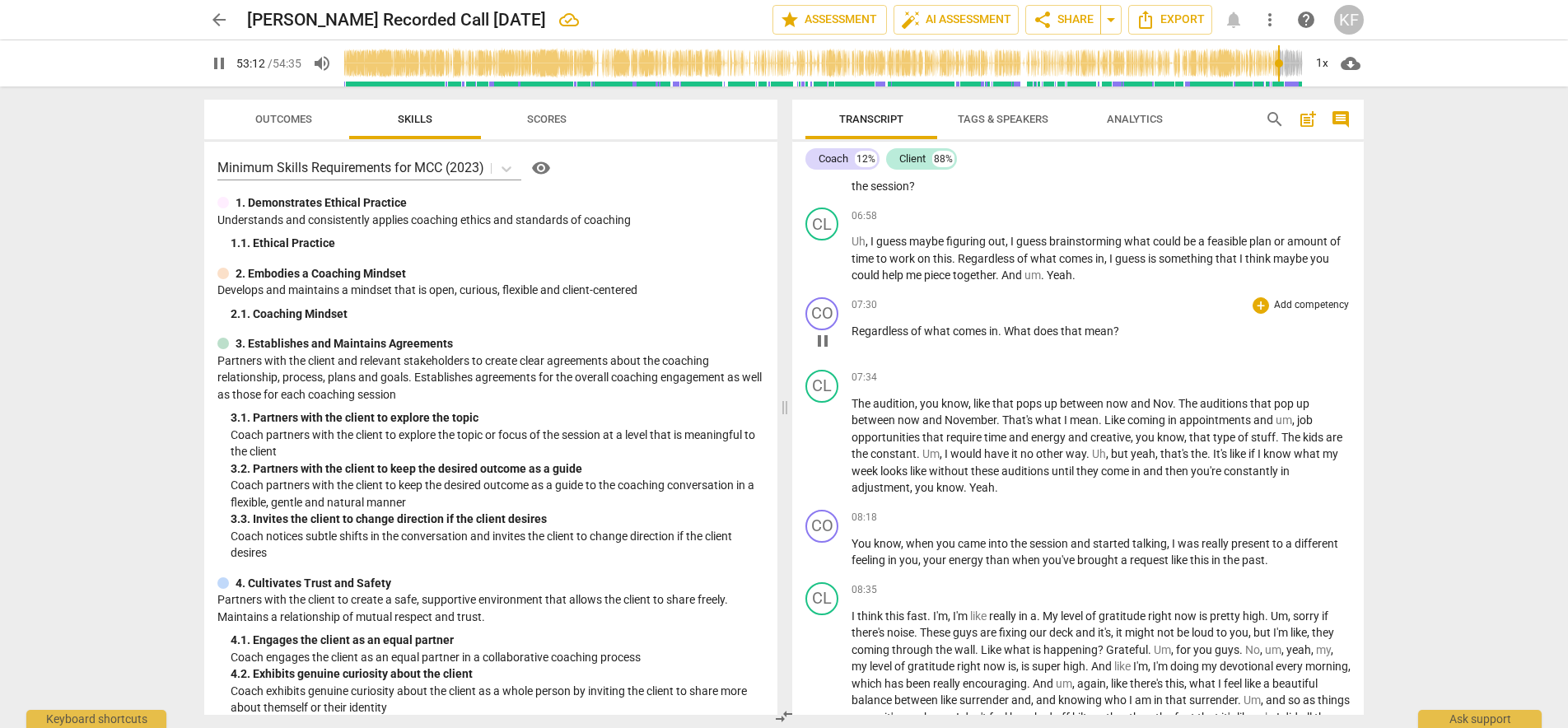
click at [868, 325] on span "Regardless" at bounding box center [881, 331] width 59 height 13
click at [846, 331] on div "play_arrow pause" at bounding box center [830, 341] width 42 height 22
click at [398, 73] on input "range" at bounding box center [823, 64] width 959 height 53
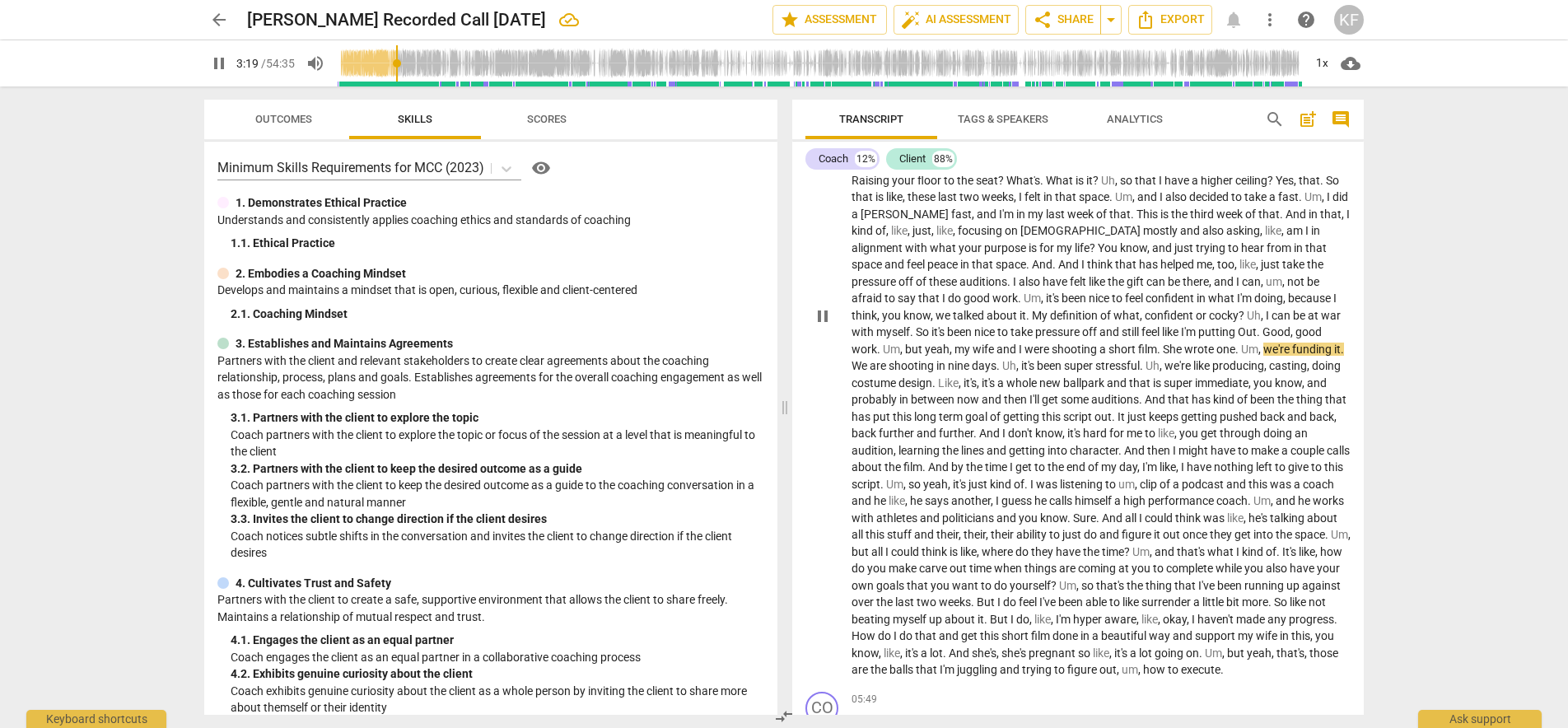
scroll to position [680, 0]
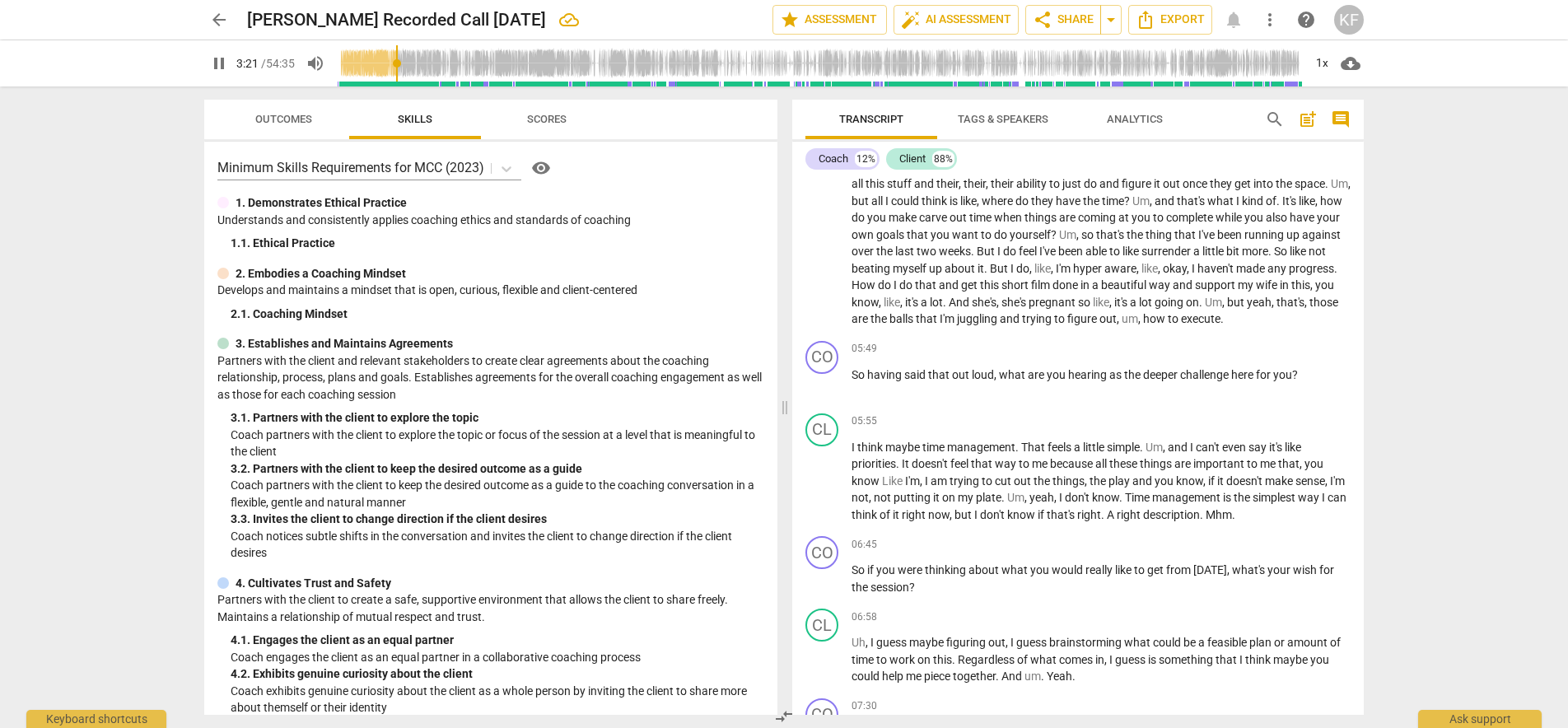
click at [446, 63] on input "range" at bounding box center [819, 64] width 966 height 53
click at [430, 67] on input "range" at bounding box center [819, 64] width 966 height 53
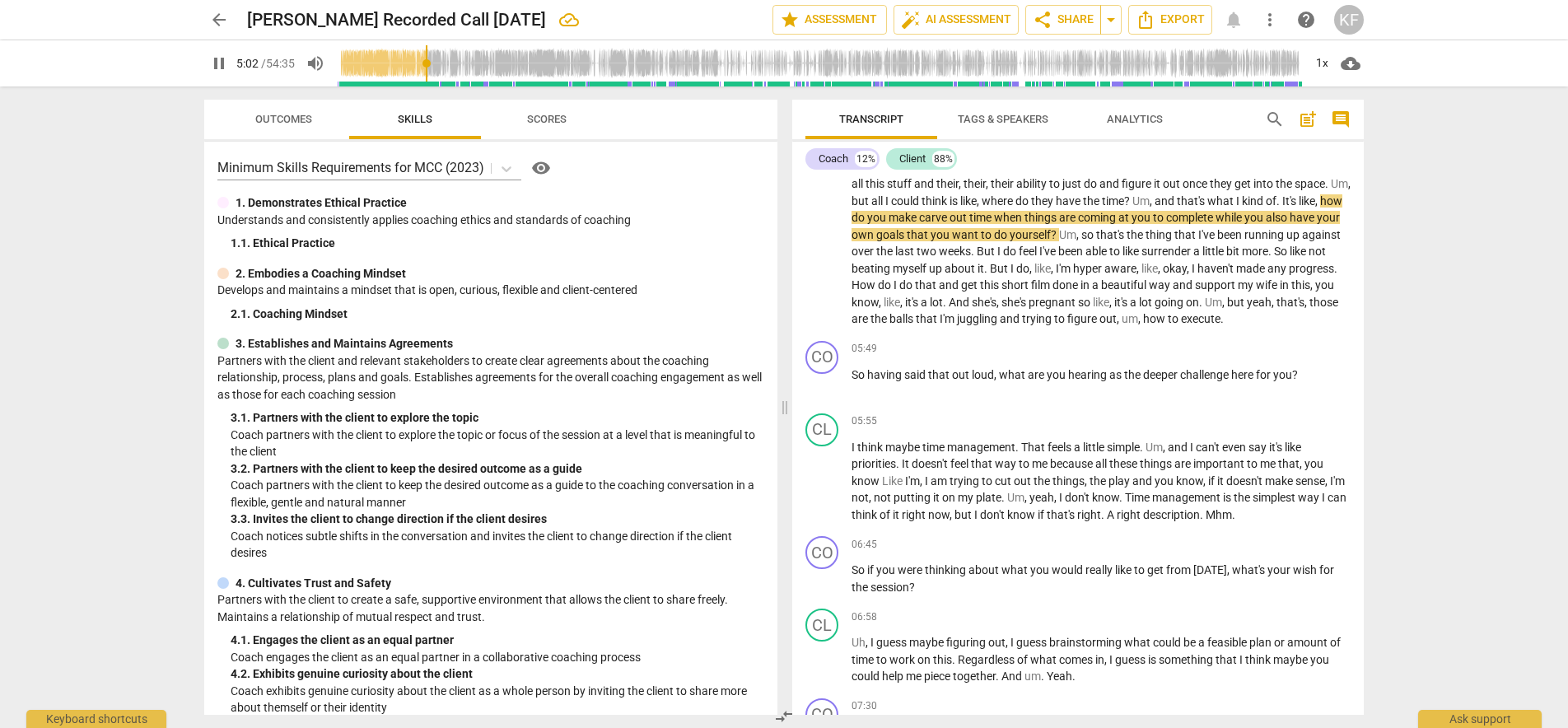
click at [436, 65] on input "range" at bounding box center [819, 64] width 966 height 53
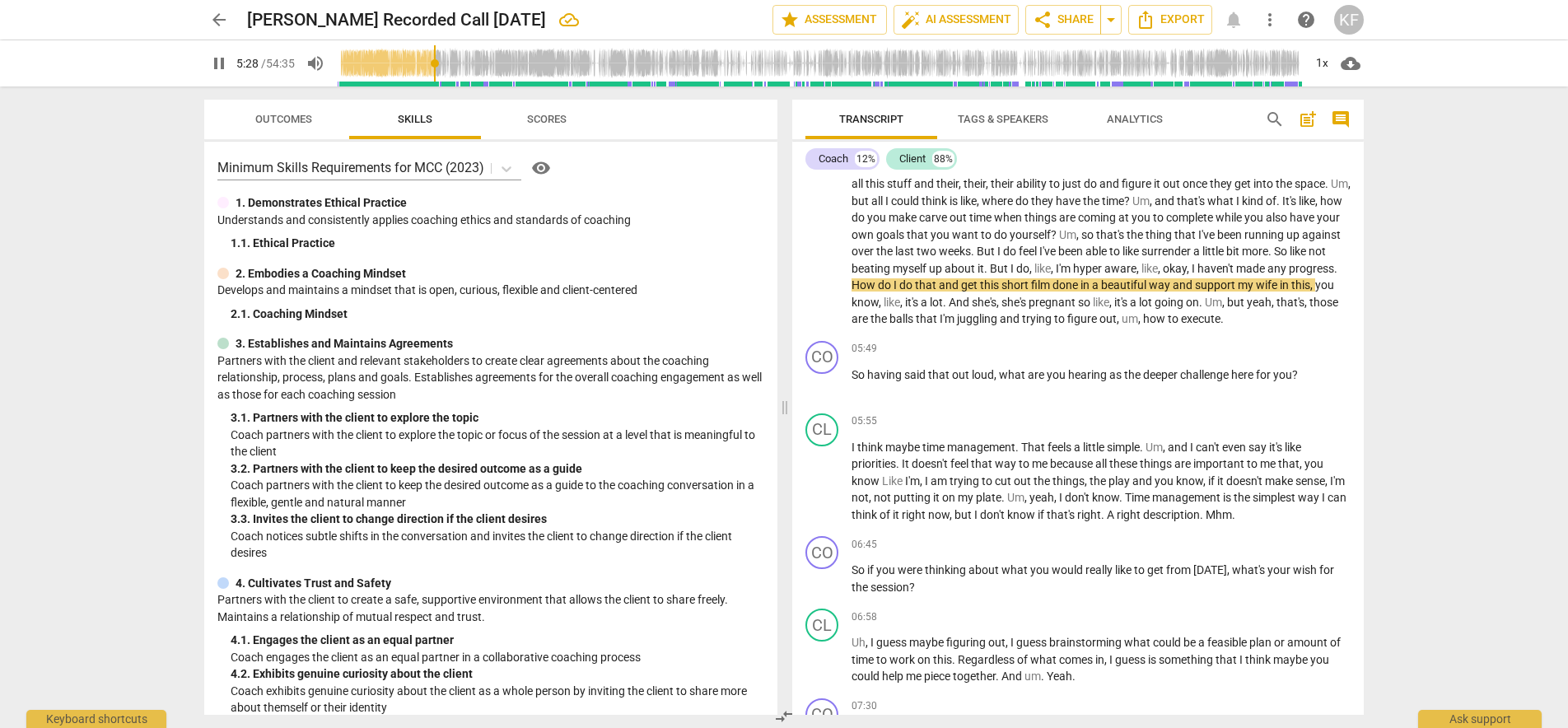
click at [441, 69] on input "range" at bounding box center [819, 64] width 966 height 53
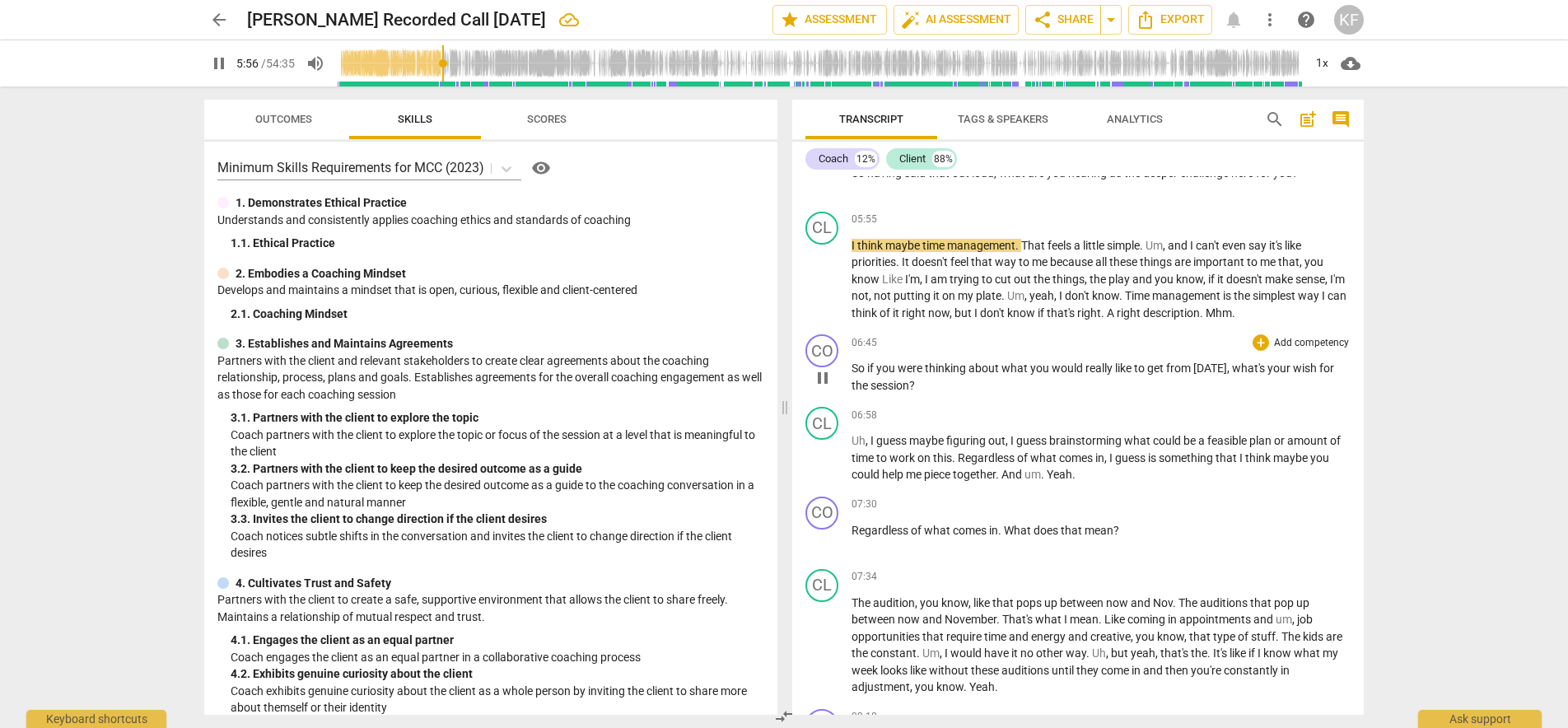
scroll to position [909, 0]
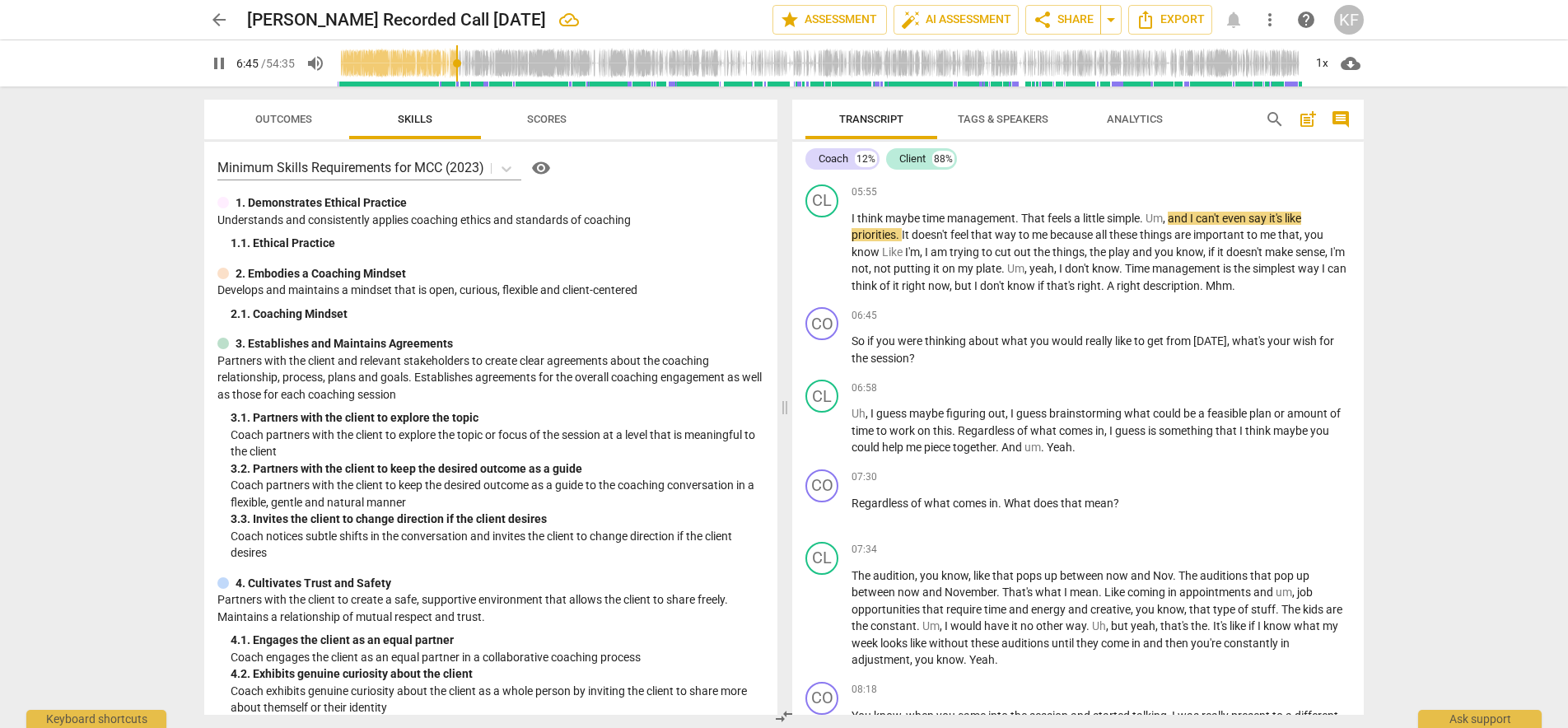
click at [459, 75] on input "range" at bounding box center [819, 64] width 966 height 53
click at [475, 69] on input "range" at bounding box center [819, 64] width 966 height 53
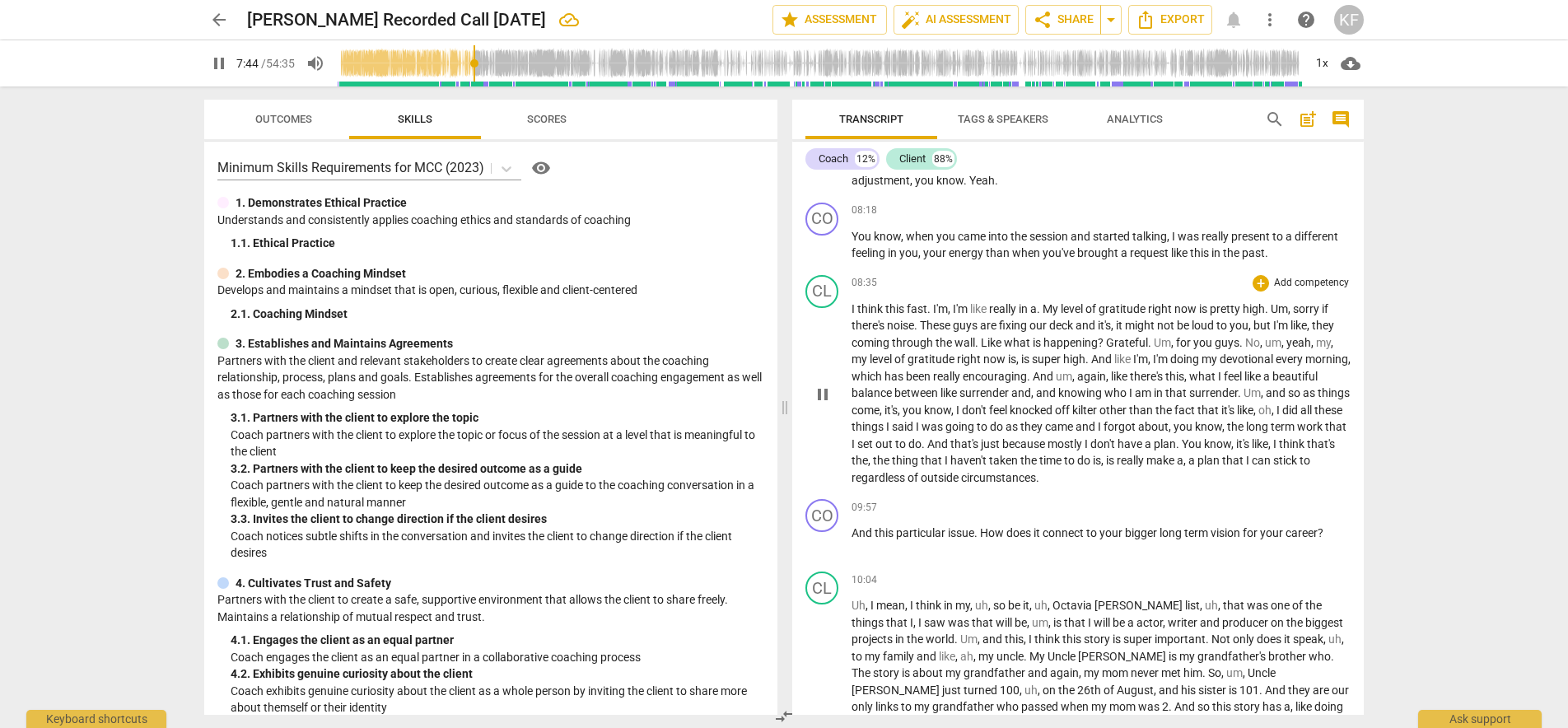
scroll to position [1554, 0]
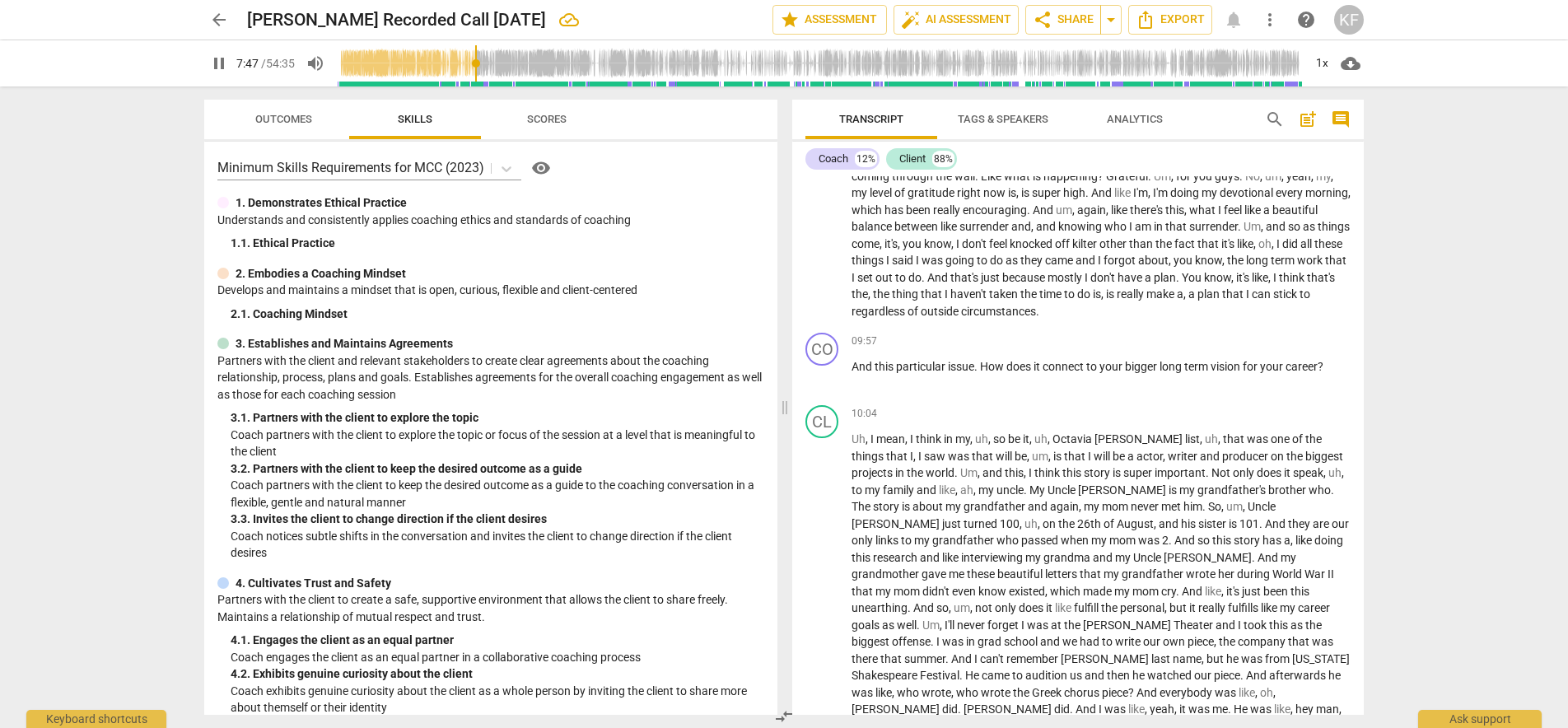
click at [482, 75] on input "range" at bounding box center [819, 64] width 966 height 53
click at [495, 75] on input "range" at bounding box center [819, 64] width 966 height 53
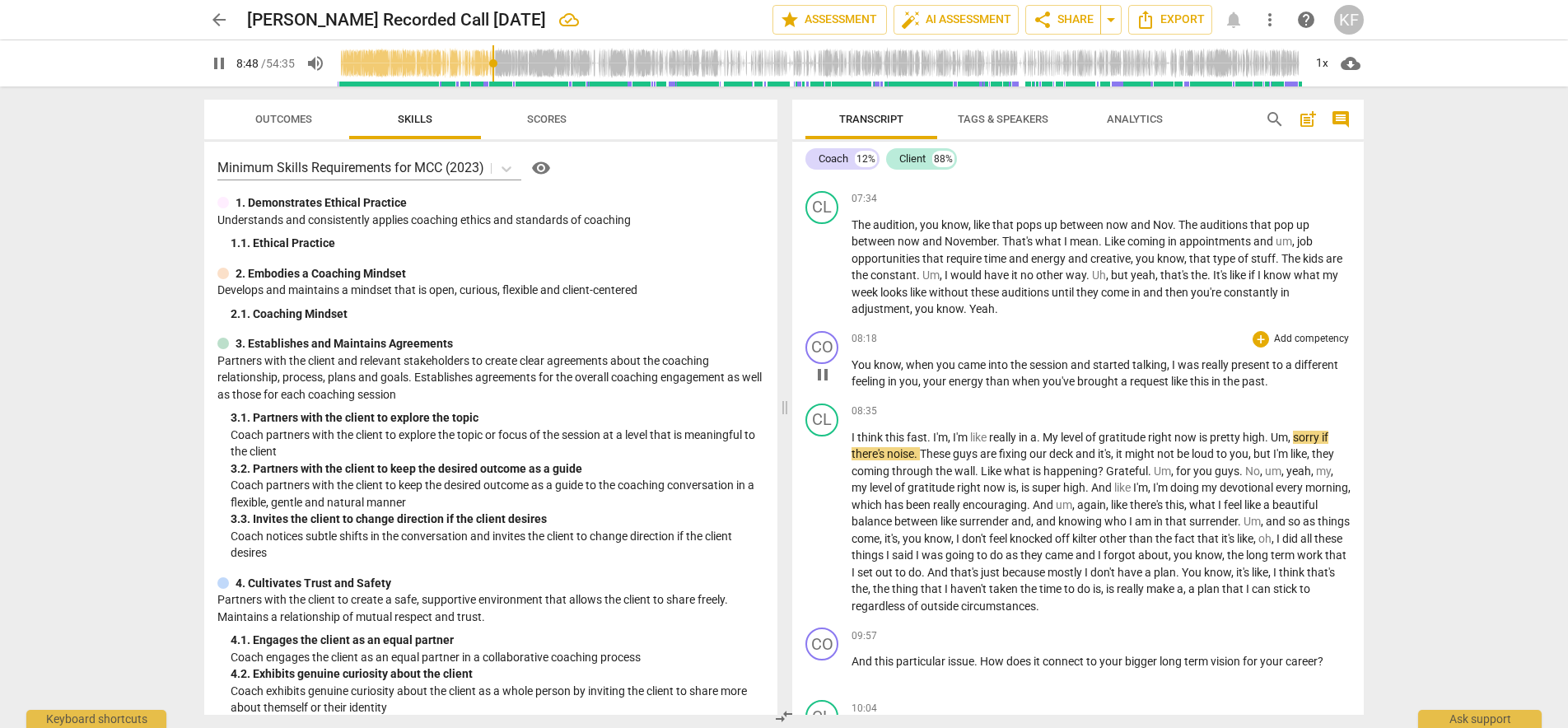
scroll to position [1232, 0]
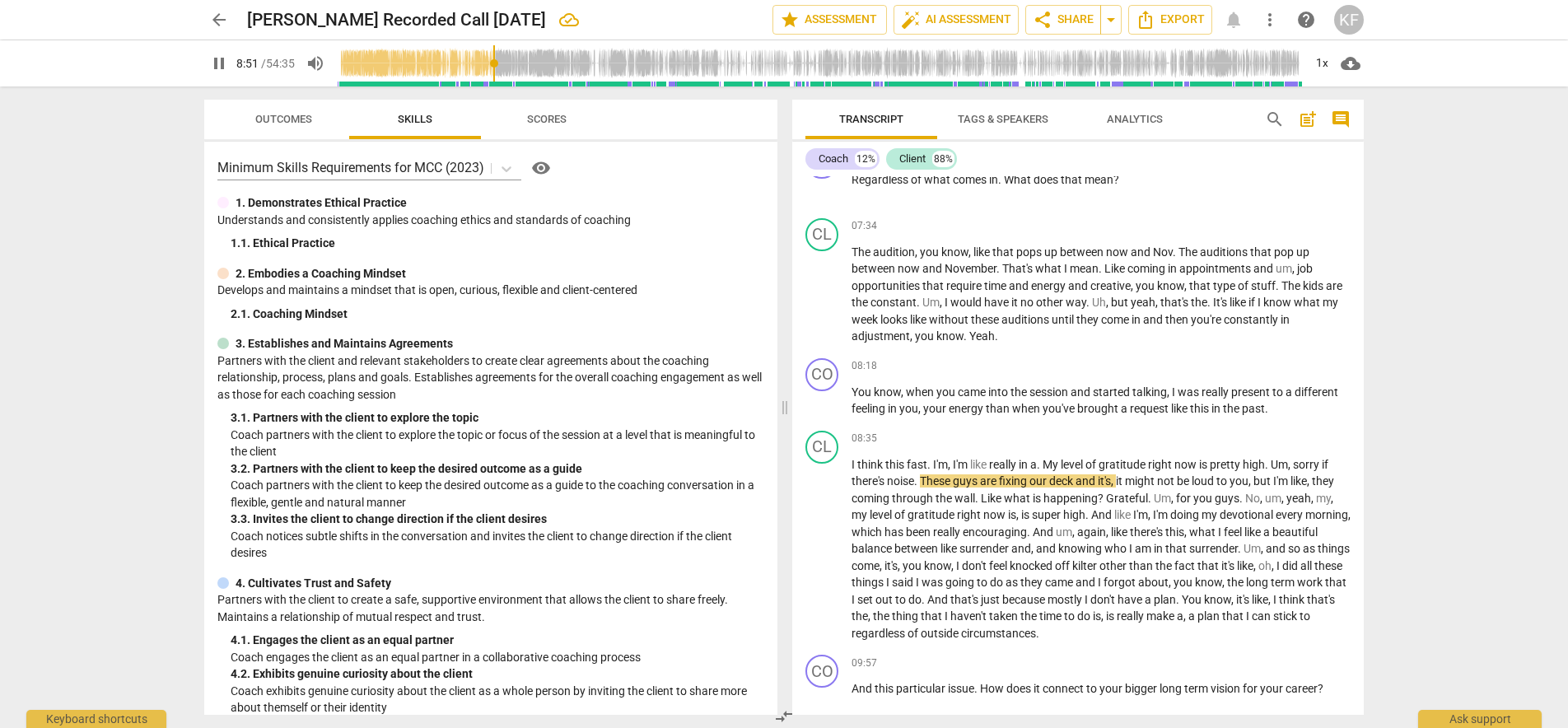
click at [486, 67] on input "range" at bounding box center [819, 64] width 966 height 53
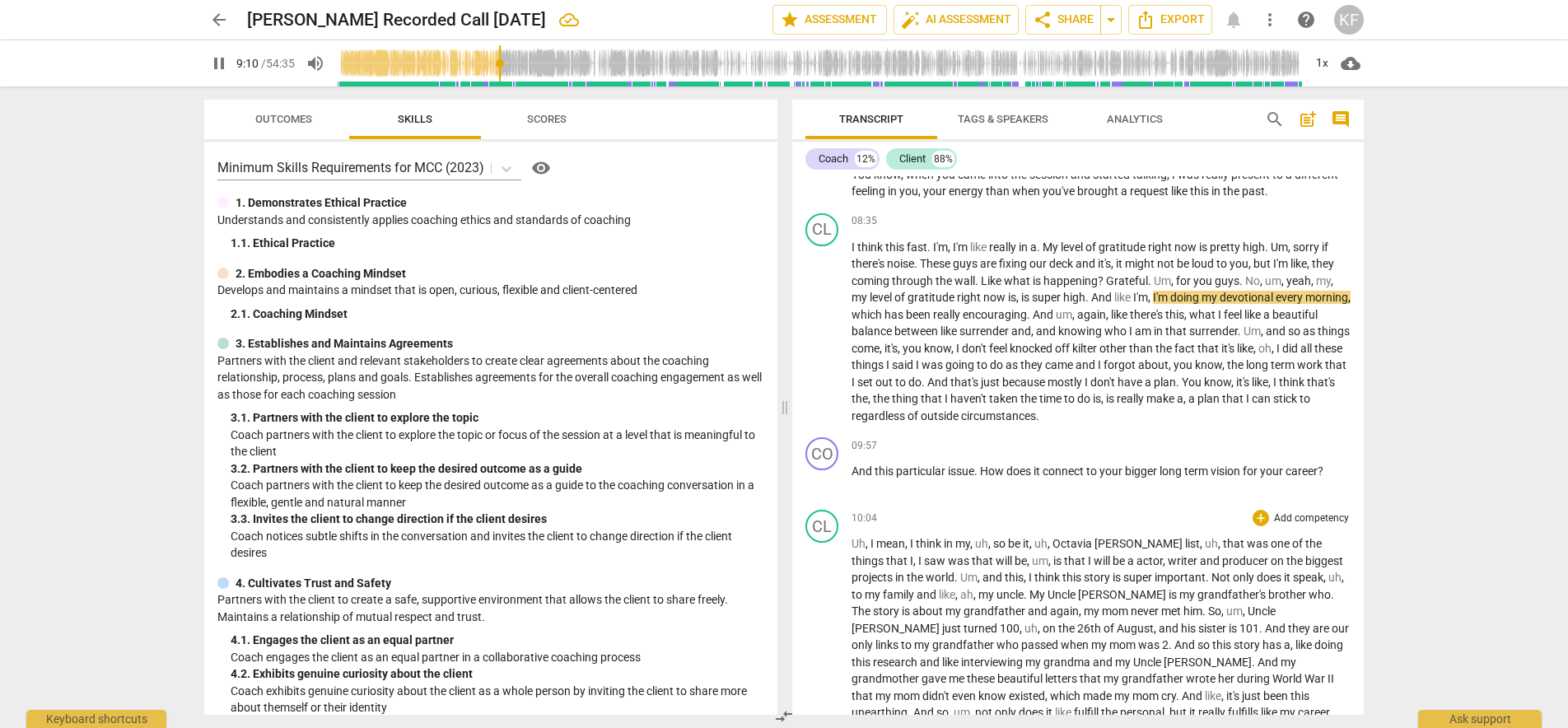
scroll to position [1453, 0]
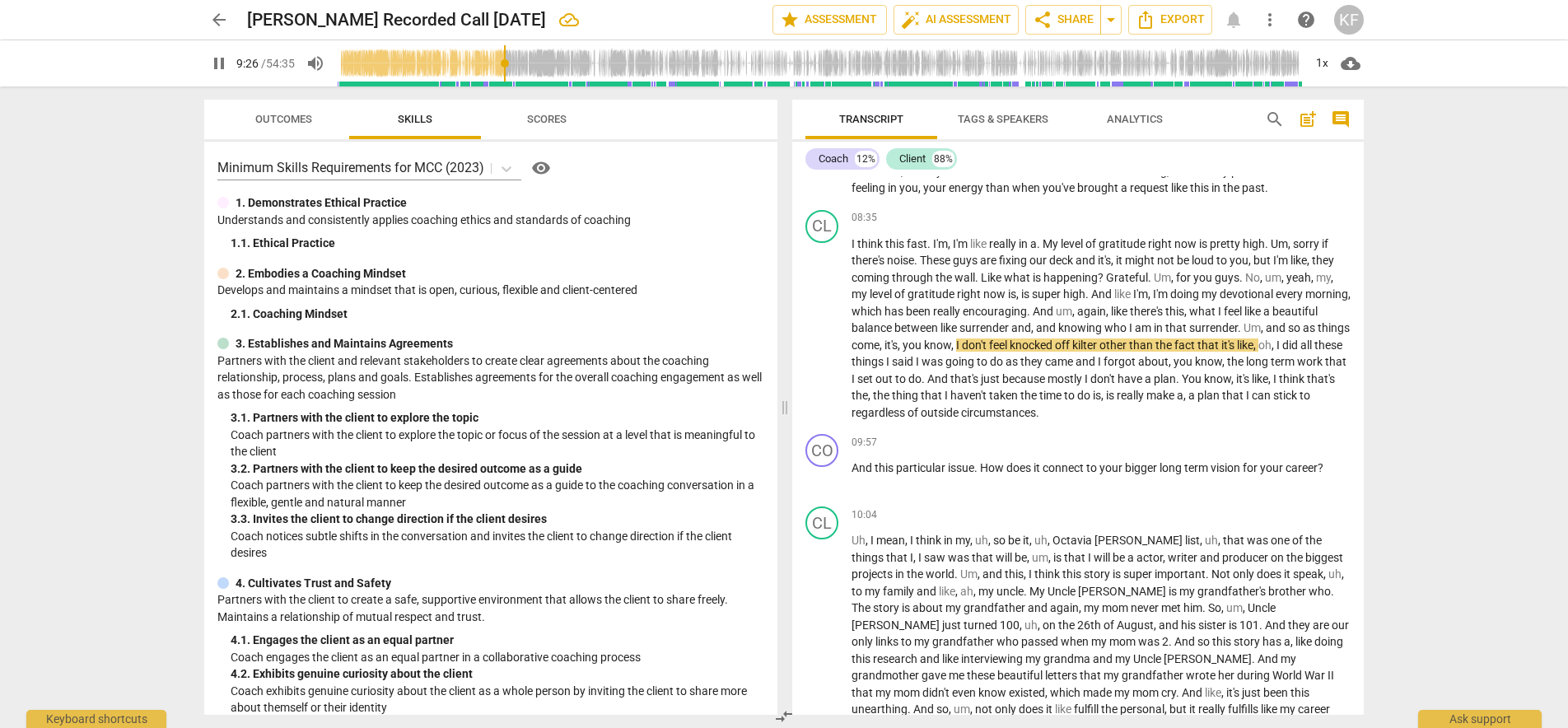
click at [516, 67] on input "range" at bounding box center [819, 64] width 966 height 53
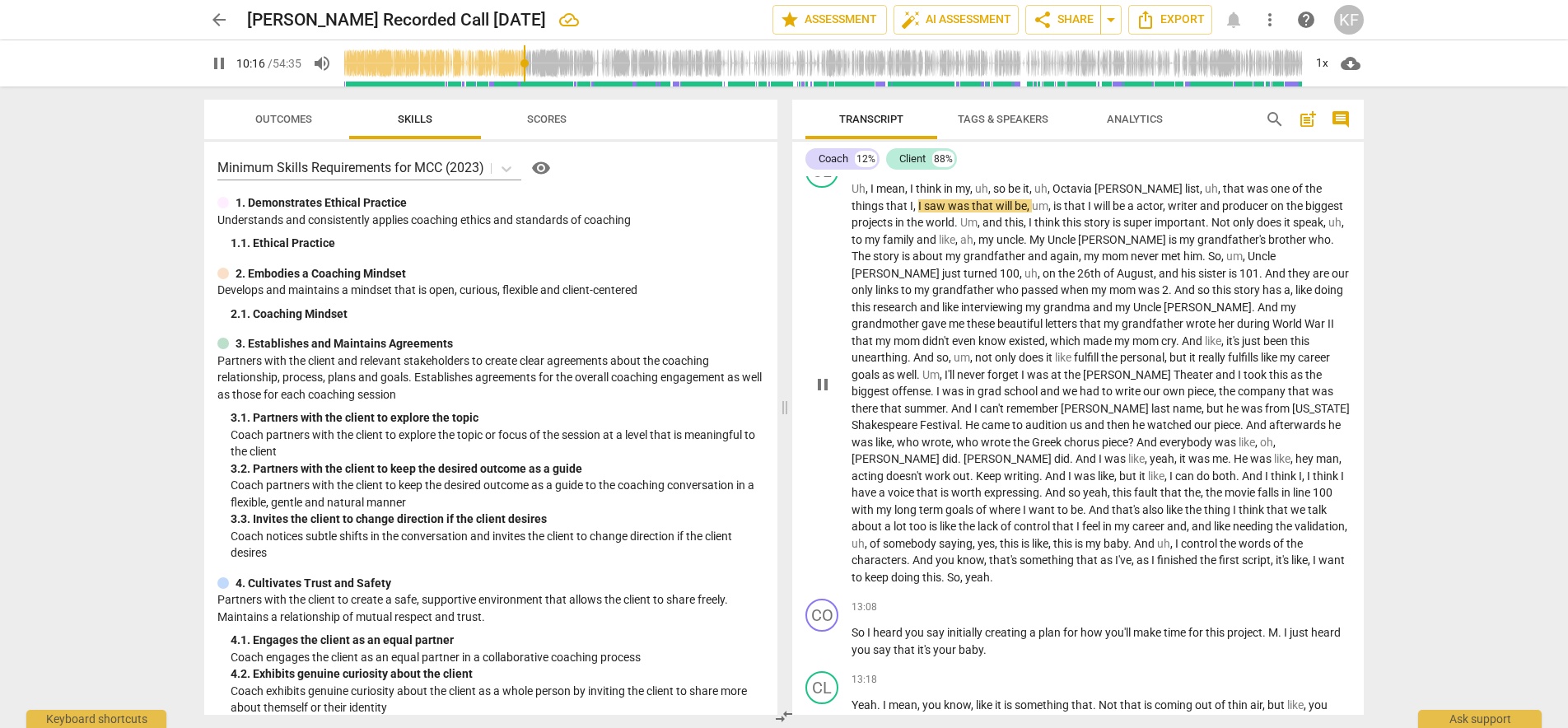
scroll to position [1836, 0]
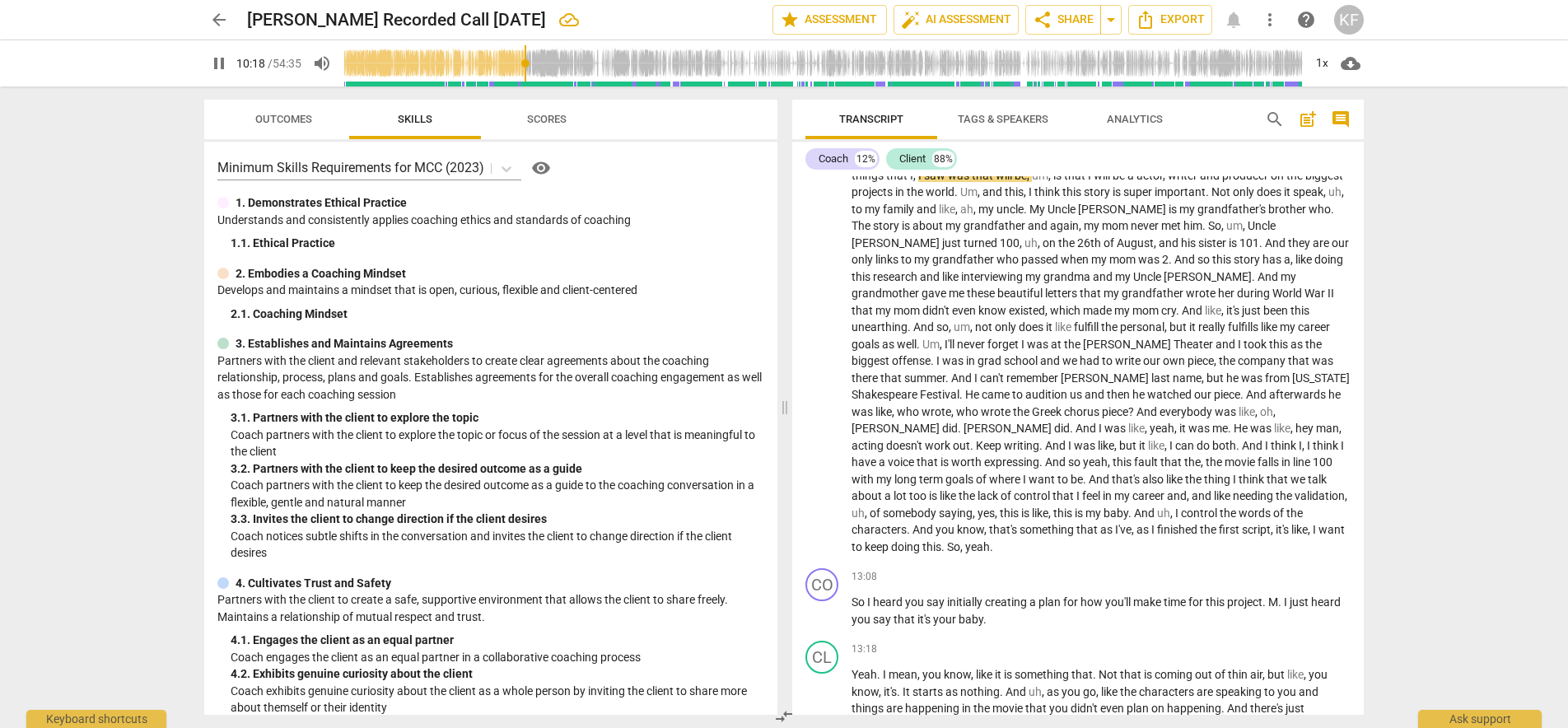
click at [571, 69] on input "range" at bounding box center [823, 64] width 959 height 53
click at [582, 70] on input "range" at bounding box center [823, 64] width 959 height 53
click at [561, 69] on input "range" at bounding box center [823, 64] width 959 height 53
click at [570, 73] on input "range" at bounding box center [823, 64] width 959 height 53
click at [575, 72] on input "range" at bounding box center [823, 64] width 959 height 53
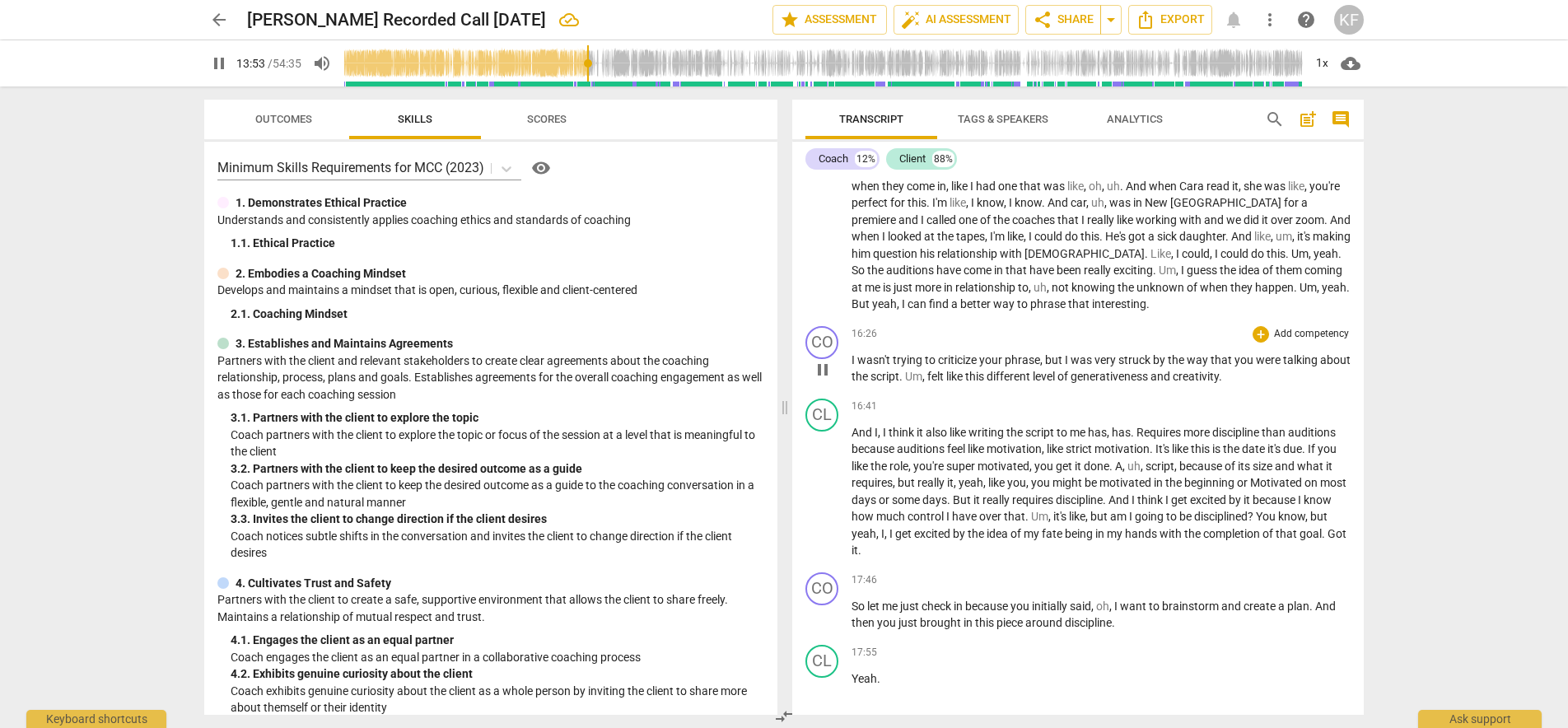
scroll to position [2763, 0]
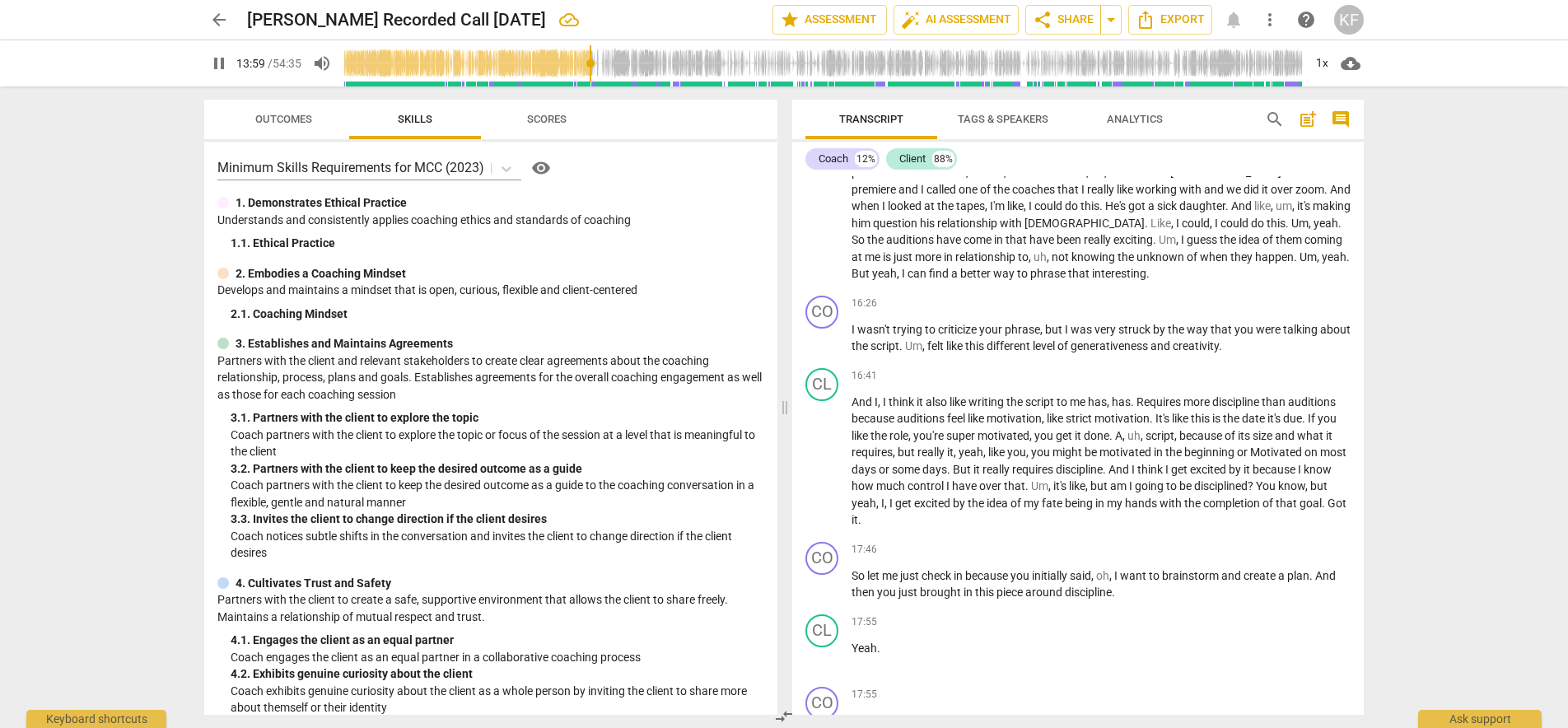
click at [603, 66] on input "range" at bounding box center [823, 64] width 959 height 53
click at [612, 69] on input "range" at bounding box center [823, 64] width 959 height 53
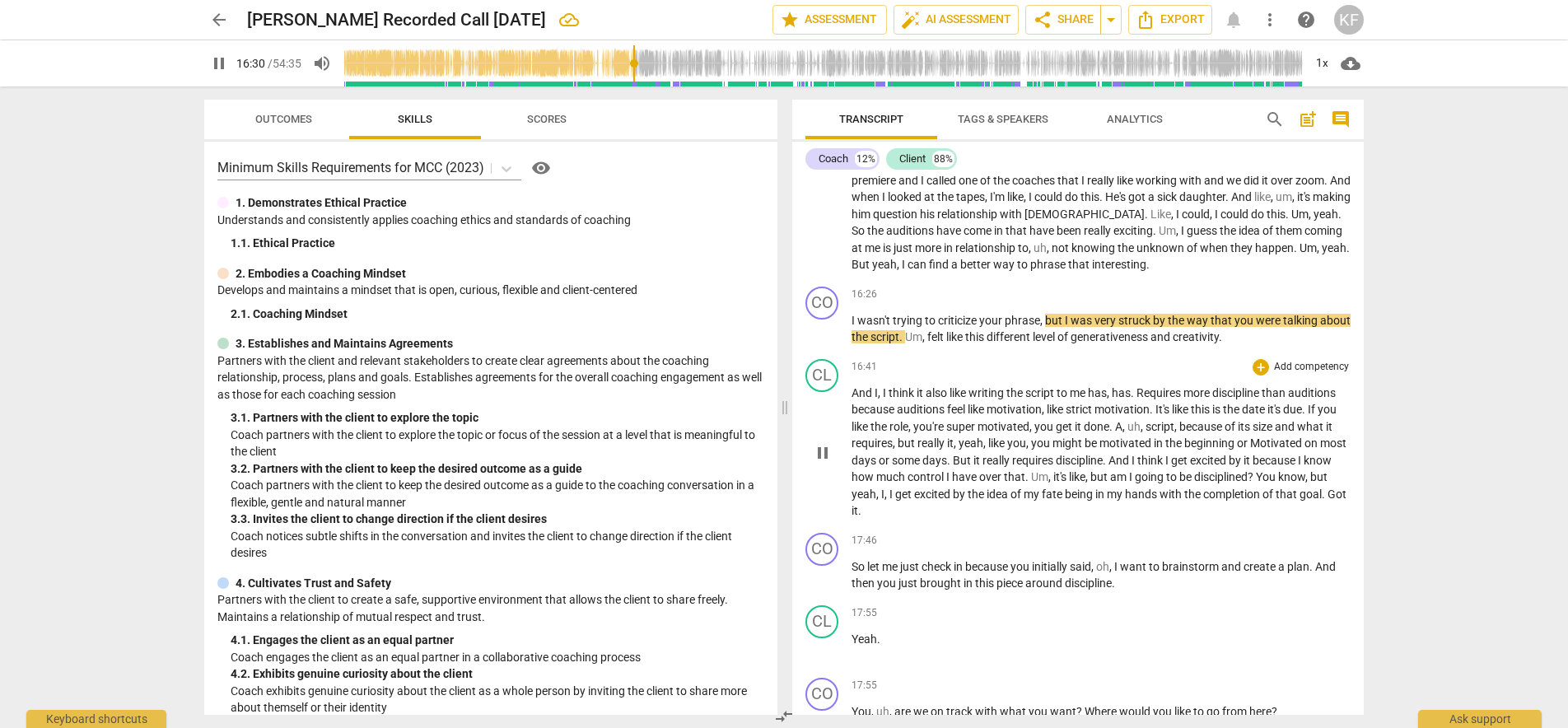
scroll to position [2647, 0]
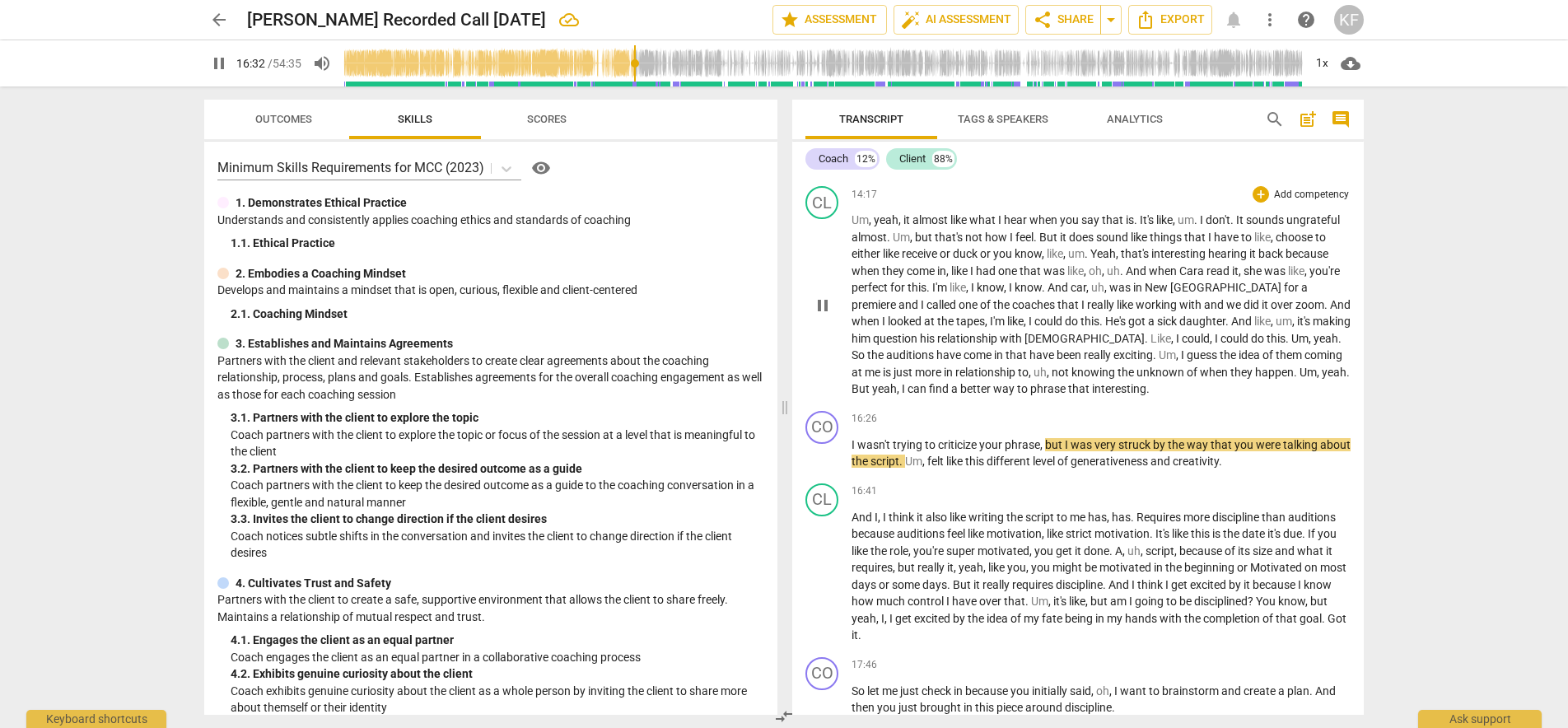
click at [1091, 383] on span "interesting" at bounding box center [1118, 389] width 54 height 13
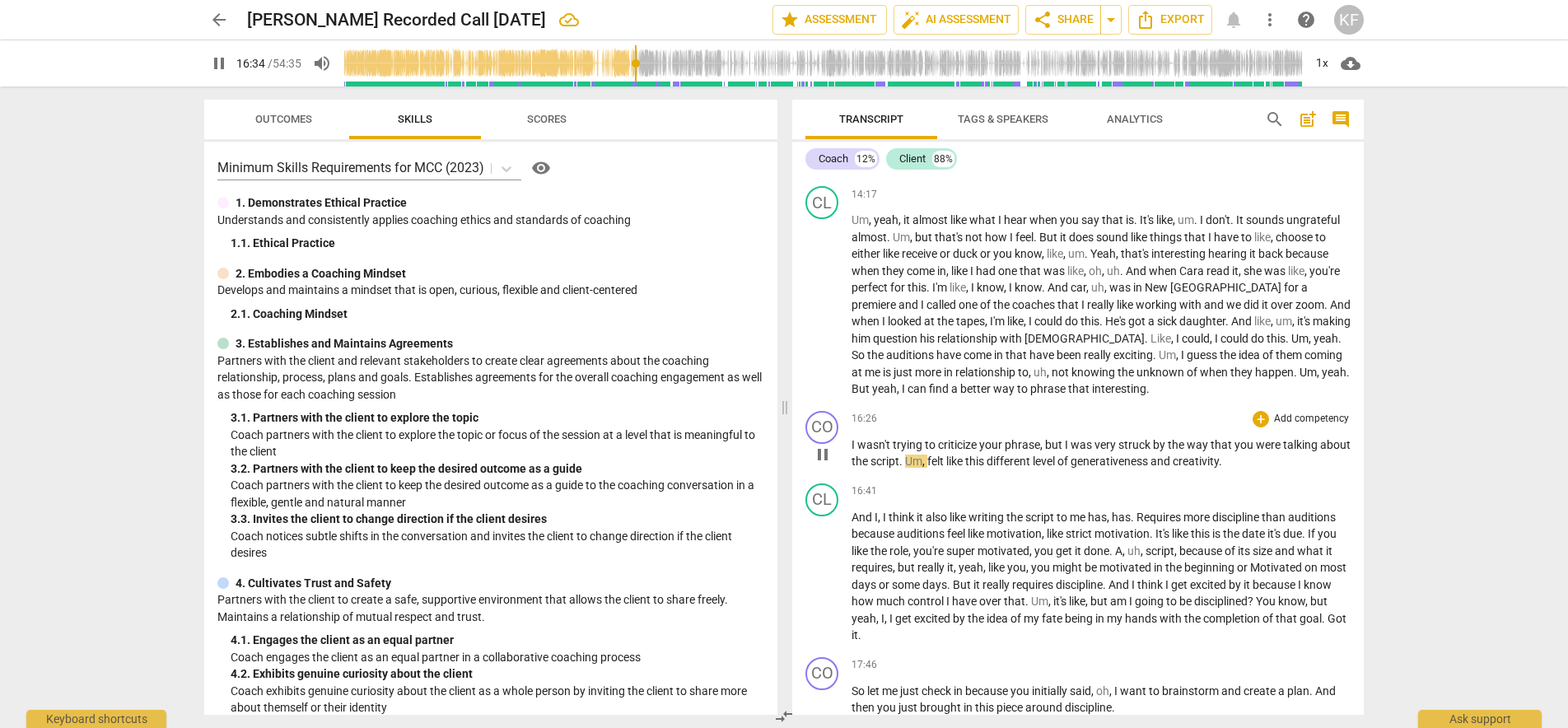
type input "995"
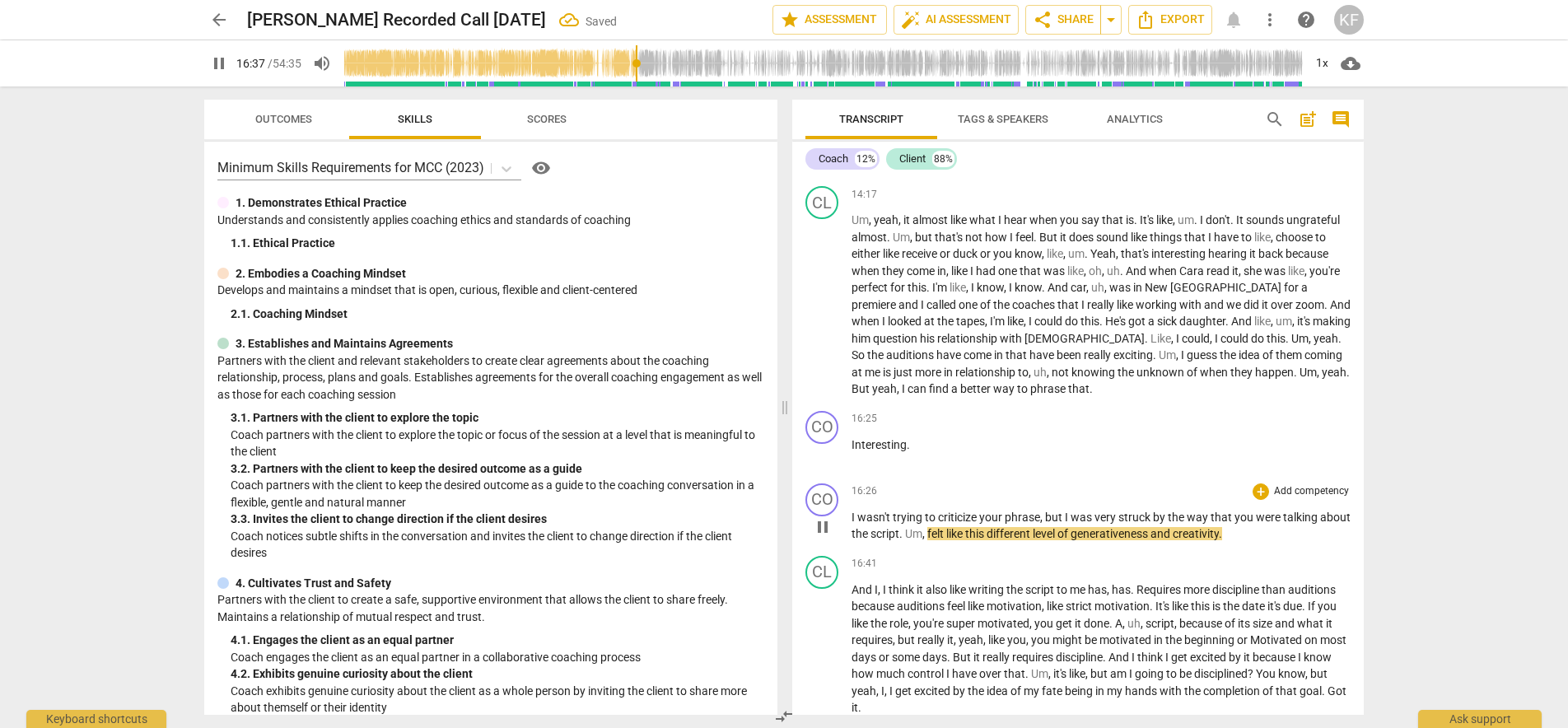
click at [850, 484] on div "CO play_arrow pause" at bounding box center [828, 513] width 46 height 59
click at [851, 511] on span "I" at bounding box center [854, 517] width 6 height 13
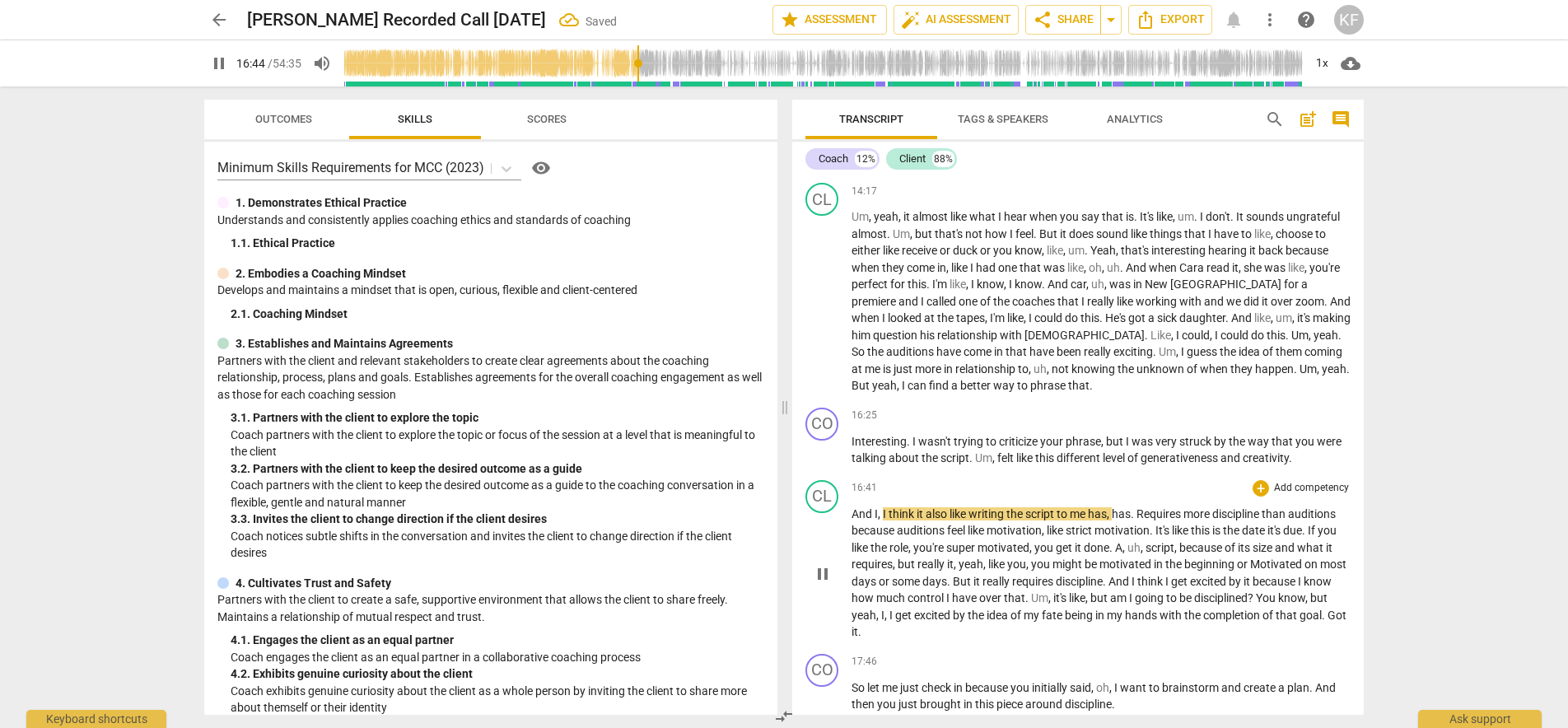
scroll to position [2809, 0]
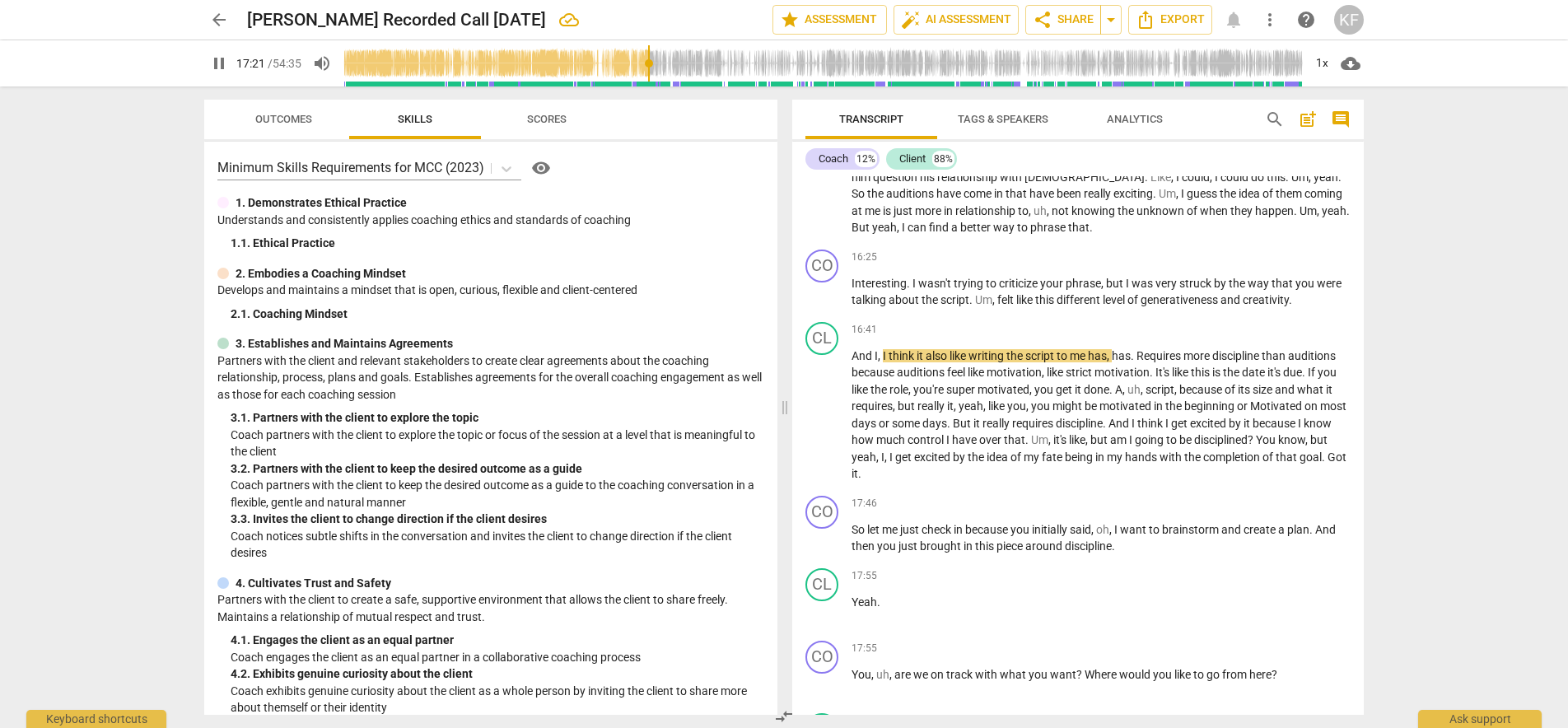
click at [650, 70] on input "range" at bounding box center [823, 64] width 959 height 53
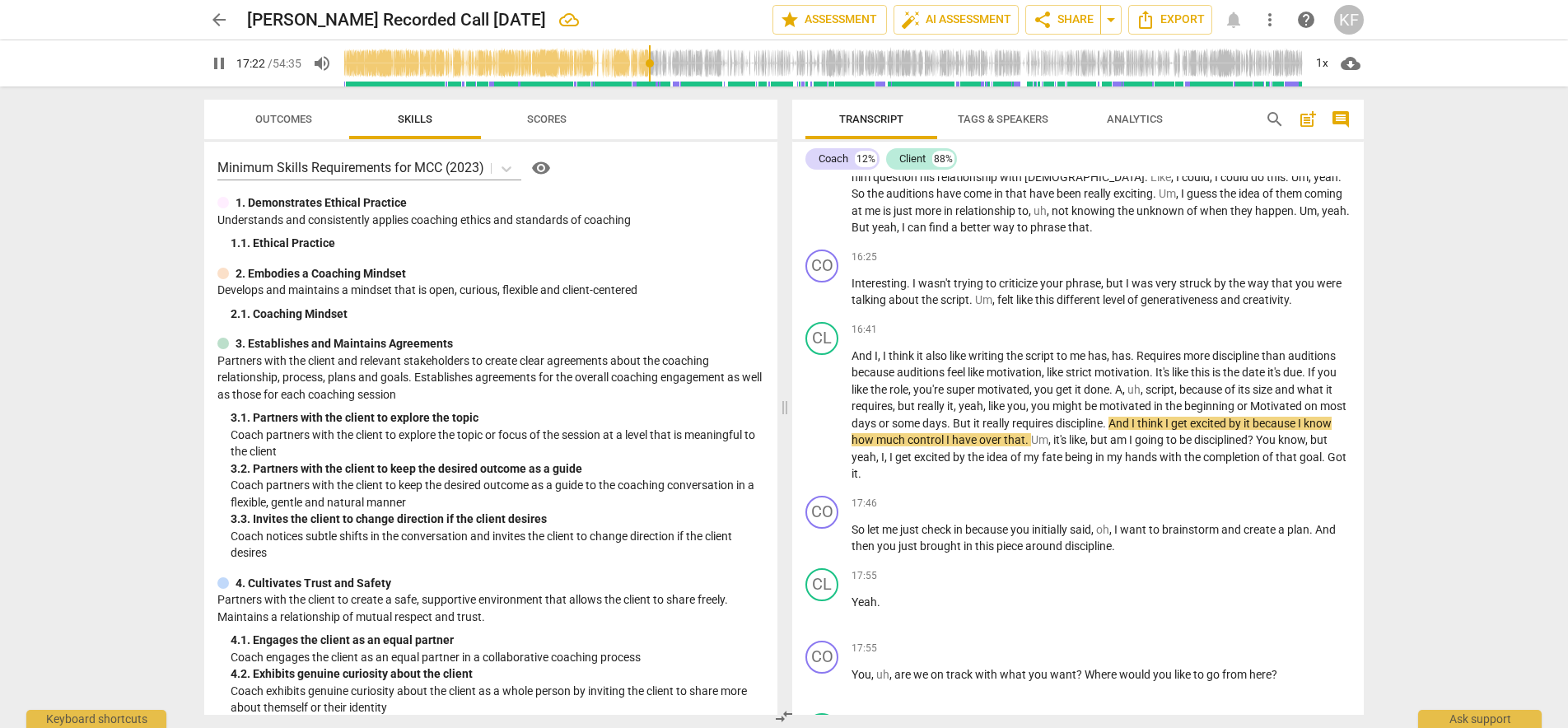
click at [657, 73] on input "range" at bounding box center [823, 64] width 959 height 53
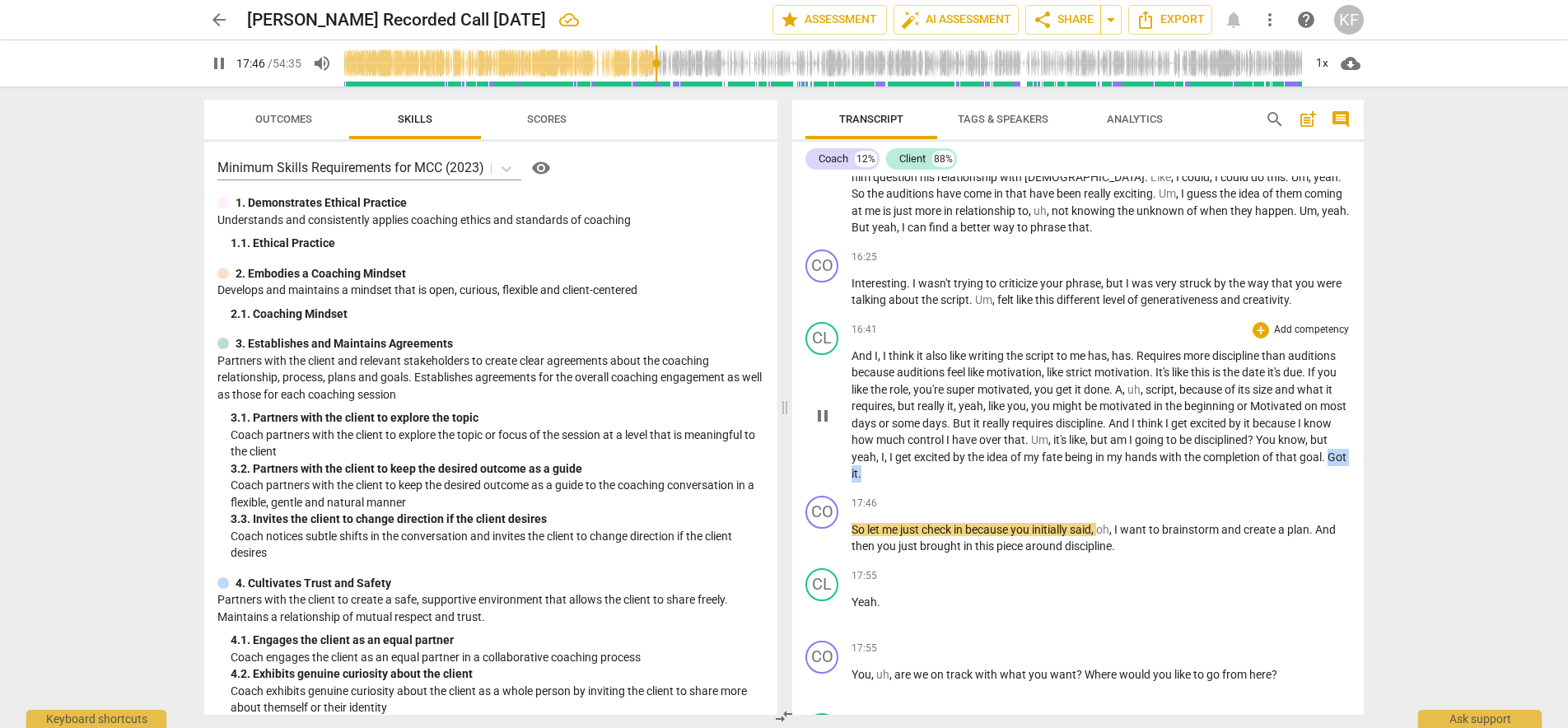
drag, startPoint x: 916, startPoint y: 427, endPoint x: 959, endPoint y: 427, distance: 43.0
click at [959, 427] on p "And I , I think it also like writing the script to me has , has . Requires more…" at bounding box center [1100, 415] width 499 height 135
type input "1068"
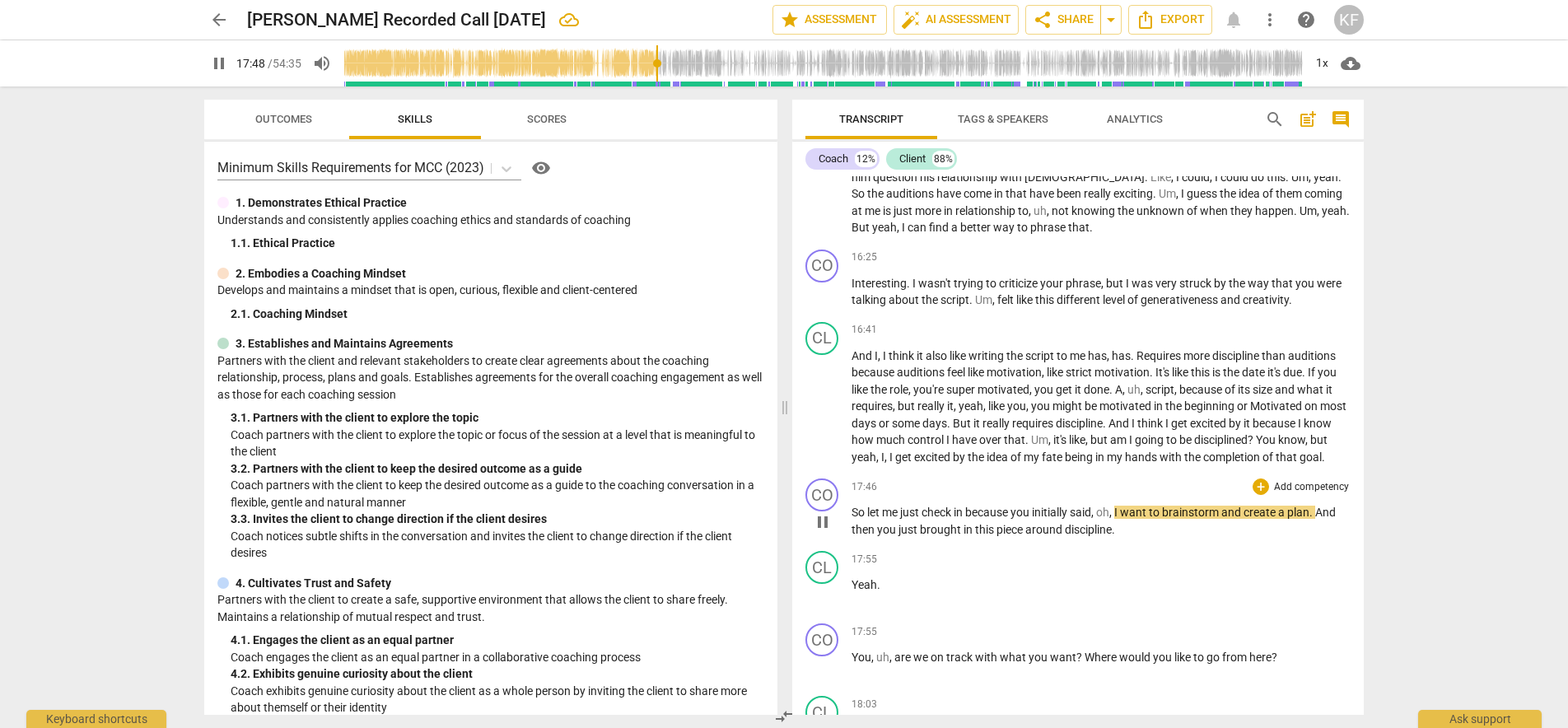
click at [851, 505] on span "So" at bounding box center [859, 511] width 16 height 13
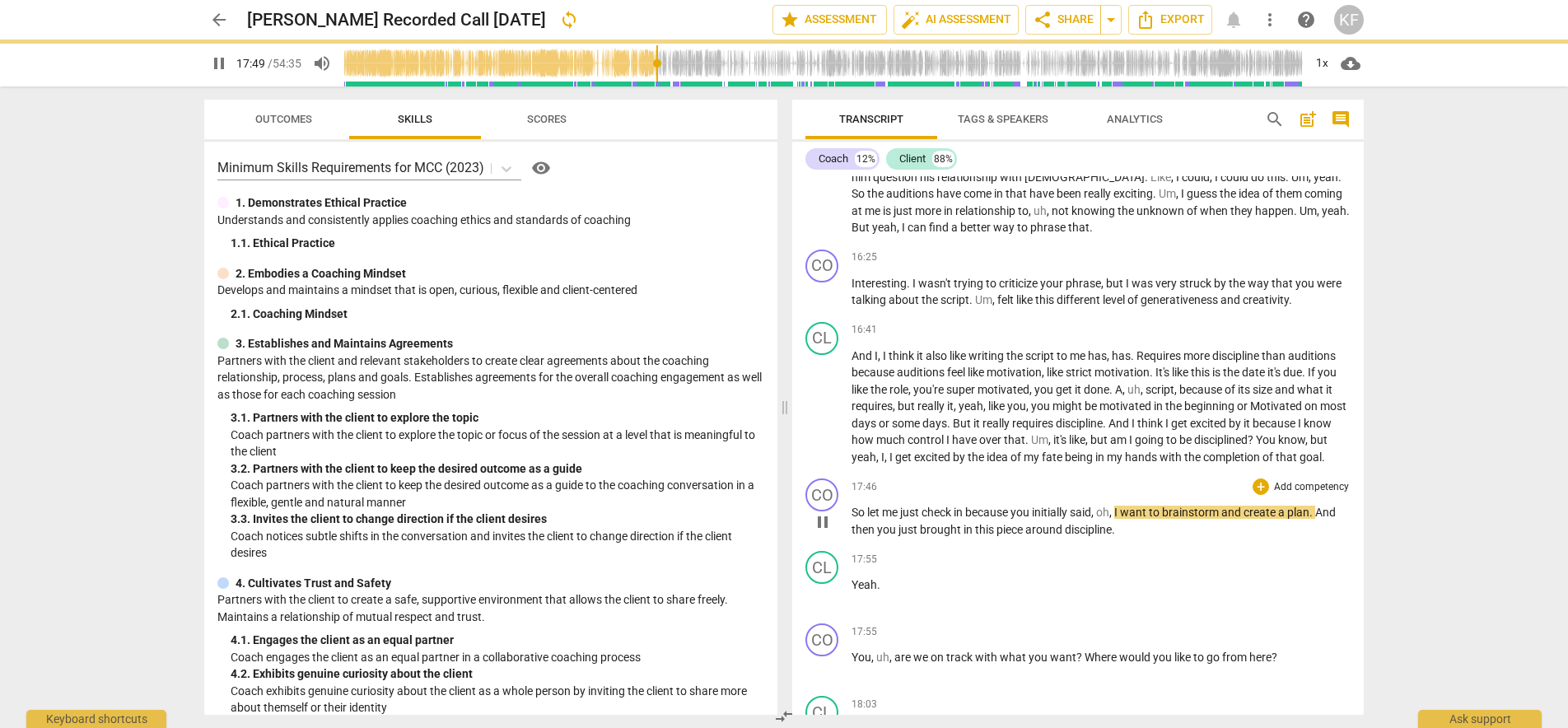
type input "1069"
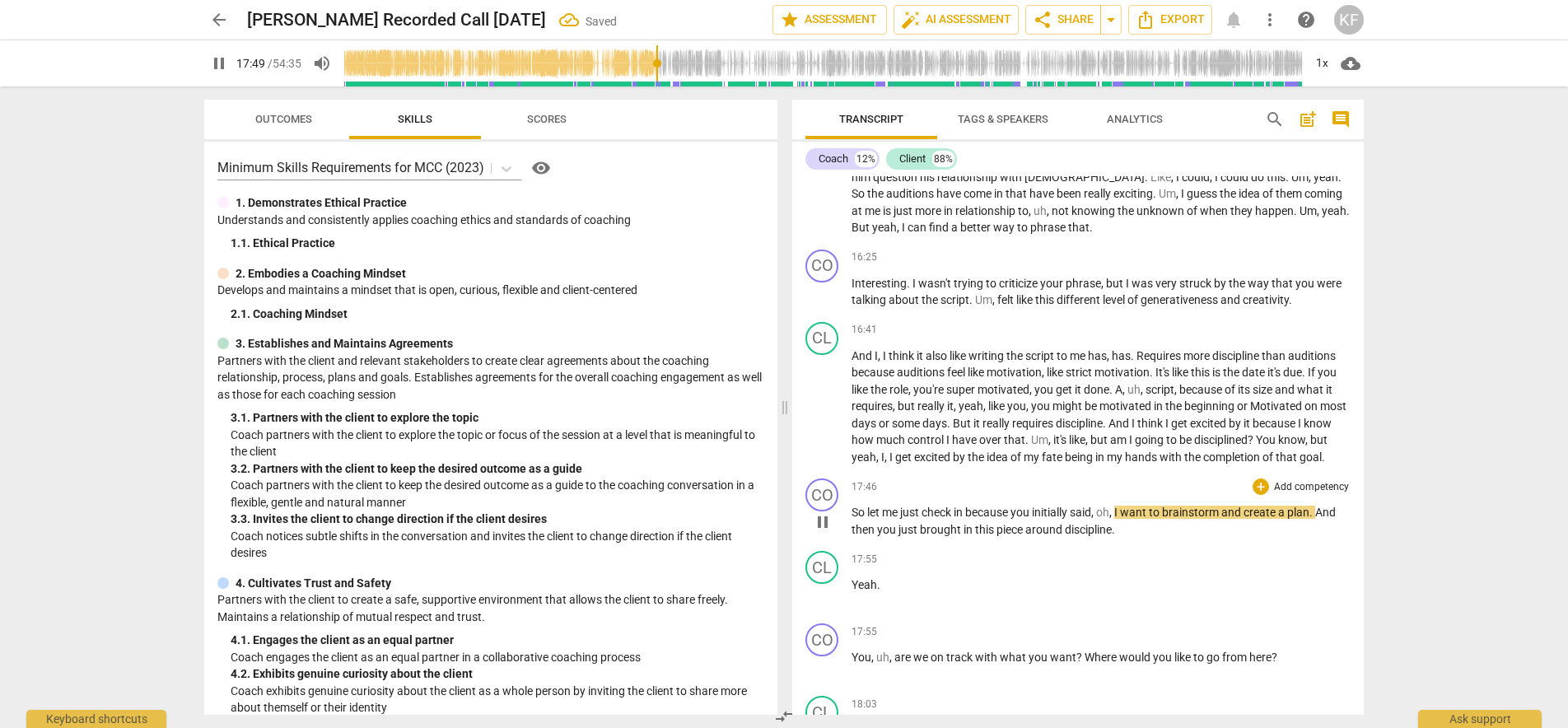
paste p
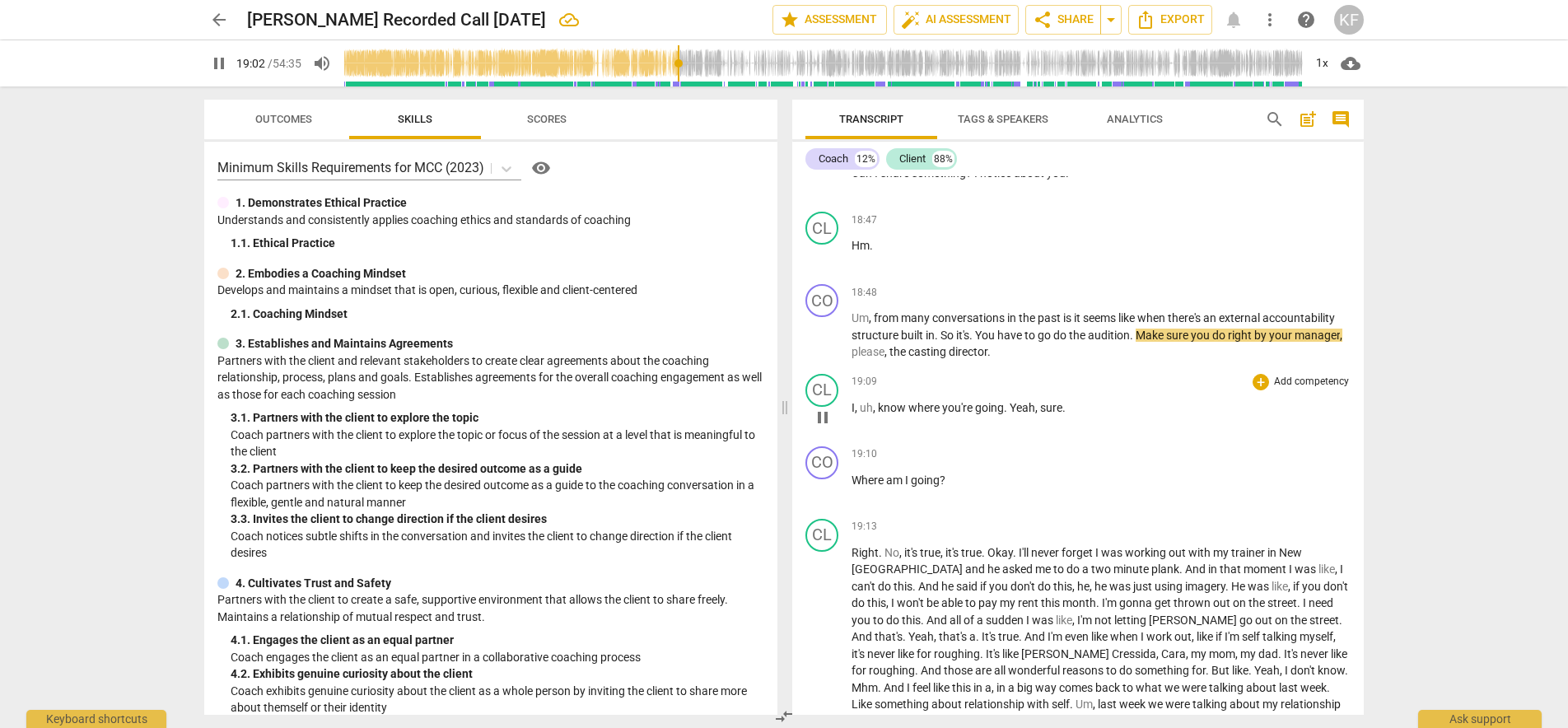
scroll to position [3475, 0]
click at [889, 321] on p "Um , from many conversations in the past is it seems like when there's an exter…" at bounding box center [1100, 332] width 499 height 51
click at [887, 341] on span "," at bounding box center [886, 347] width 5 height 13
type input "1150"
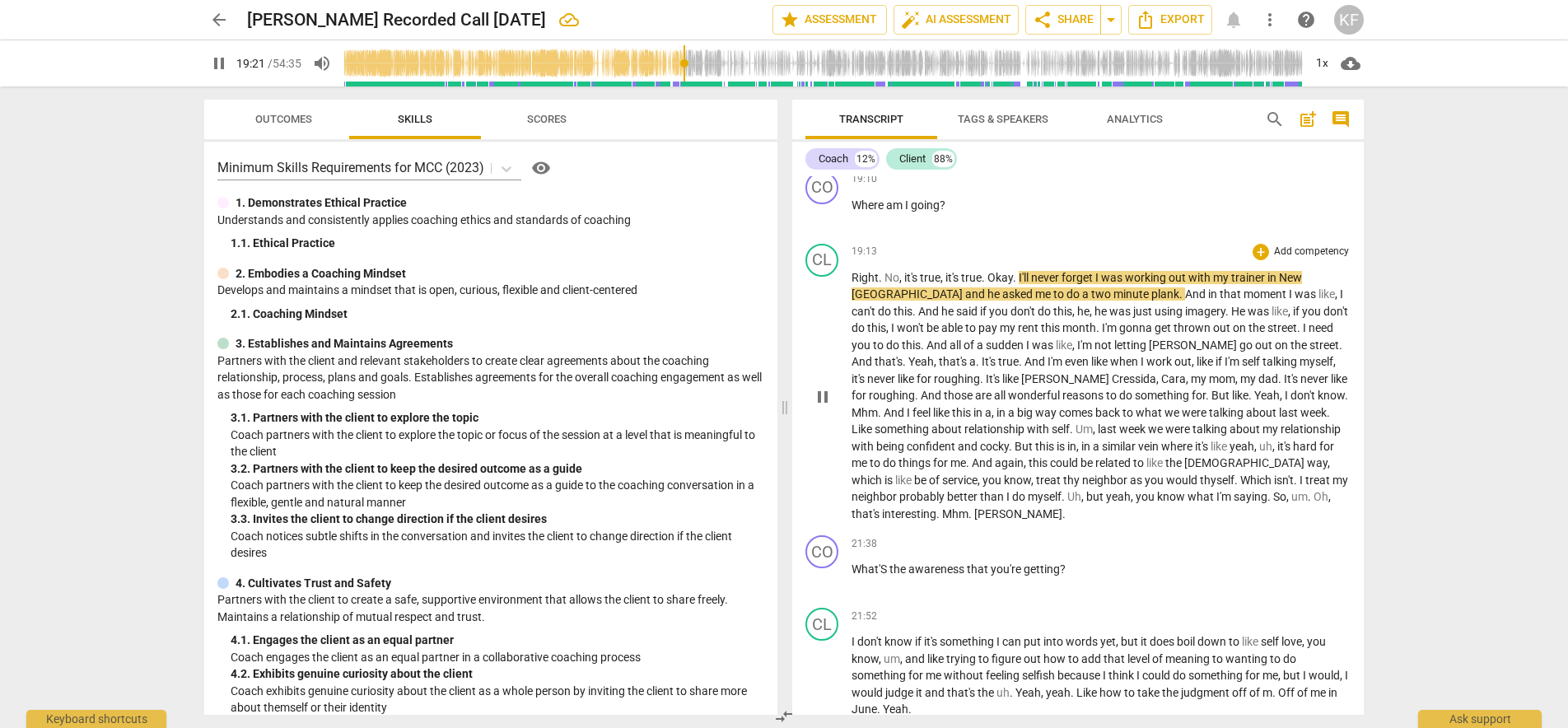
scroll to position [3751, 0]
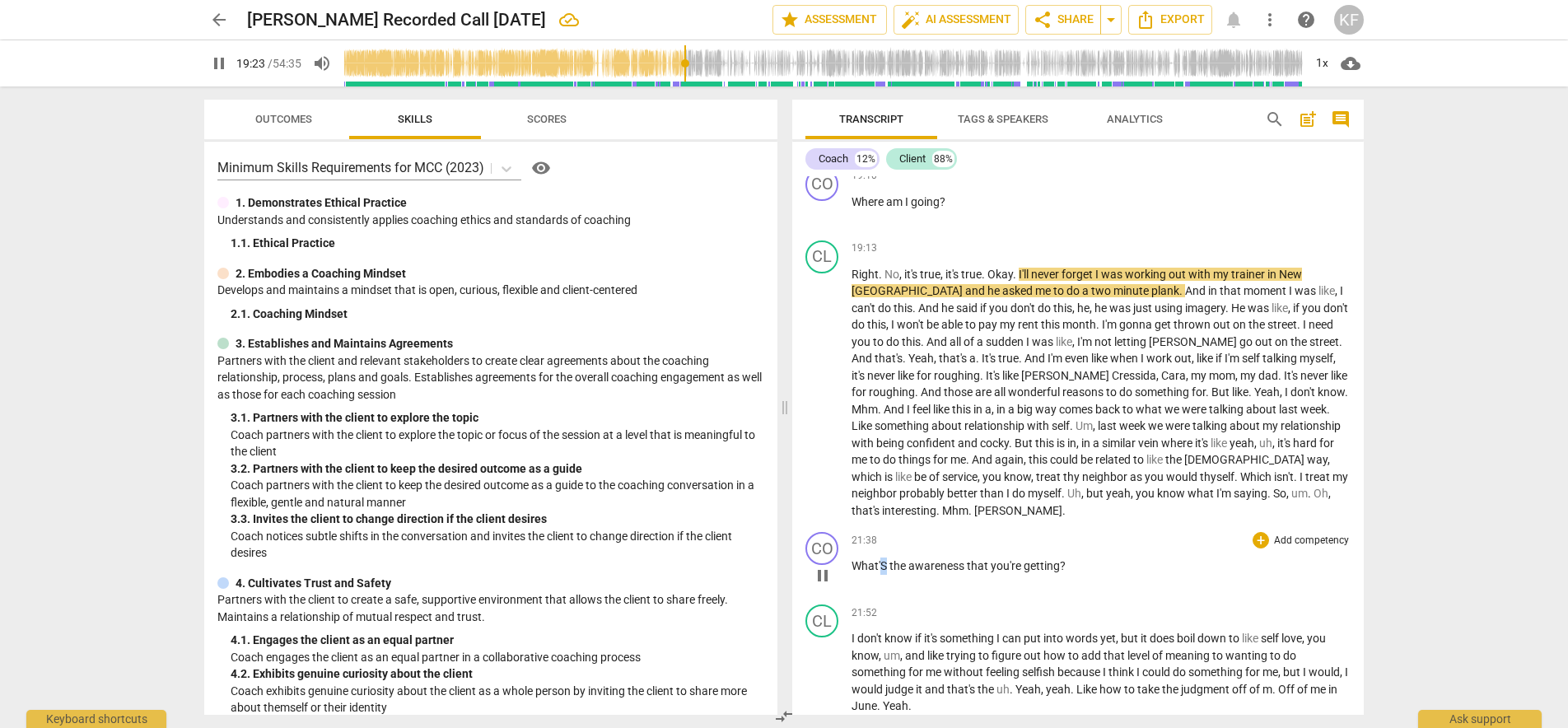
click at [883, 559] on span "What'S" at bounding box center [870, 565] width 38 height 13
type input "1164"
click at [701, 71] on input "range" at bounding box center [823, 64] width 959 height 53
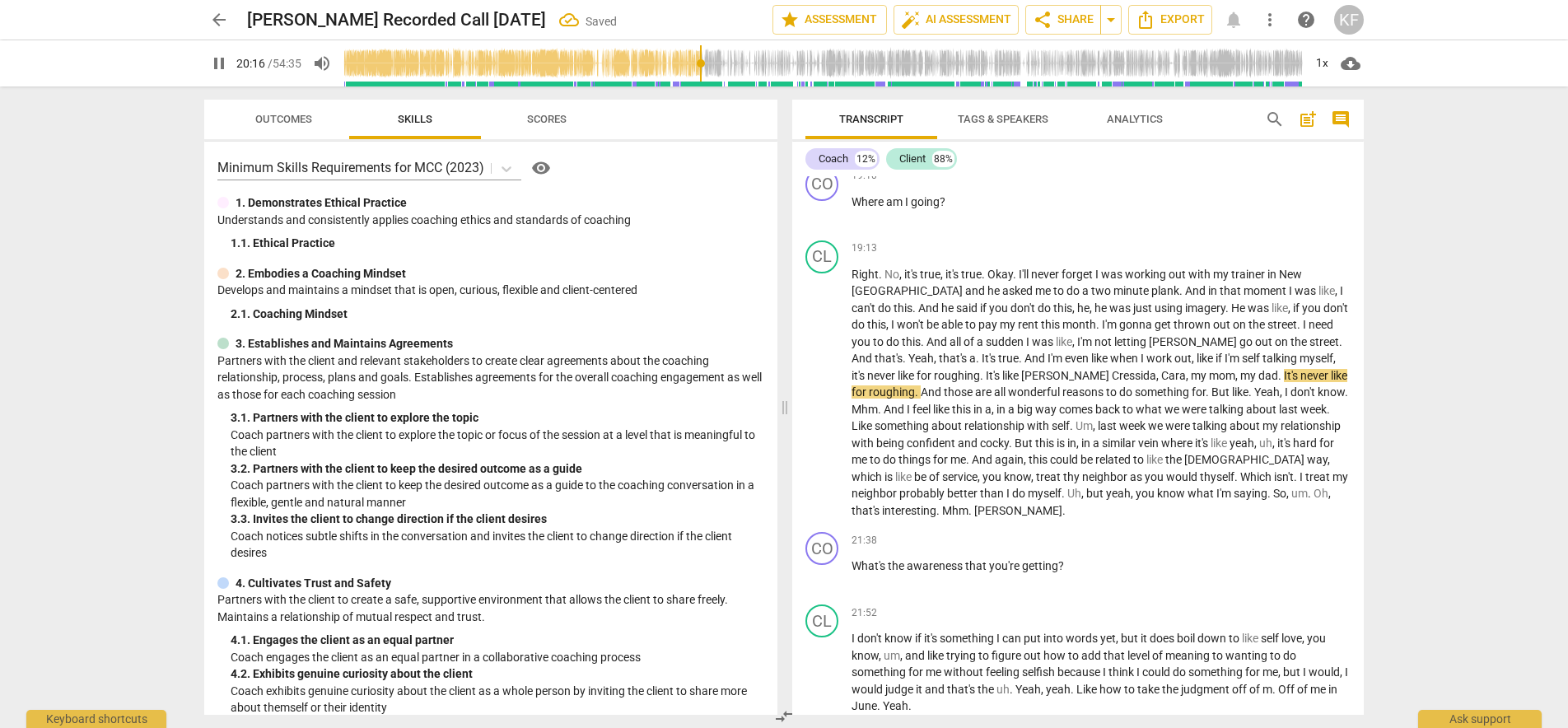
click at [712, 75] on input "range" at bounding box center [823, 64] width 959 height 53
click at [723, 73] on input "range" at bounding box center [823, 64] width 959 height 53
click at [974, 504] on span "[PERSON_NAME]" at bounding box center [1018, 510] width 88 height 13
type input "1292"
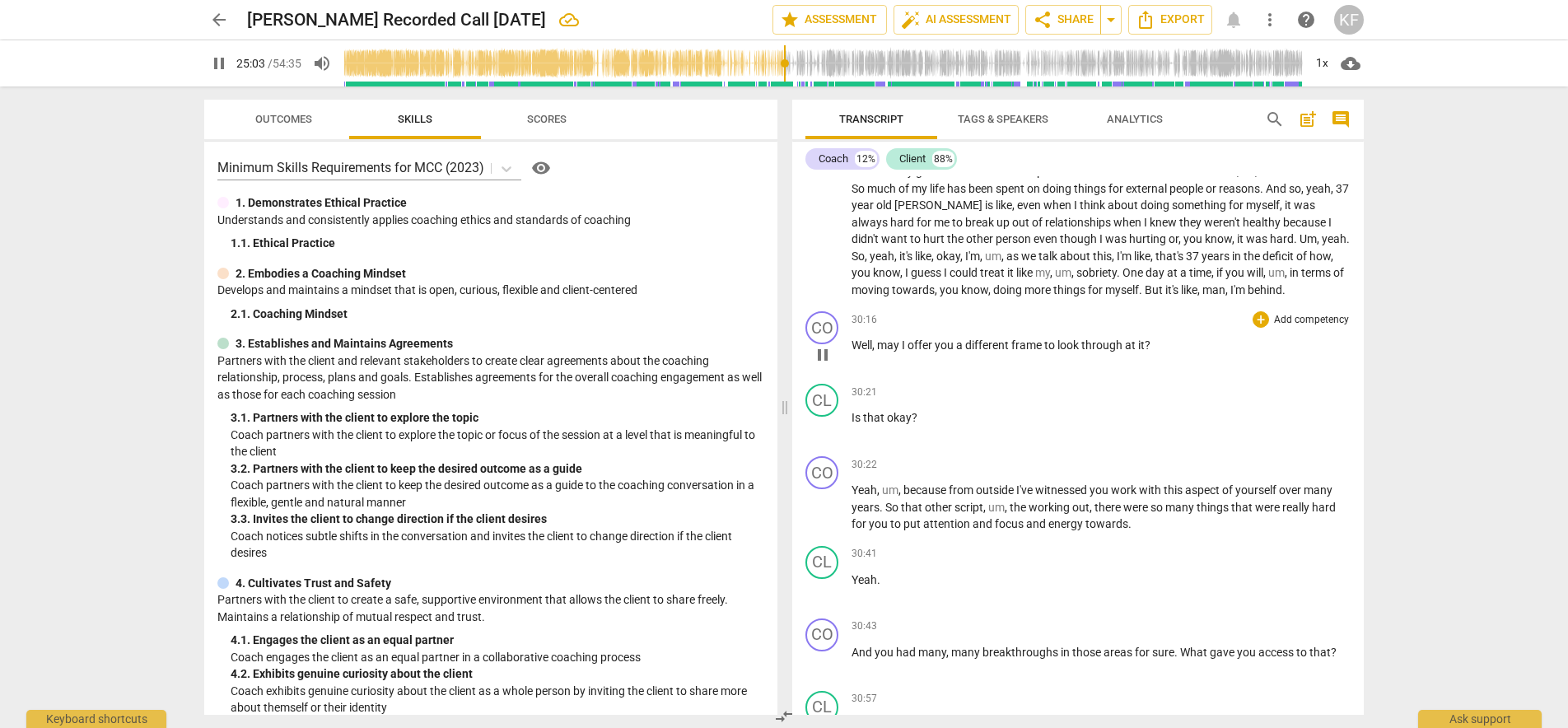
scroll to position [5459, 0]
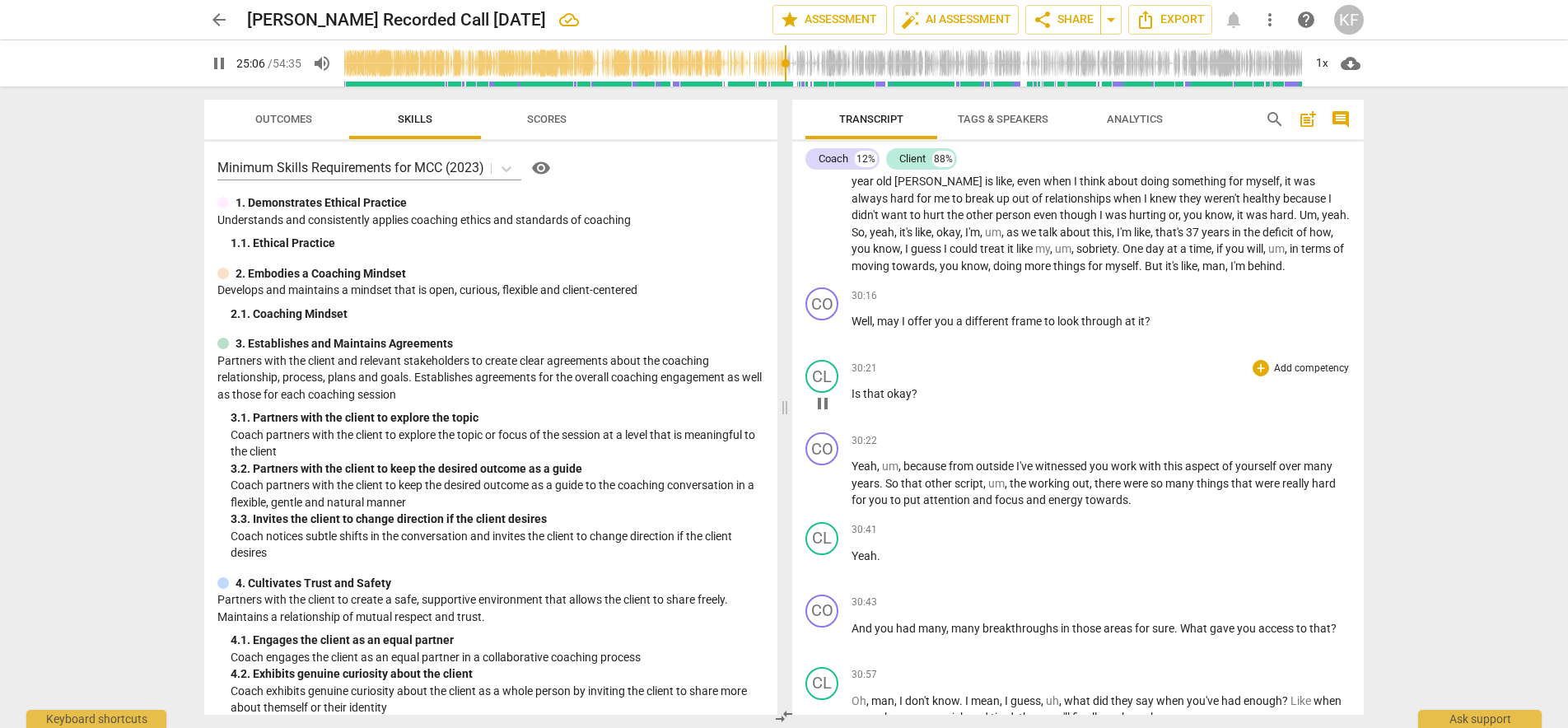
click at [854, 386] on p "Is that okay ?" at bounding box center [1100, 394] width 499 height 18
click at [851, 388] on span "Is" at bounding box center [857, 393] width 12 height 13
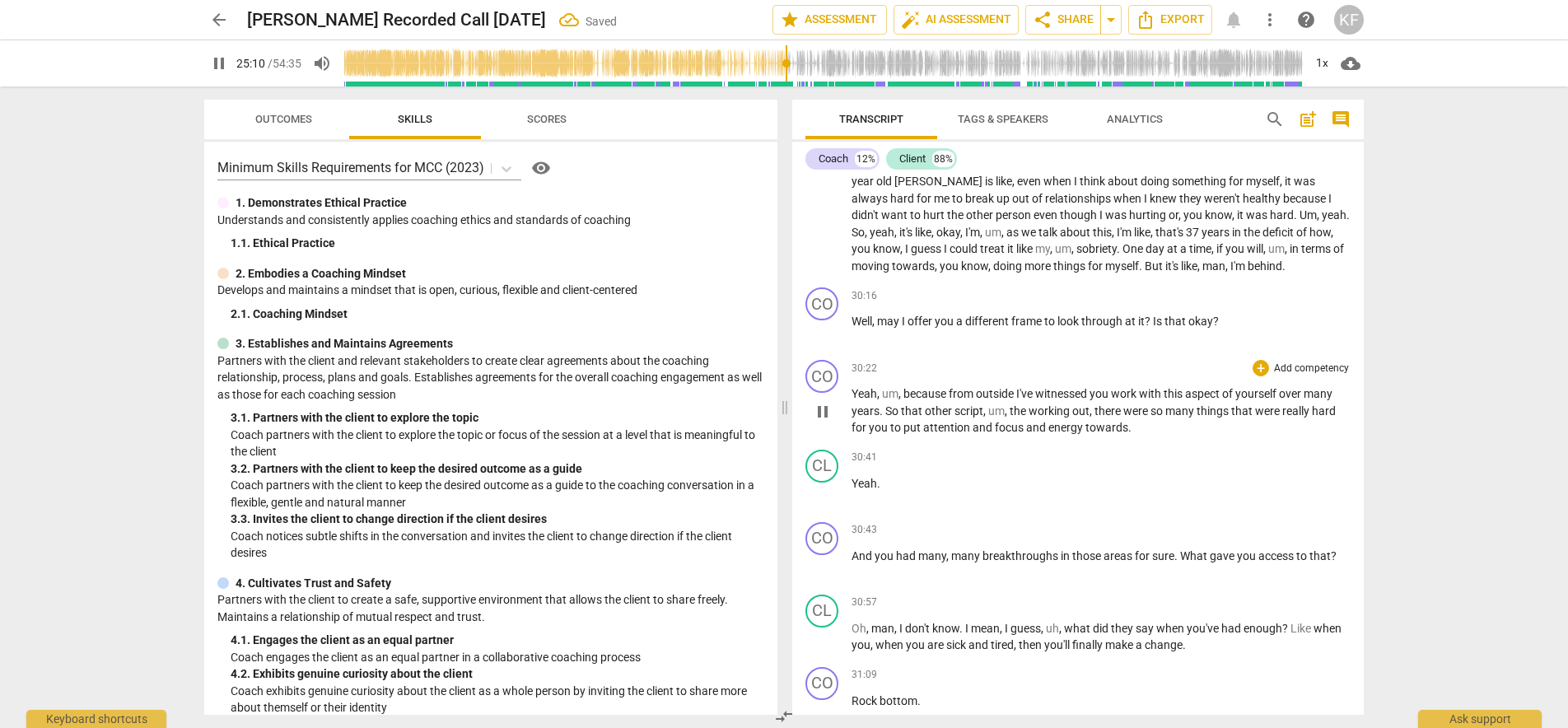
click at [896, 388] on span "um" at bounding box center [889, 393] width 17 height 13
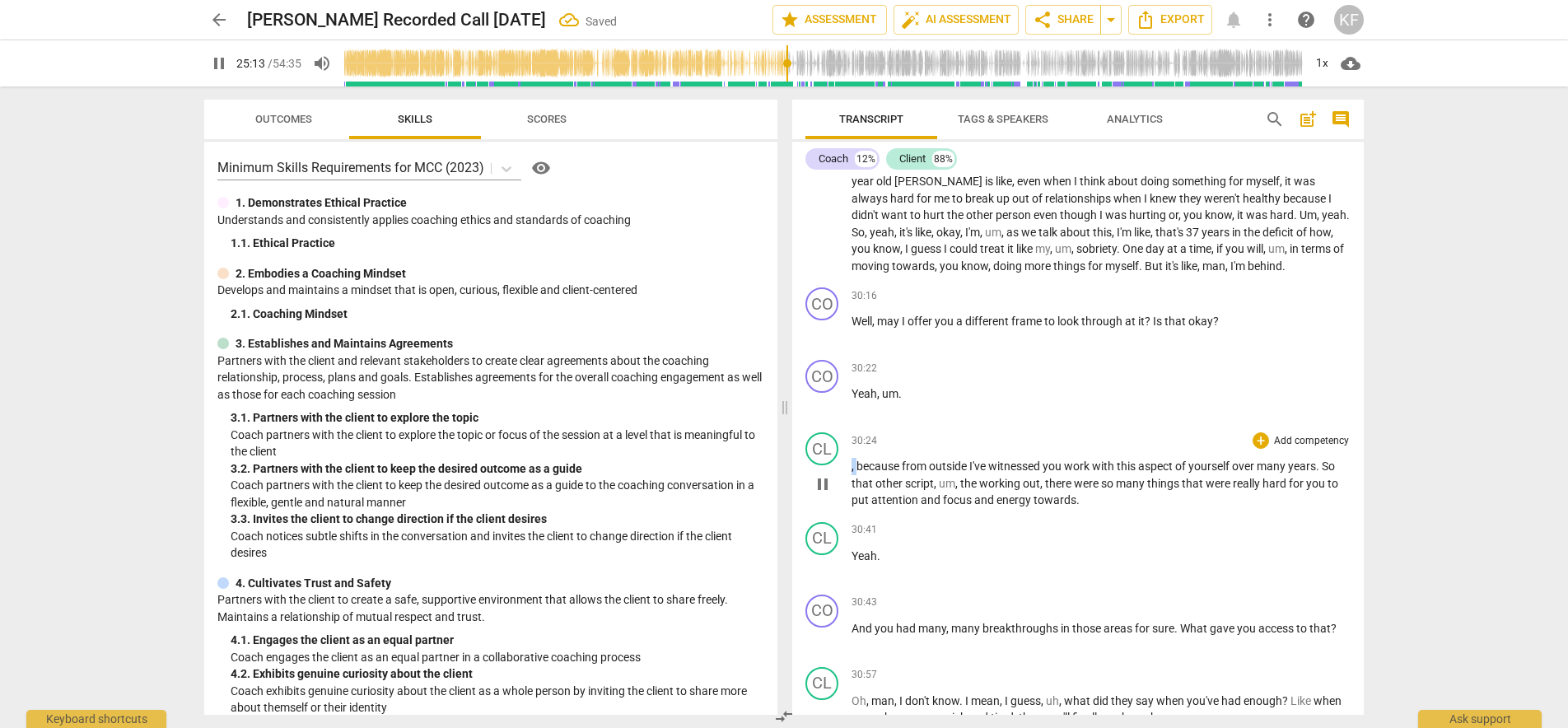
drag, startPoint x: 859, startPoint y: 433, endPoint x: 845, endPoint y: 434, distance: 14.0
click at [845, 434] on div "CL play_arrow pause 30:24 + Add competency keyboard_arrow_right , because from …" at bounding box center [1078, 471] width 572 height 90
type input "1514"
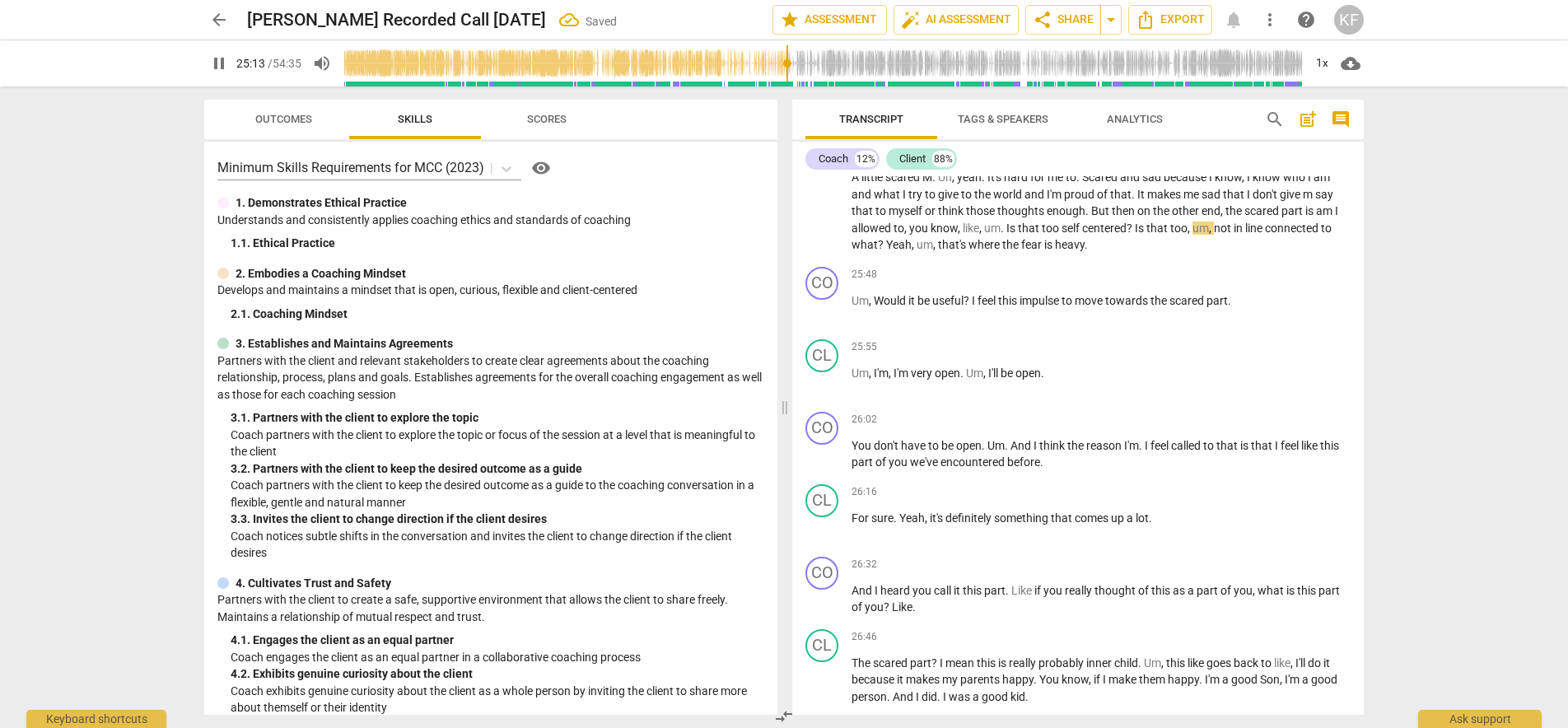
scroll to position [5444, 0]
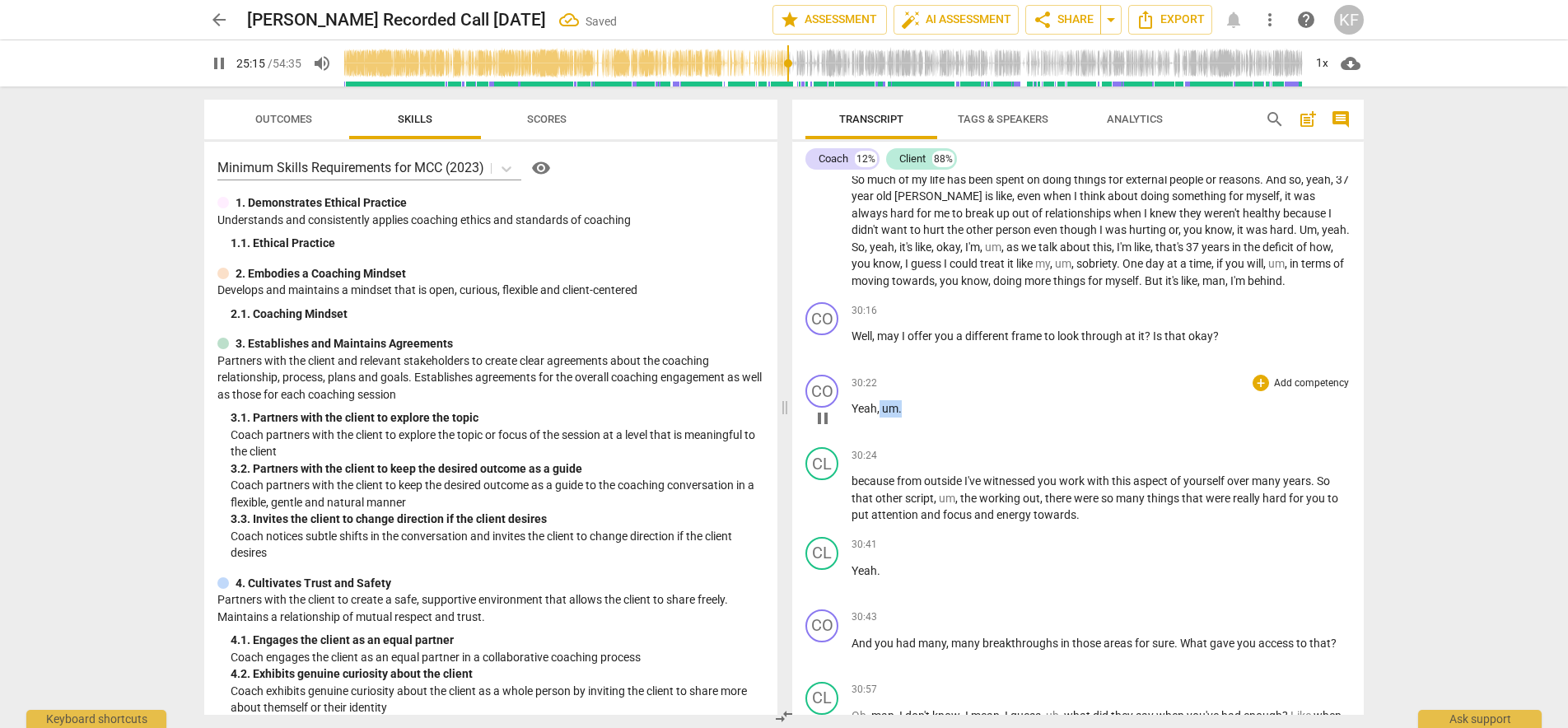
drag, startPoint x: 906, startPoint y: 366, endPoint x: 879, endPoint y: 371, distance: 27.5
click at [879, 400] on p "Yeah , um ." at bounding box center [1100, 409] width 499 height 18
type input "1516"
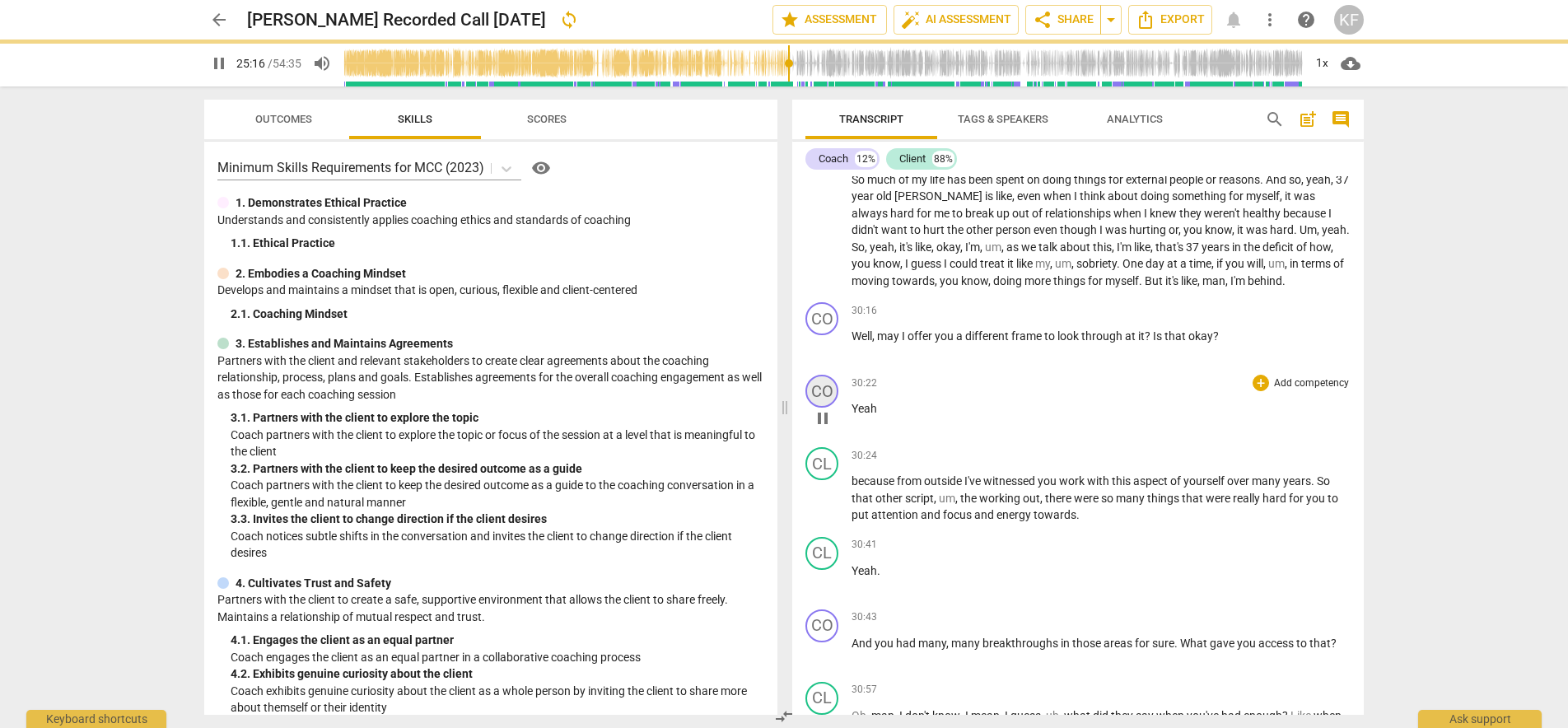
click at [820, 375] on div "CO" at bounding box center [822, 391] width 33 height 33
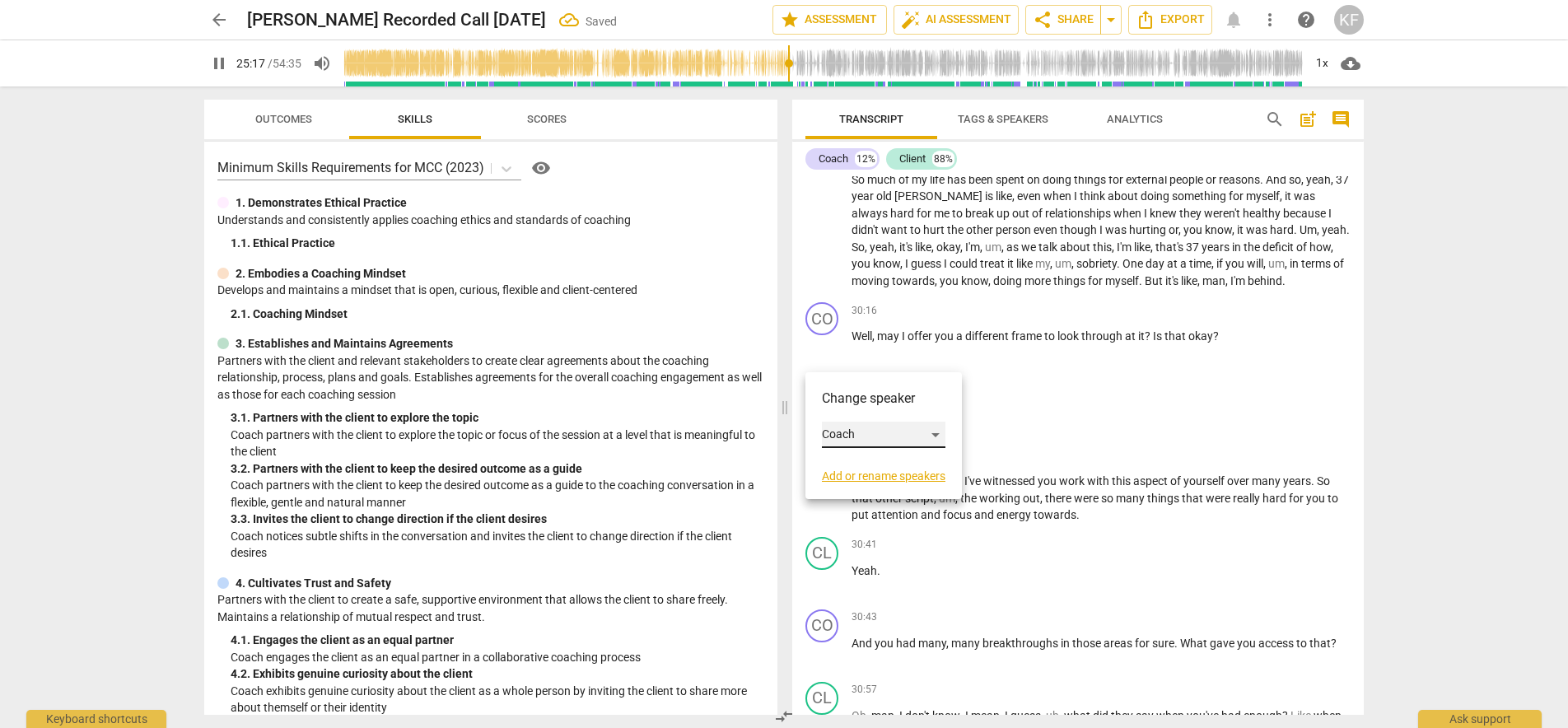
click at [846, 433] on div "Coach" at bounding box center [884, 435] width 124 height 26
click at [848, 459] on li "Client" at bounding box center [885, 466] width 126 height 31
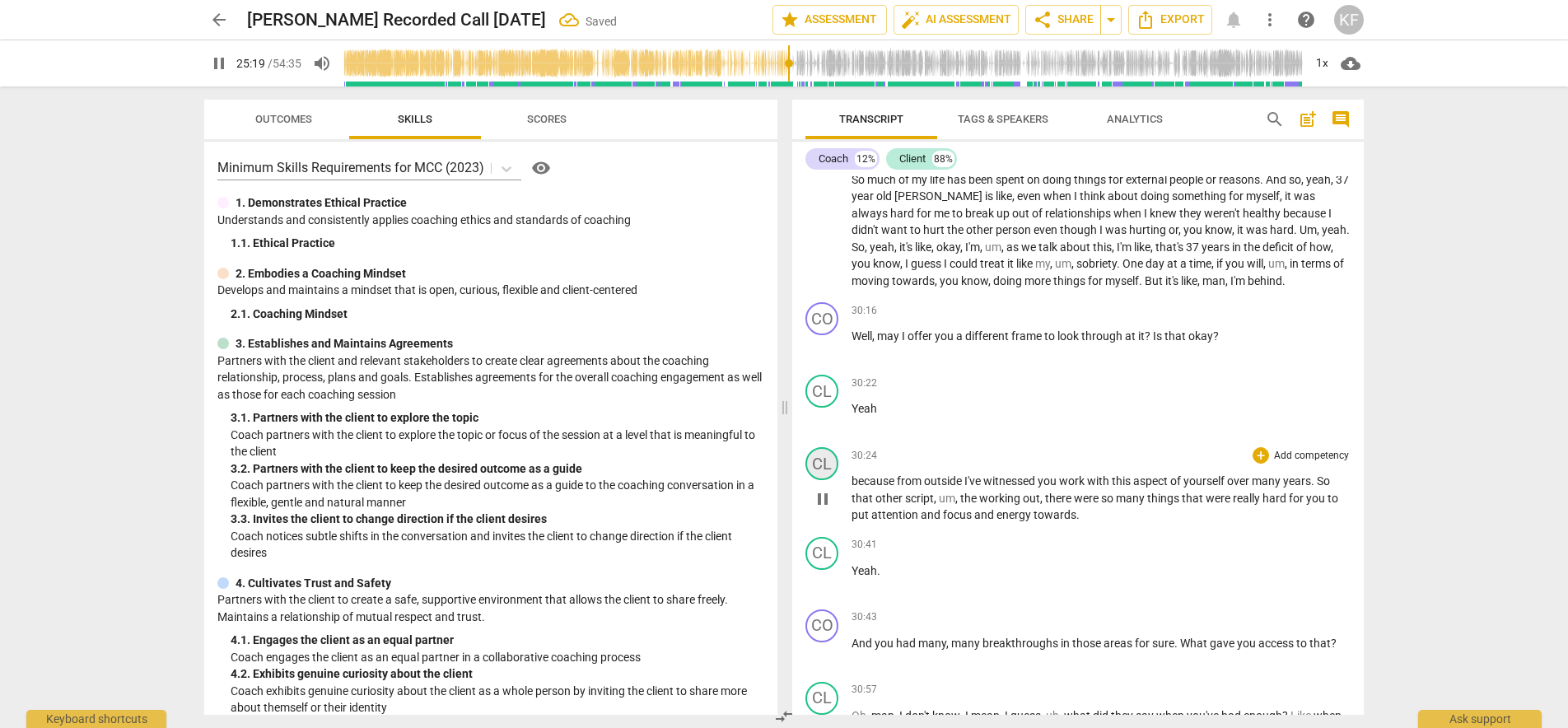
click at [822, 447] on div "CL" at bounding box center [822, 464] width 33 height 33
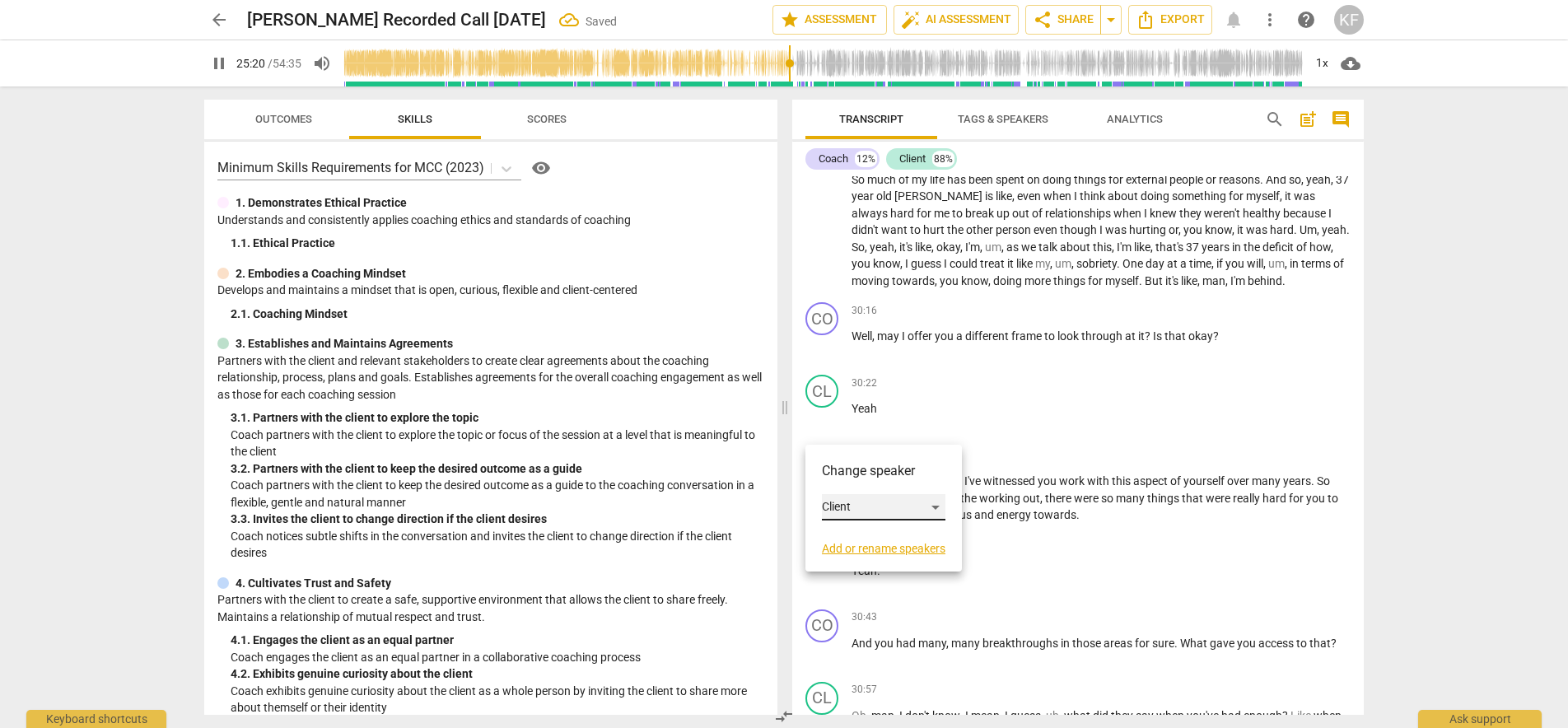
click at [850, 512] on div "Client" at bounding box center [884, 507] width 124 height 26
click at [851, 472] on li "Coach" at bounding box center [885, 476] width 126 height 31
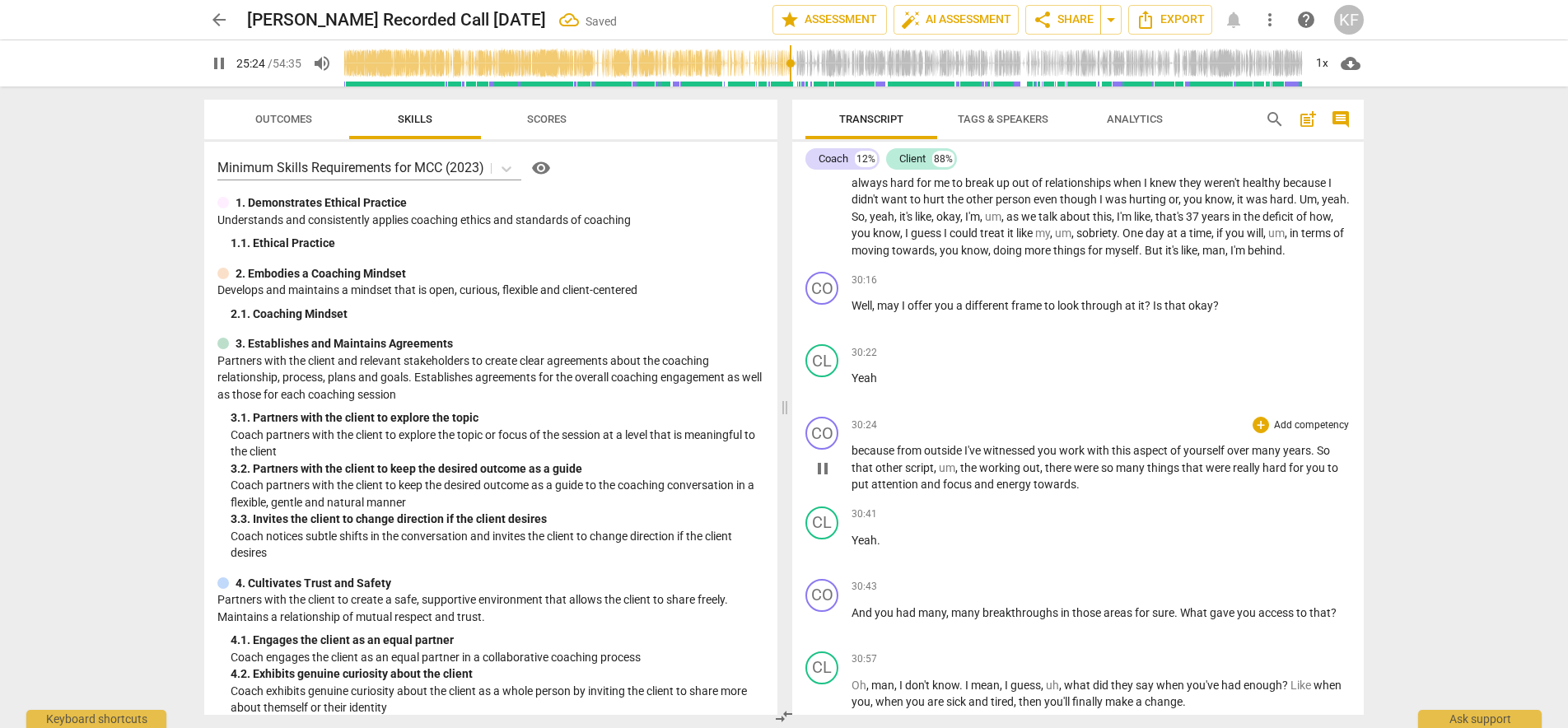
scroll to position [5478, 0]
click at [1135, 603] on span "for" at bounding box center [1143, 609] width 18 height 13
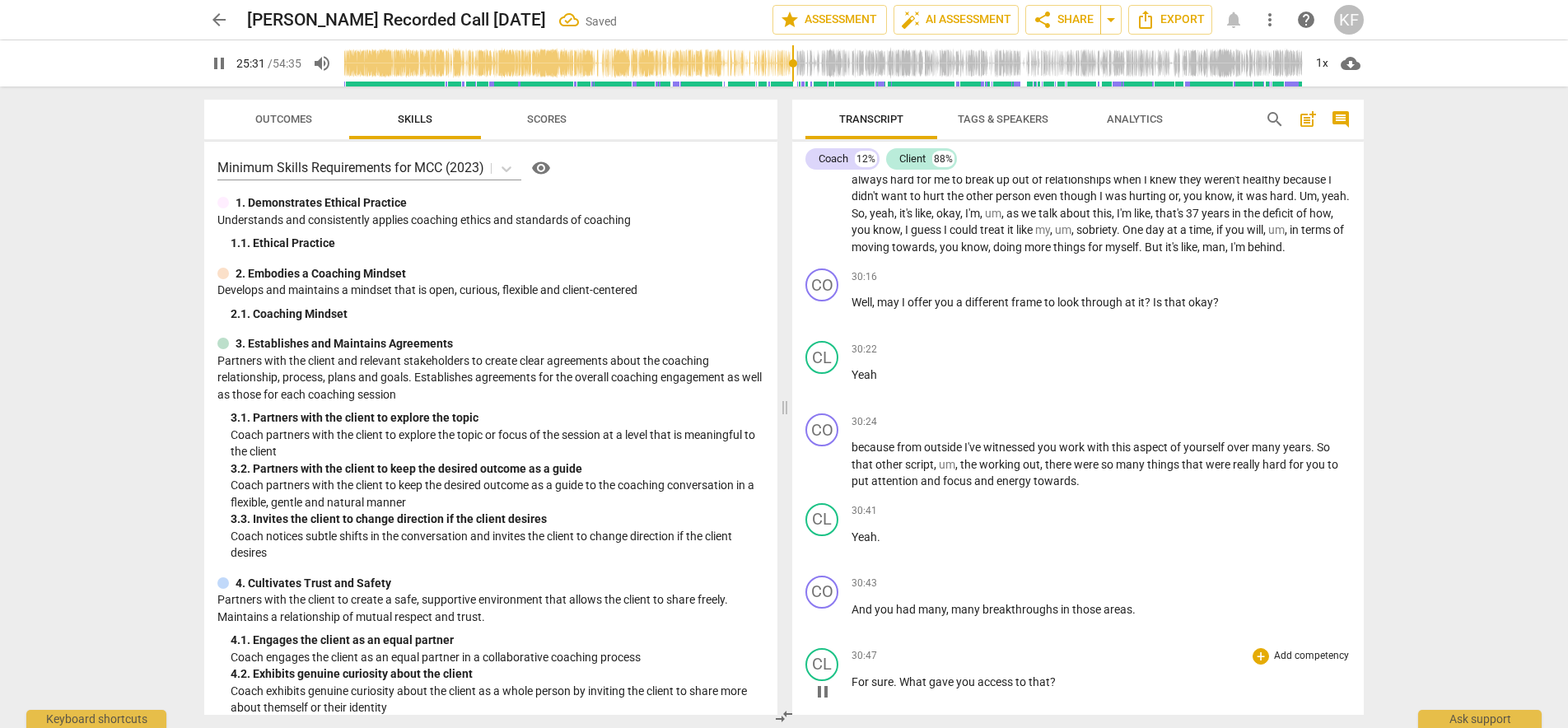
click at [899, 675] on span "What" at bounding box center [914, 681] width 29 height 13
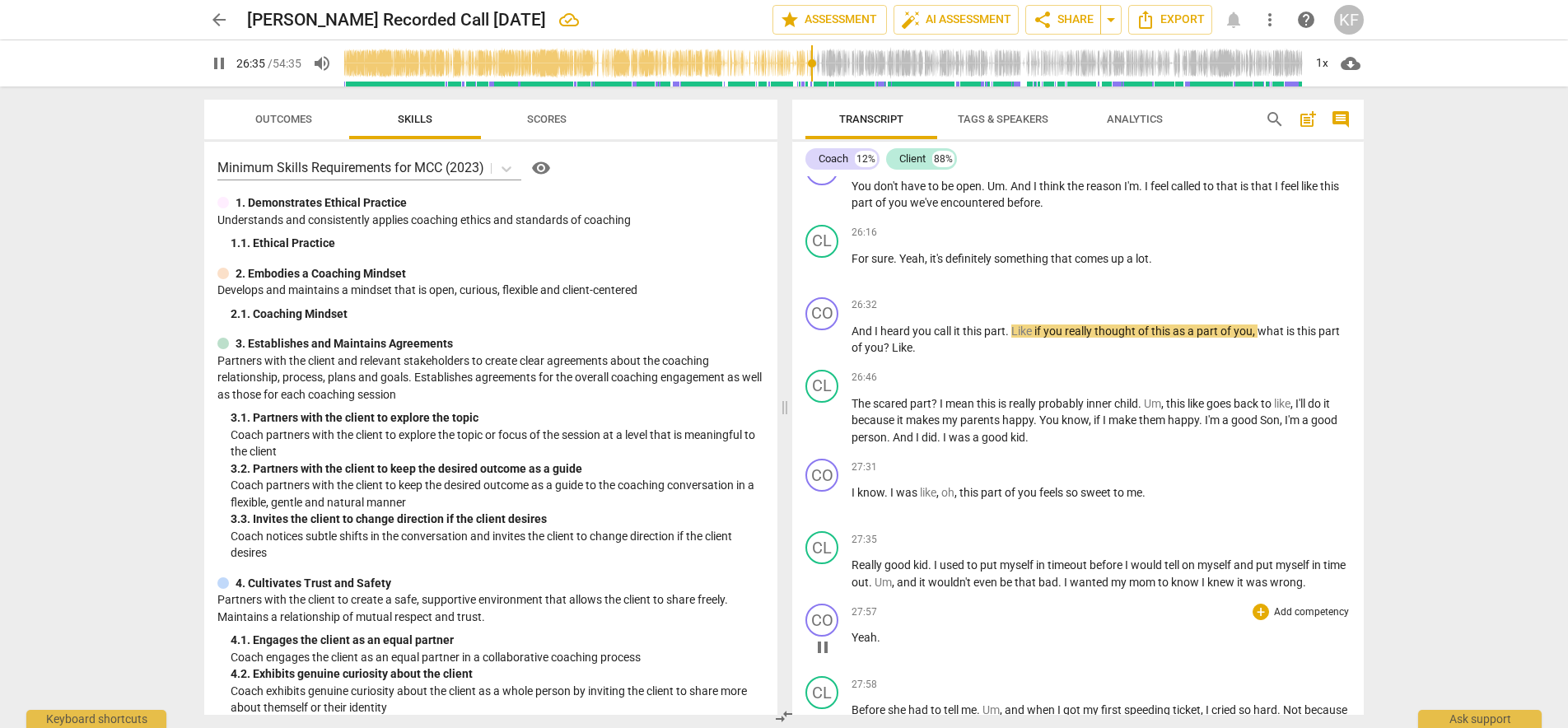
scroll to position [4832, 0]
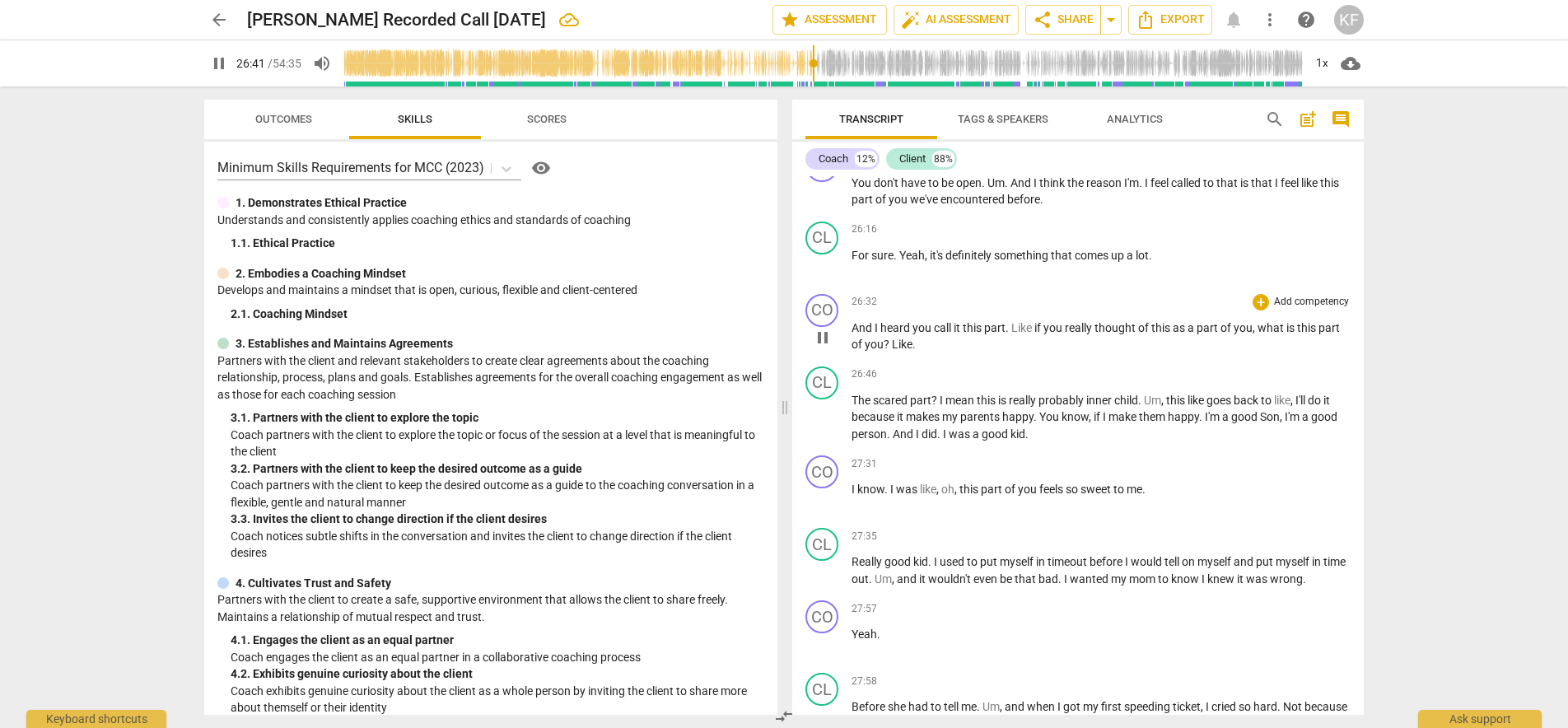
click at [953, 320] on p "And I heard you call it this part . Like if you really thought of this as a par…" at bounding box center [1100, 337] width 499 height 33
drag, startPoint x: 932, startPoint y: 297, endPoint x: 884, endPoint y: 298, distance: 48.0
click at [884, 320] on p "And I heard you call it this part . Like if you really thought of this as a par…" at bounding box center [1100, 337] width 499 height 33
type input "1604"
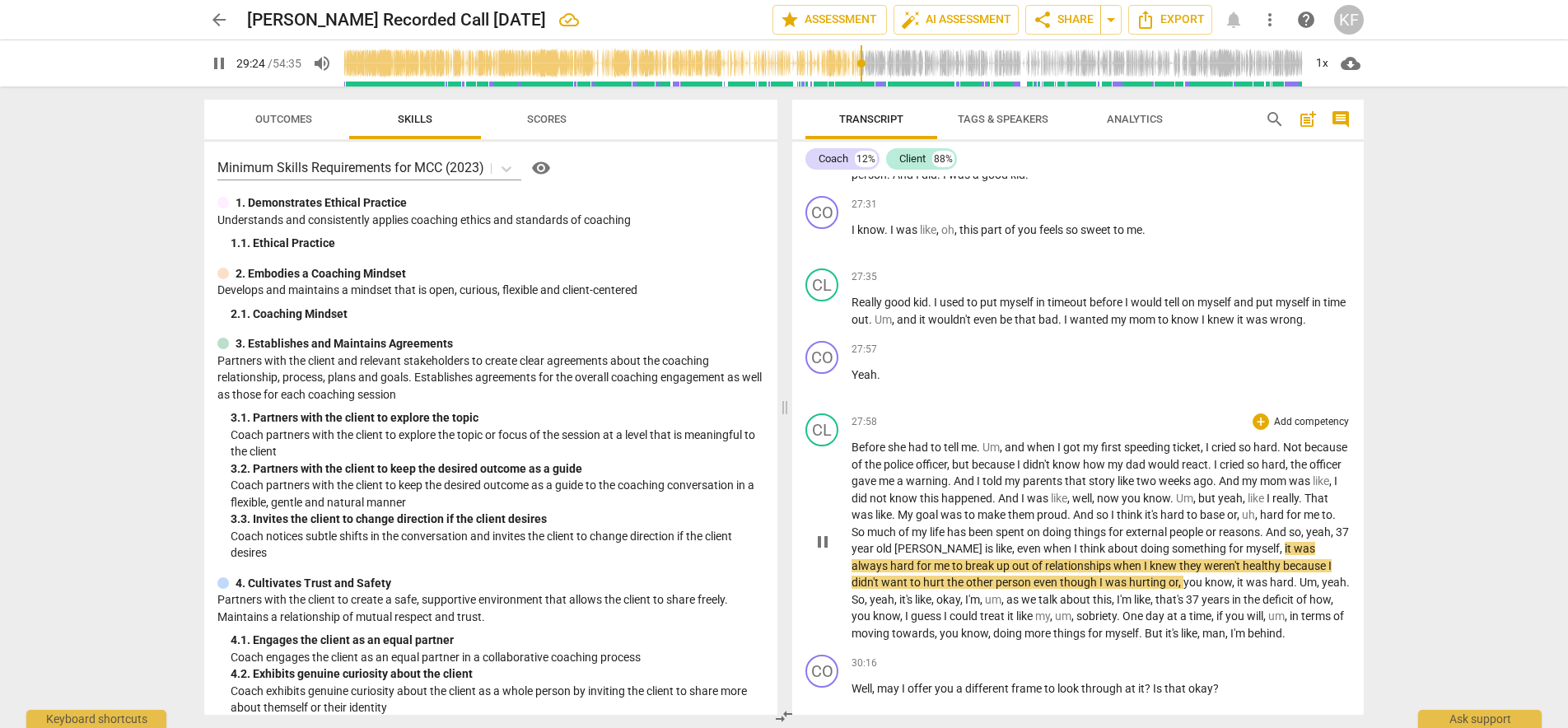
scroll to position [5210, 0]
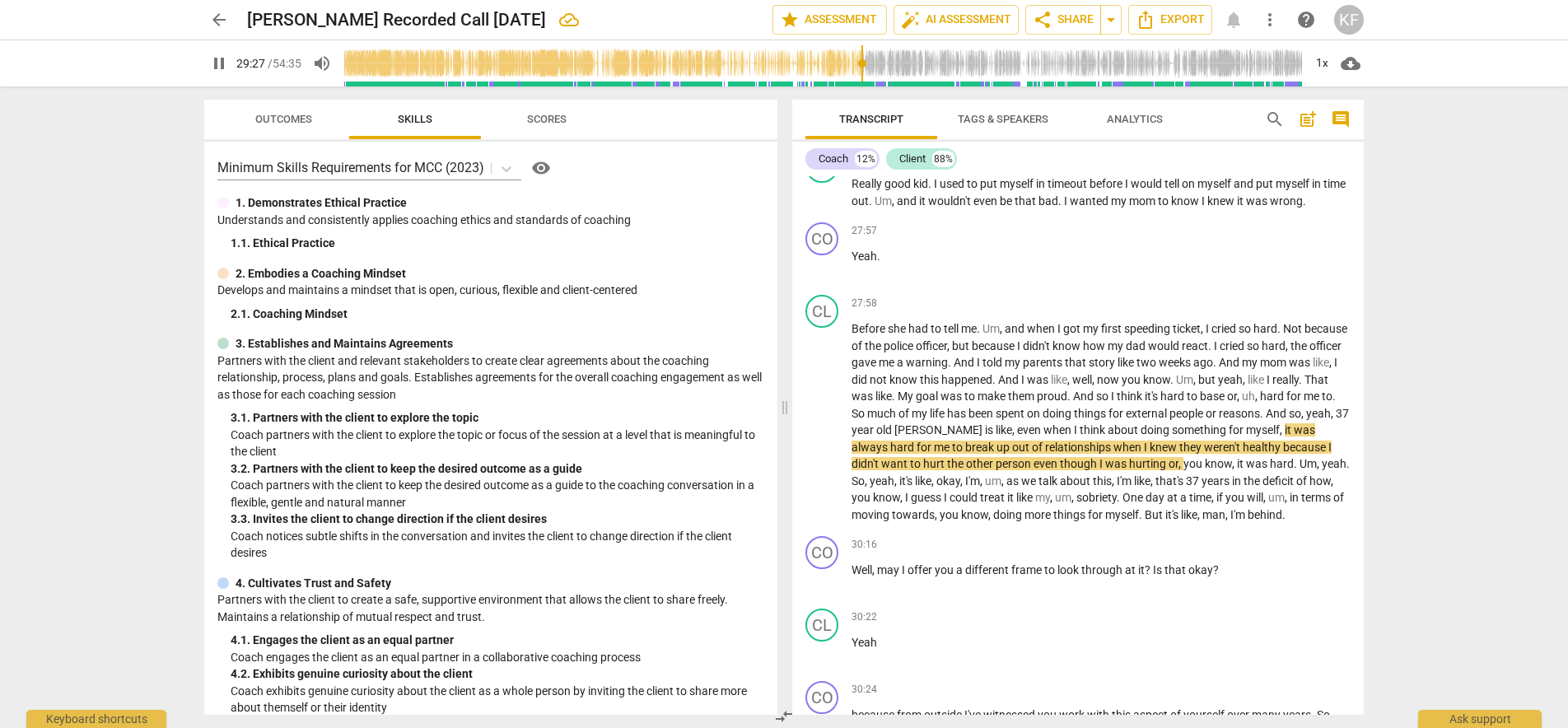
click at [870, 68] on input "range" at bounding box center [823, 64] width 959 height 53
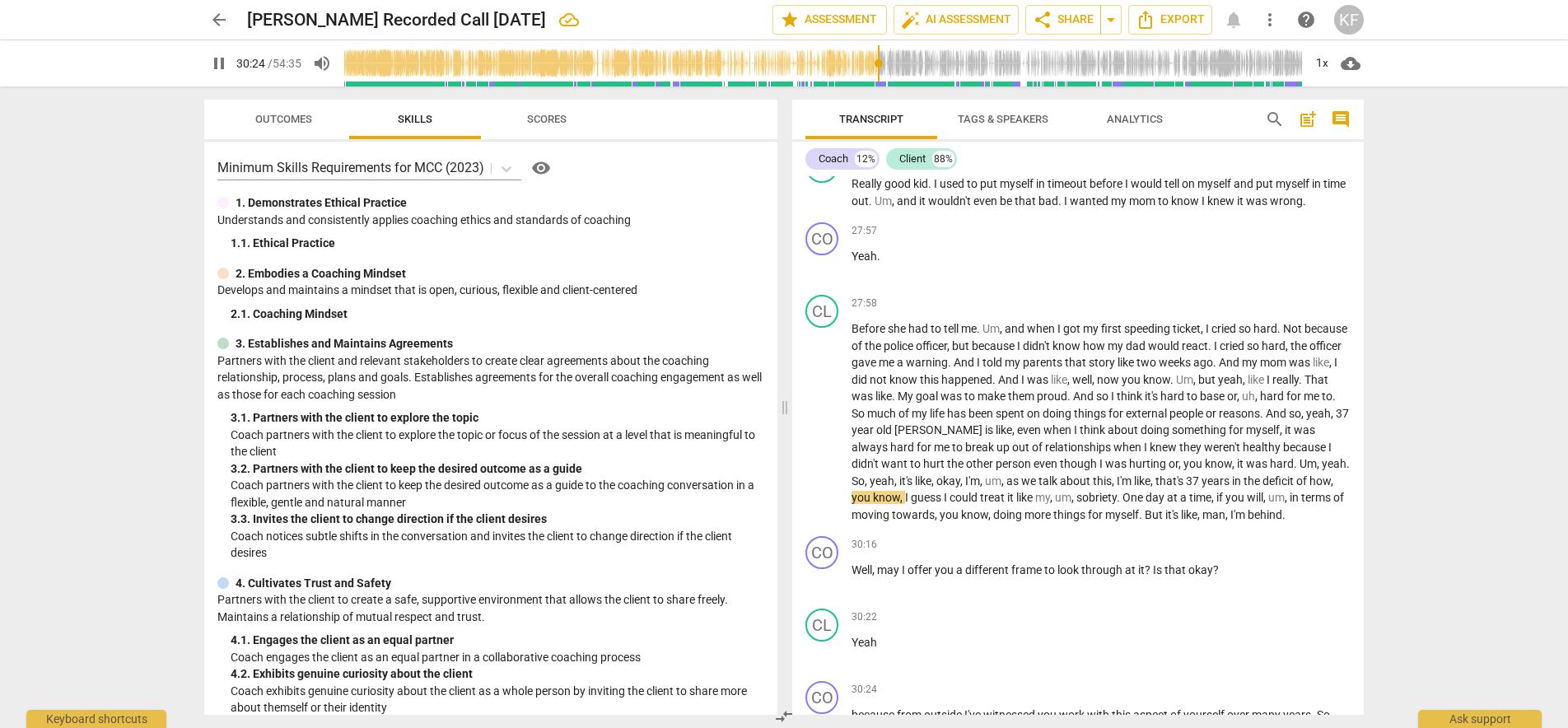
click at [879, 74] on input "range" at bounding box center [823, 64] width 959 height 53
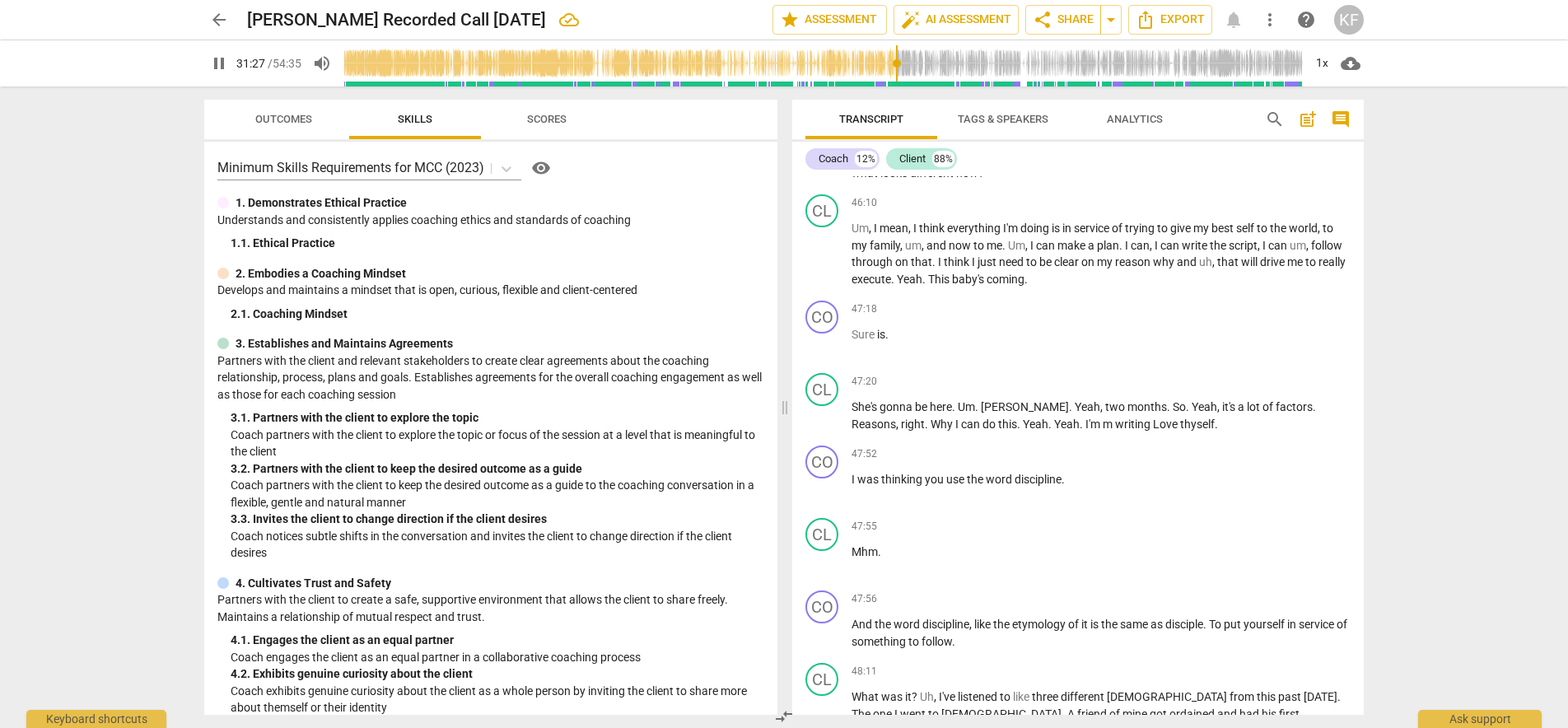
scroll to position [7867, 0]
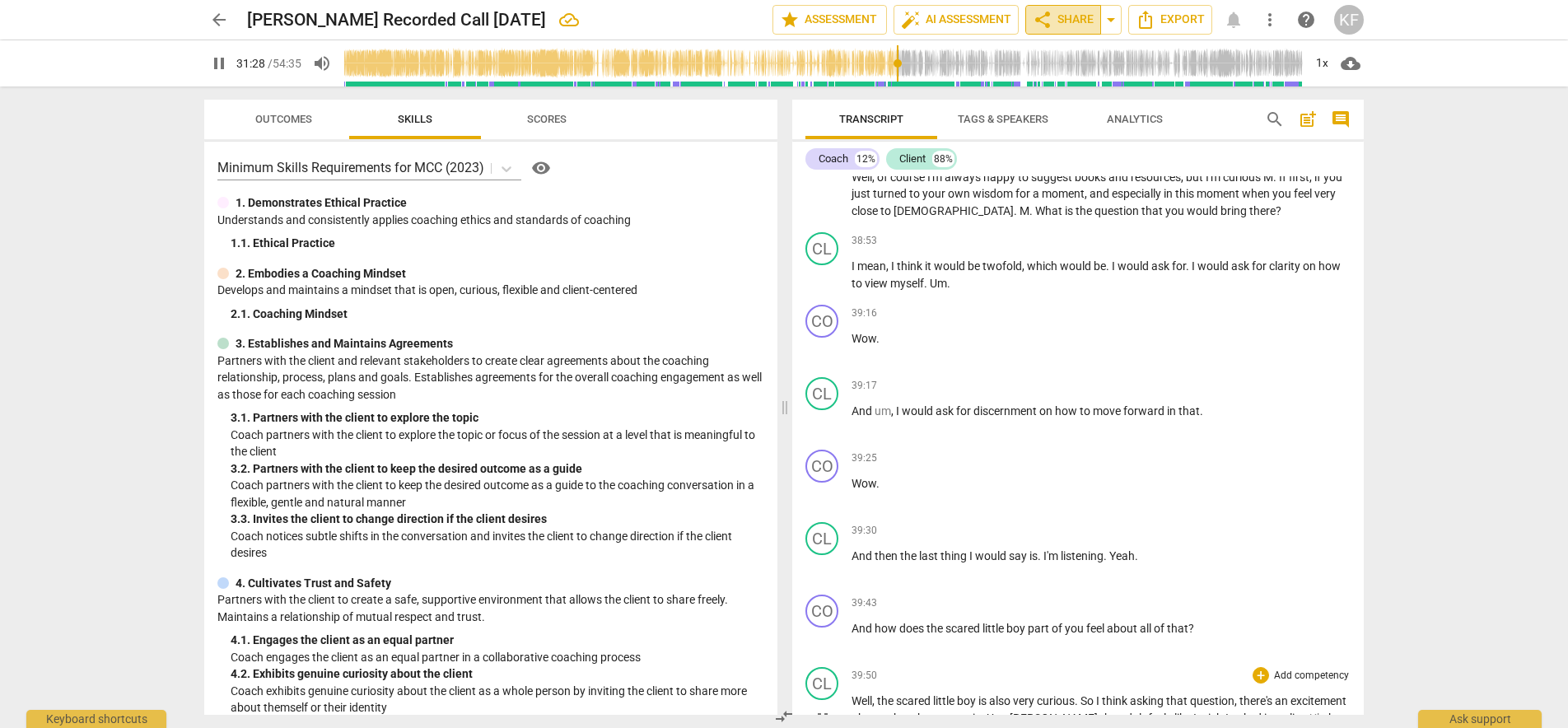
click at [1081, 13] on span "share Share" at bounding box center [1063, 20] width 61 height 20
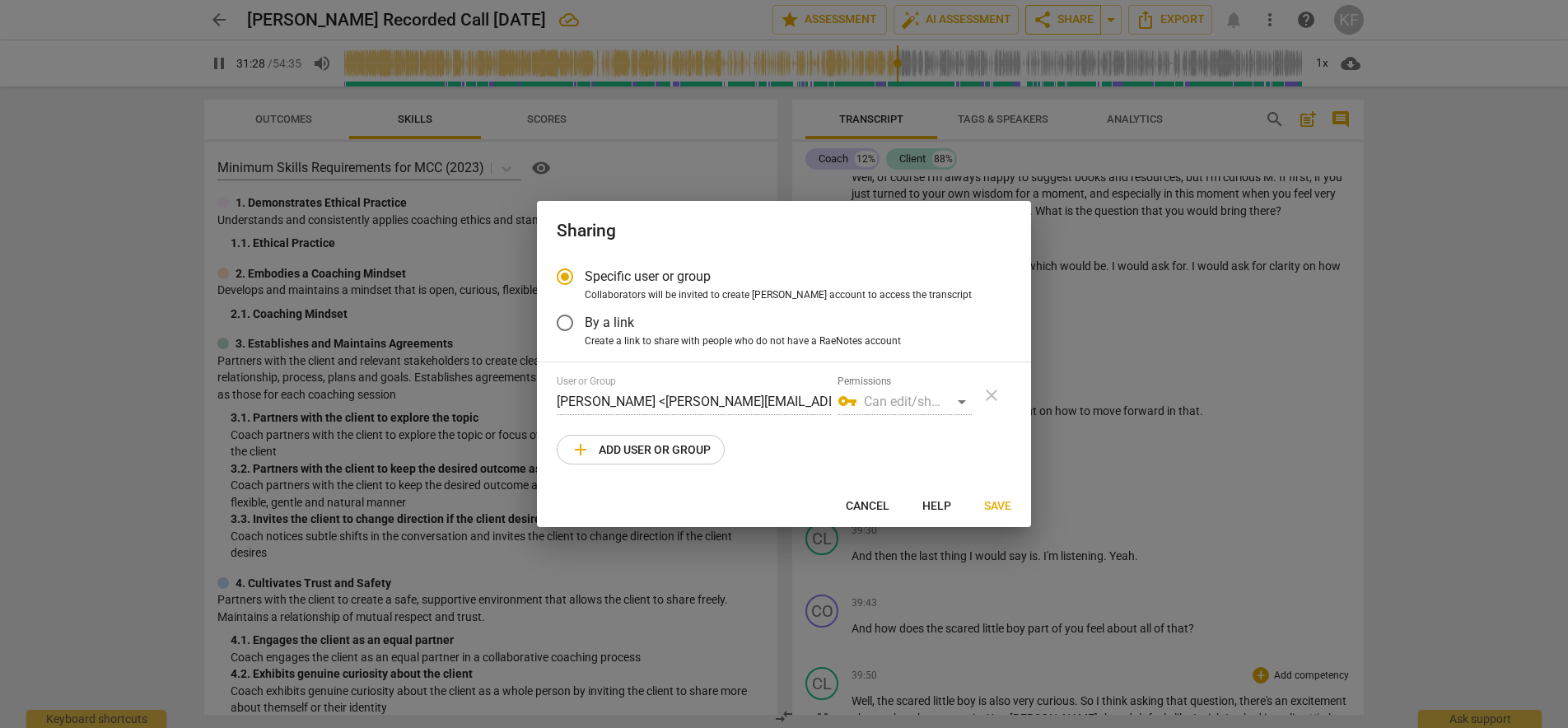
type input "1889"
radio input "false"
type input "1891"
click at [638, 338] on span "Create a link to share with people who do not have a RaeNotes account" at bounding box center [742, 341] width 316 height 15
click at [0, 0] on input "Create a link to share with people who do not have a RaeNotes account" at bounding box center [0, 0] width 0 height 0
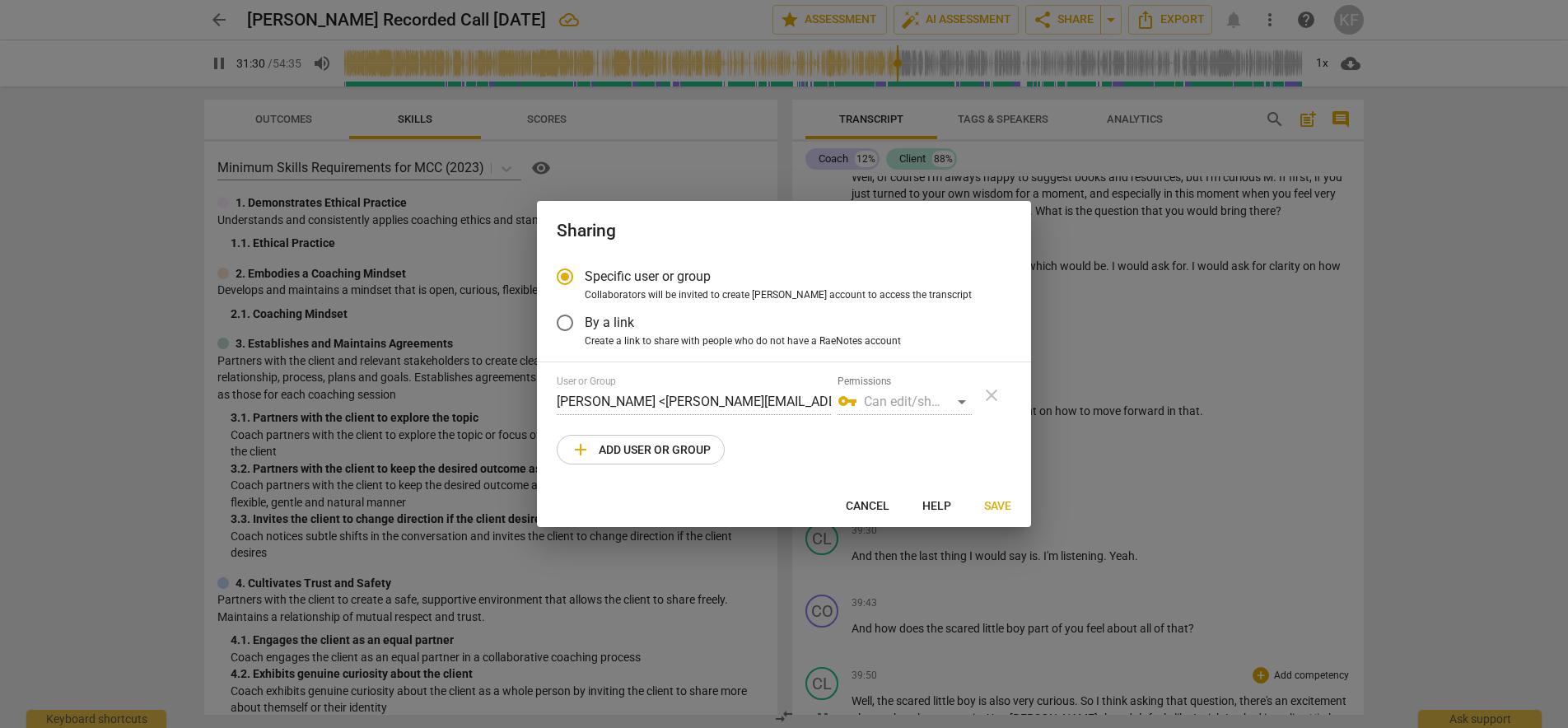
radio input "true"
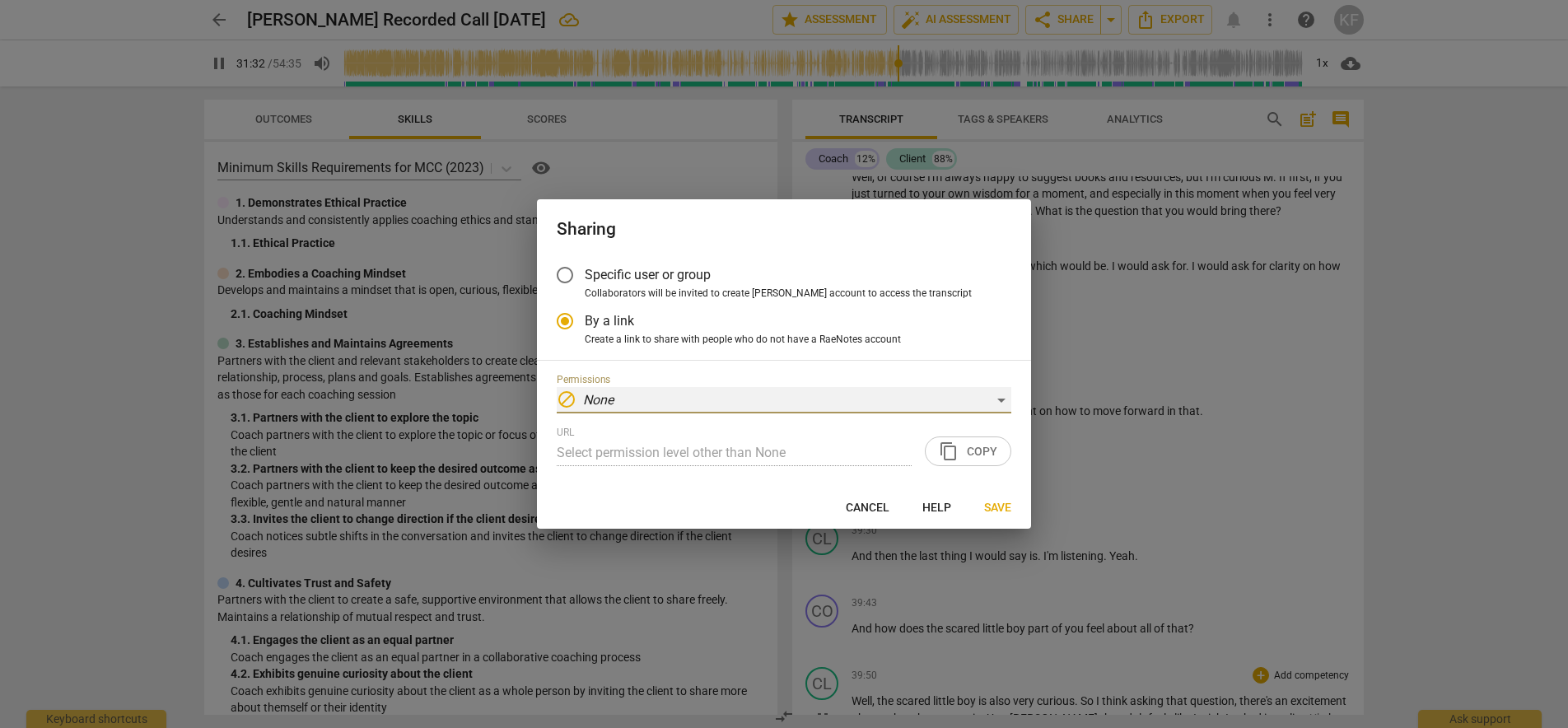
click at [767, 389] on div "block None" at bounding box center [784, 400] width 454 height 26
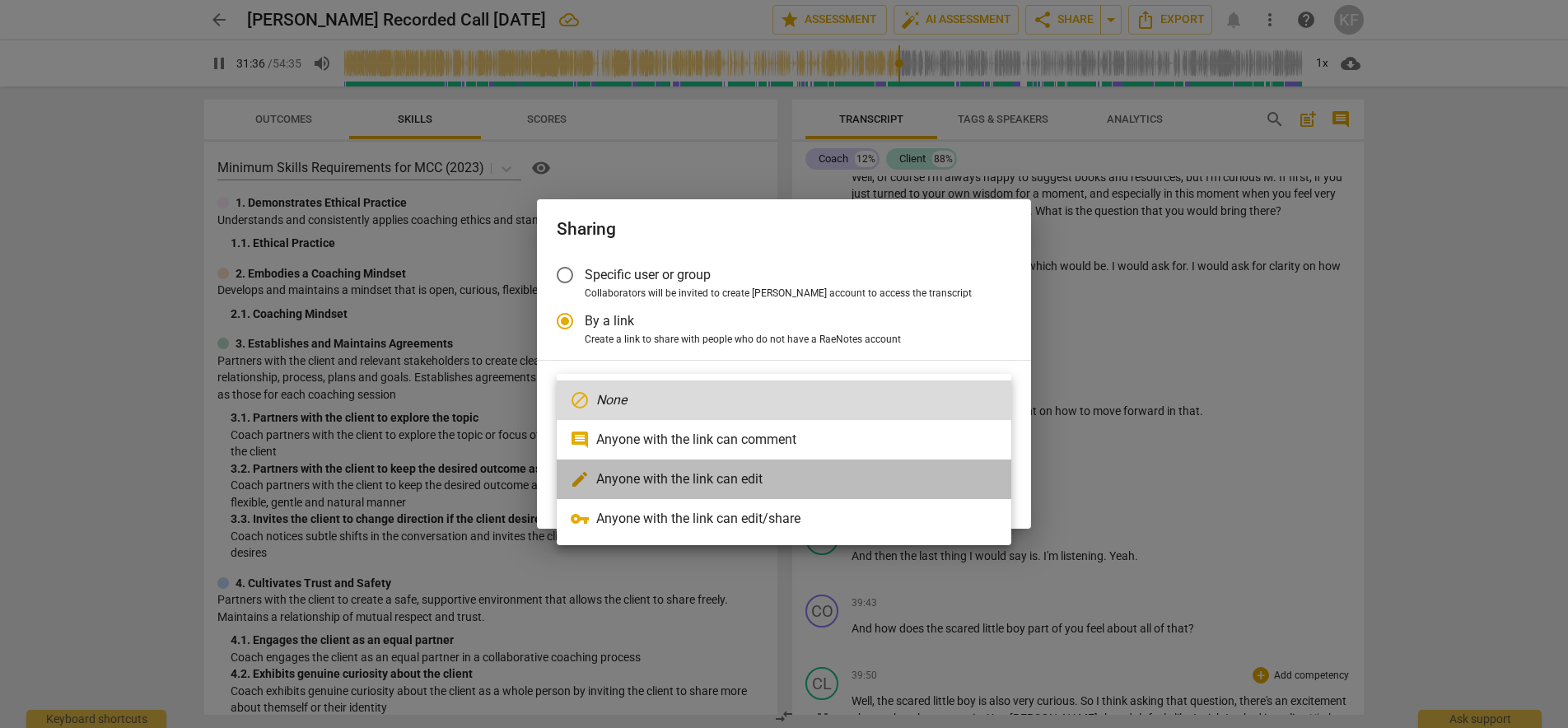
type input "1896"
click at [794, 491] on li "edit Anyone with the link can edit" at bounding box center [784, 479] width 454 height 39
type input "[URL][DOMAIN_NAME]"
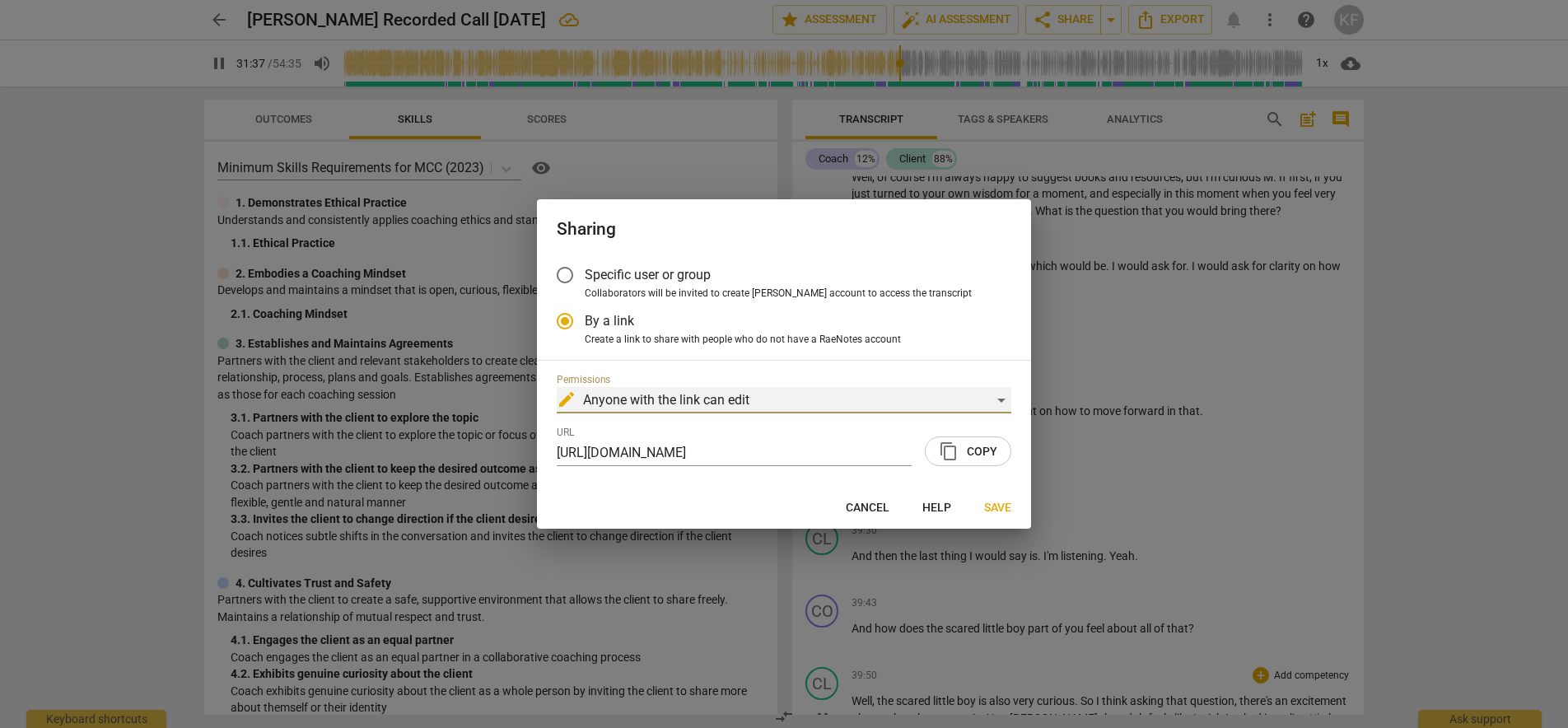
scroll to position [6263, 0]
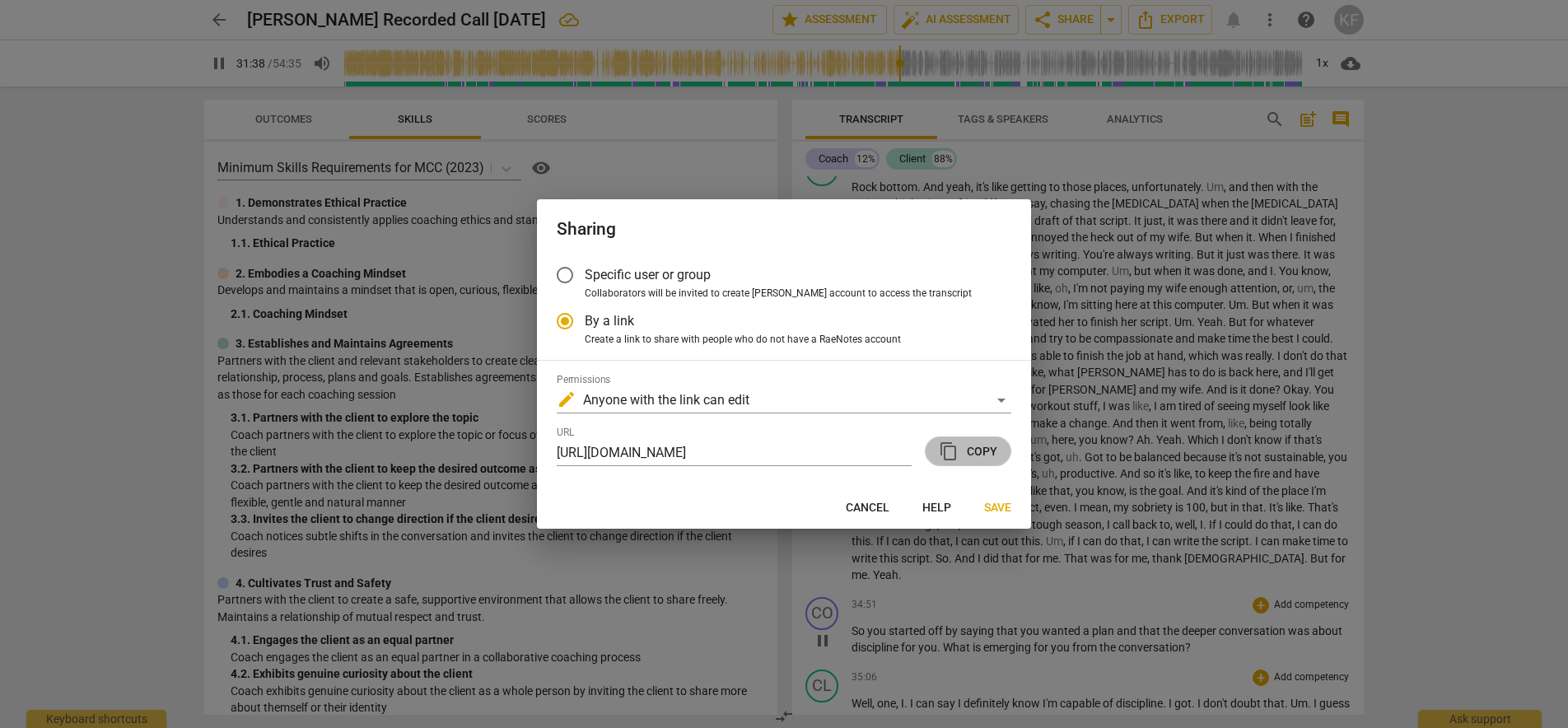
click at [958, 453] on span "content_copy" at bounding box center [948, 451] width 20 height 20
click at [992, 509] on span "Save" at bounding box center [997, 508] width 27 height 17
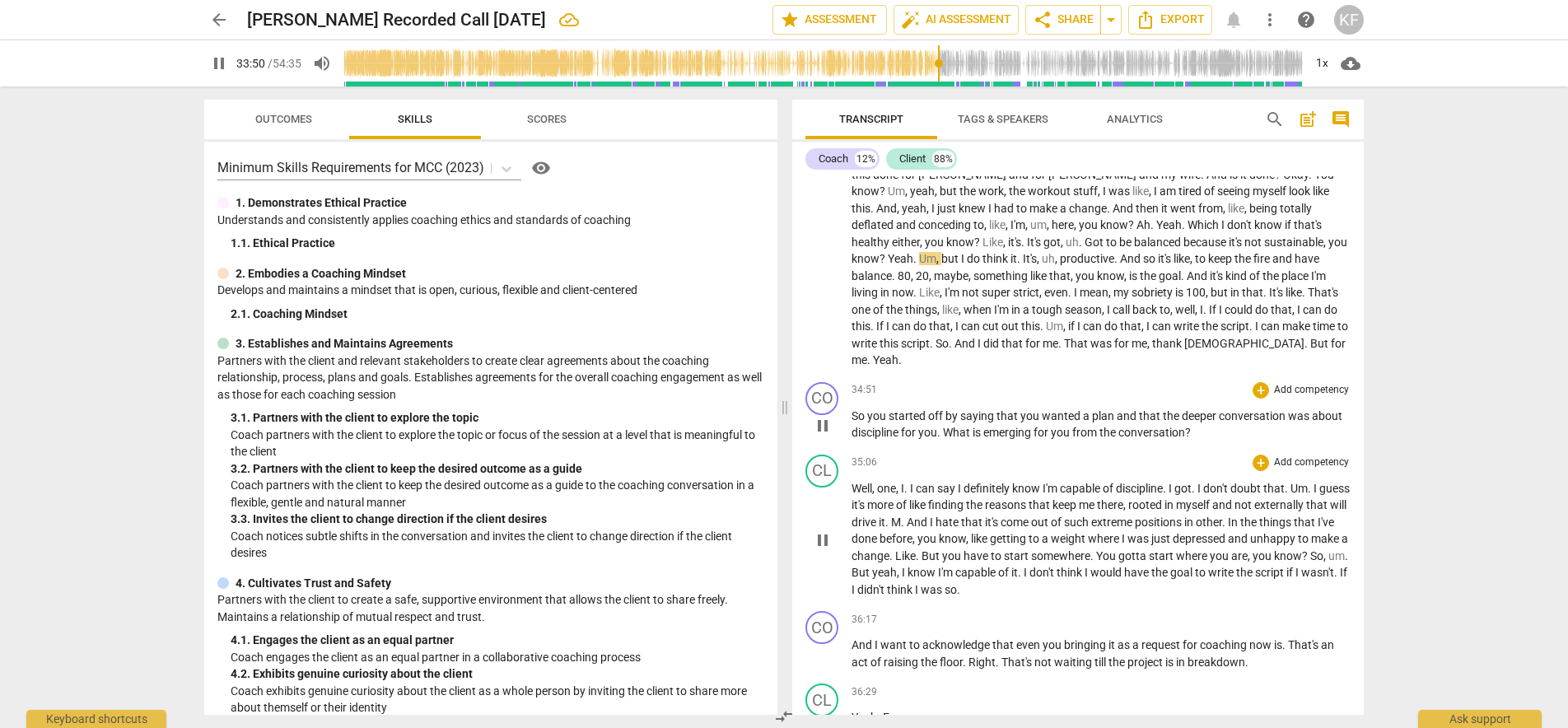
scroll to position [6474, 0]
click at [947, 63] on input "range" at bounding box center [823, 64] width 959 height 53
click at [958, 65] on input "range" at bounding box center [823, 64] width 959 height 53
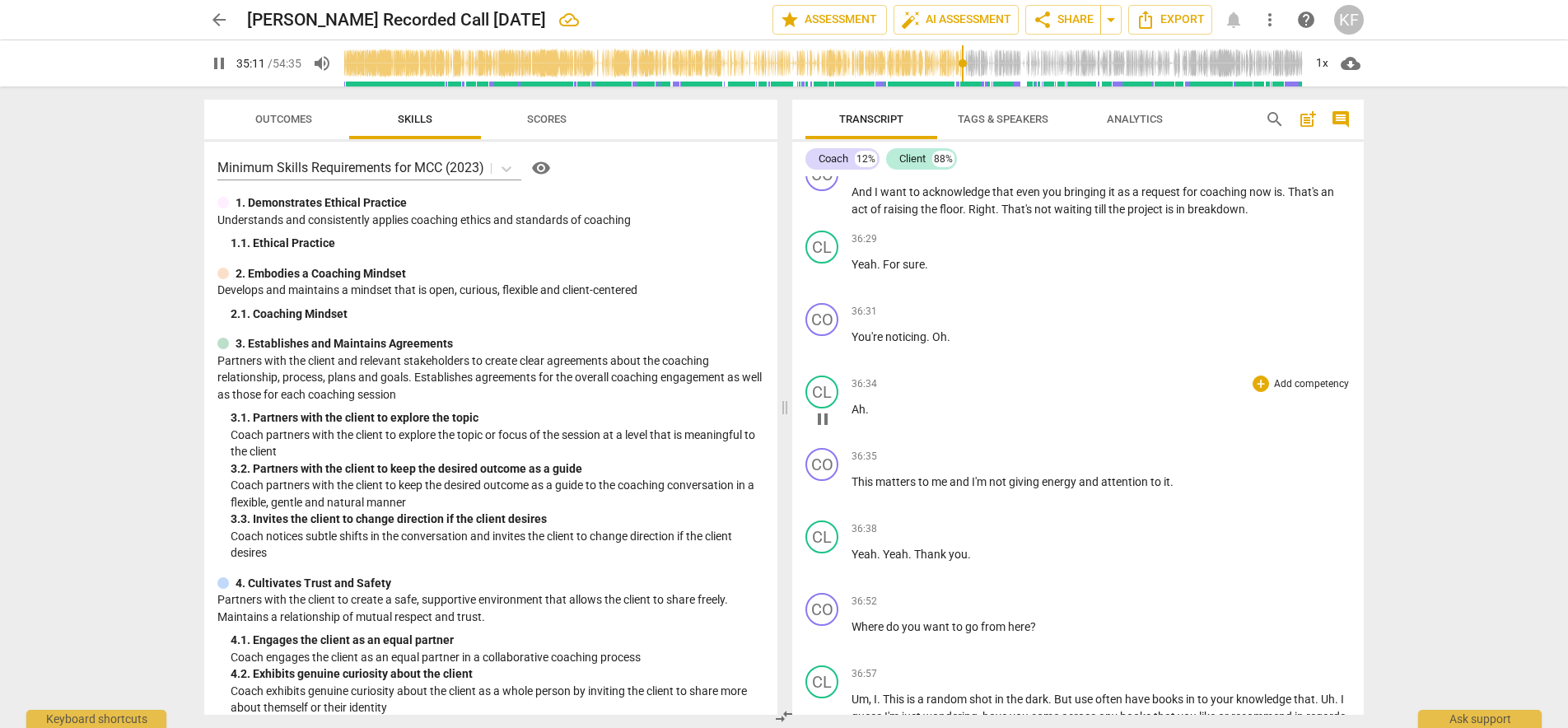
scroll to position [7498, 0]
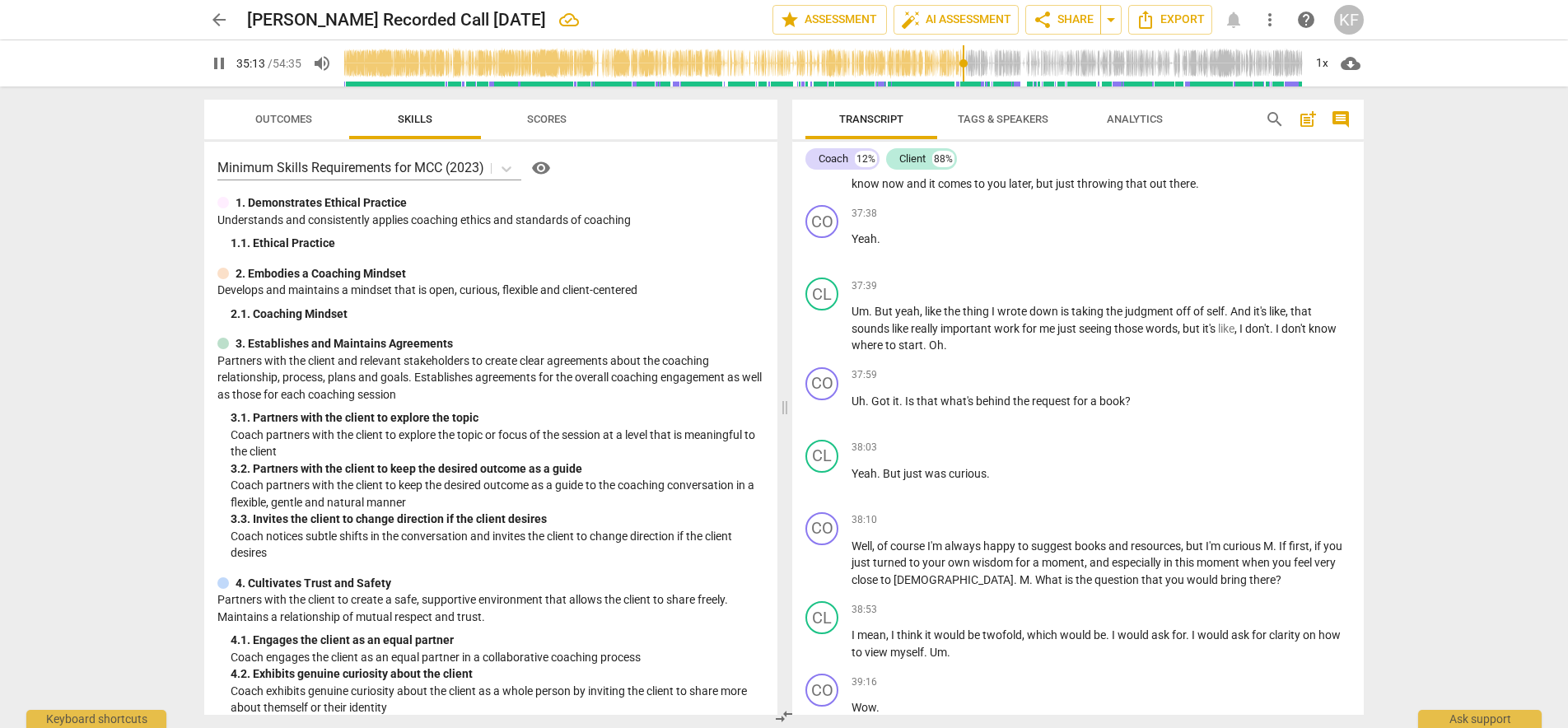
click at [217, 59] on span "pause" at bounding box center [219, 64] width 20 height 20
type input "2114"
